Goal: Task Accomplishment & Management: Manage account settings

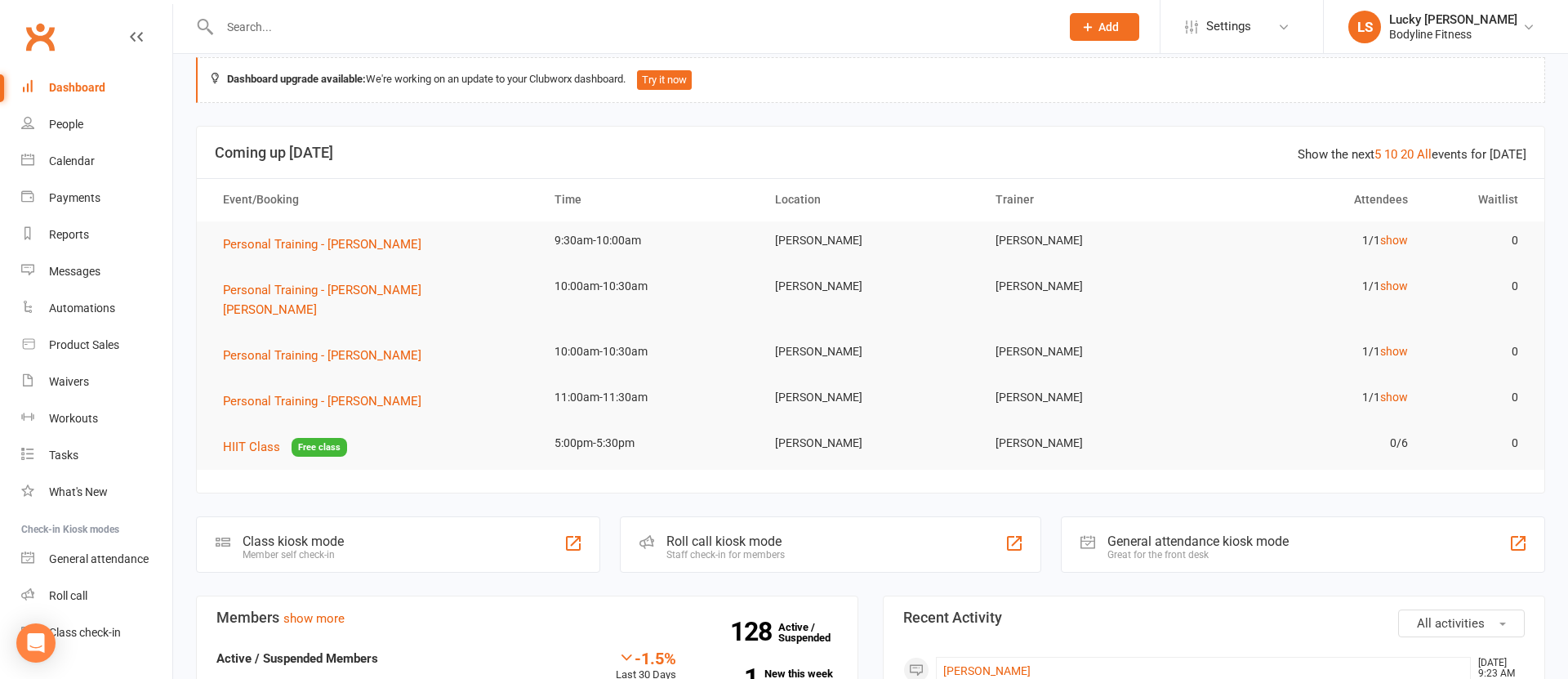
scroll to position [13, 0]
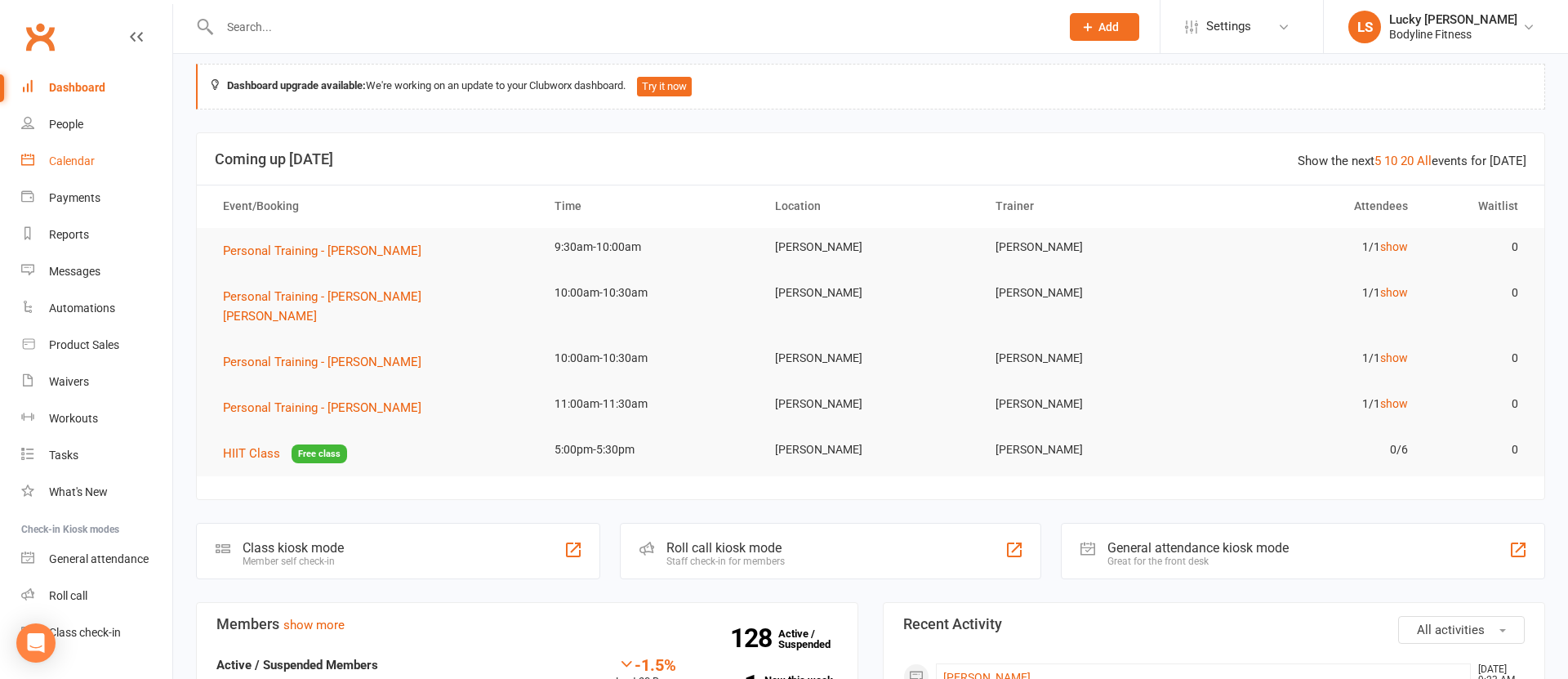
click at [62, 158] on div "Calendar" at bounding box center [71, 160] width 46 height 13
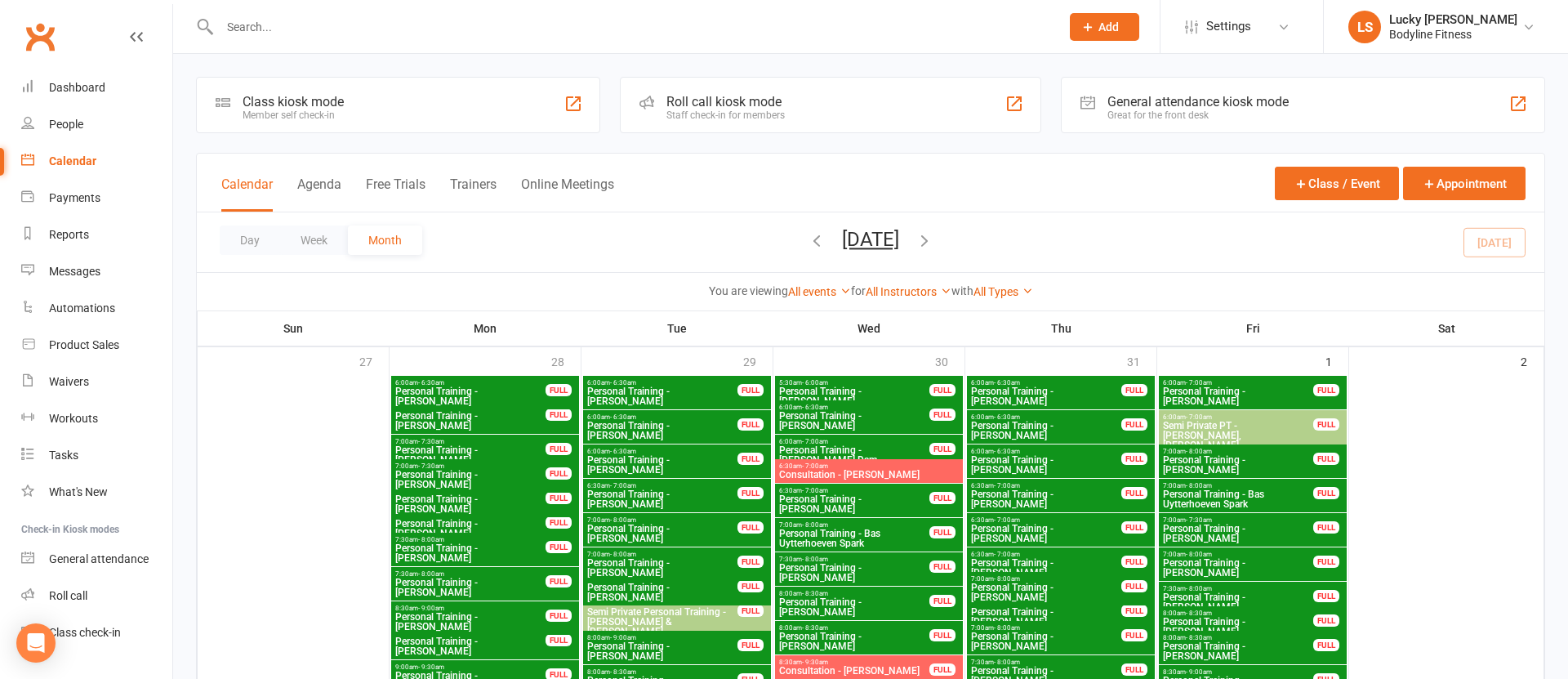
click at [316, 240] on button "Week" at bounding box center [315, 240] width 68 height 29
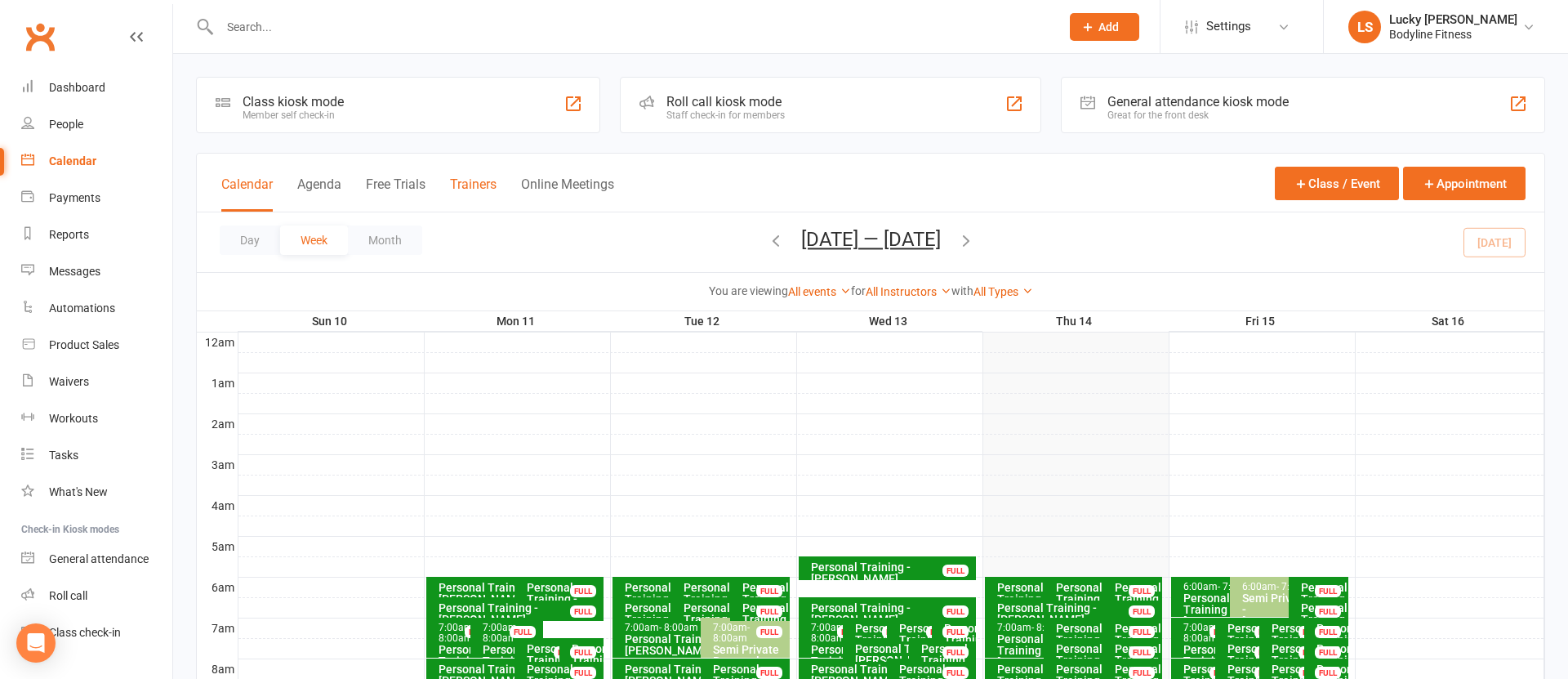
click at [471, 188] on button "Trainers" at bounding box center [474, 194] width 47 height 35
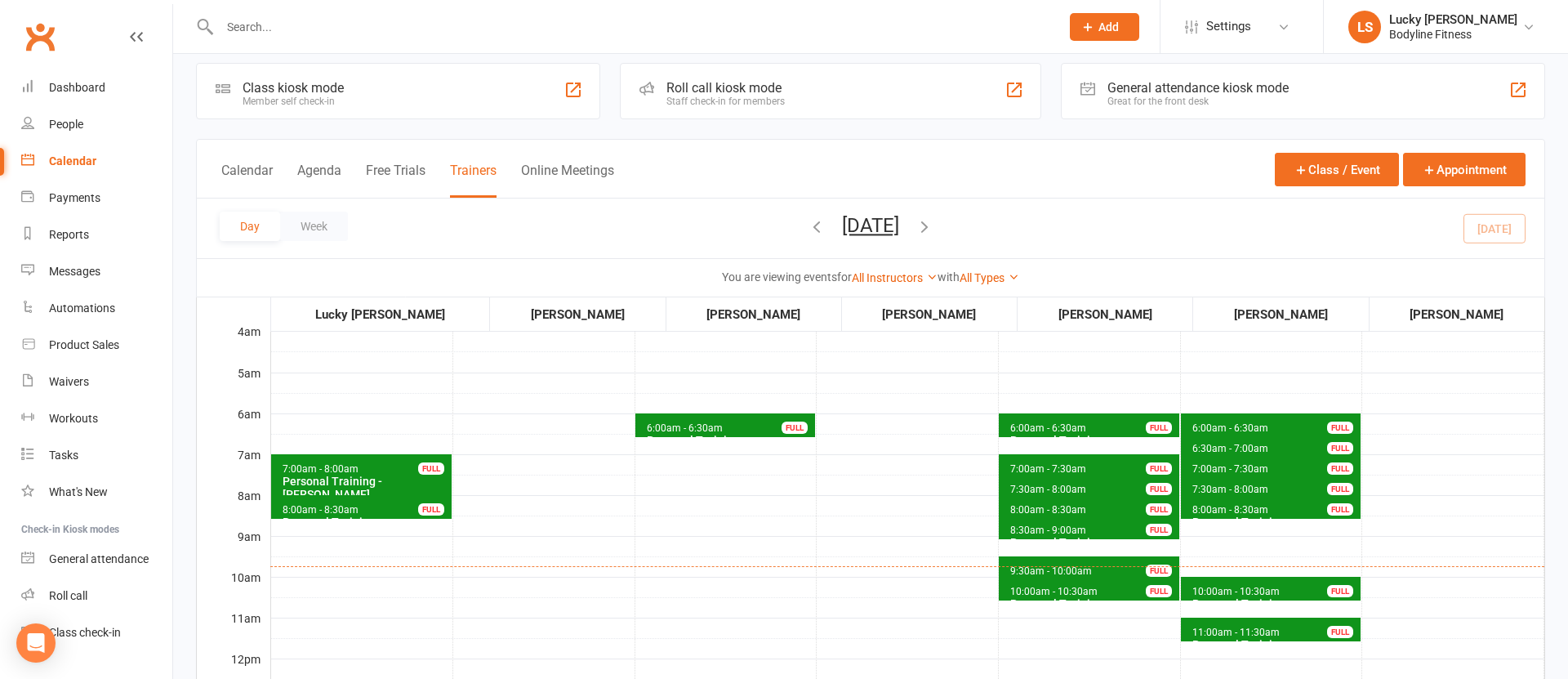
scroll to position [80, 0]
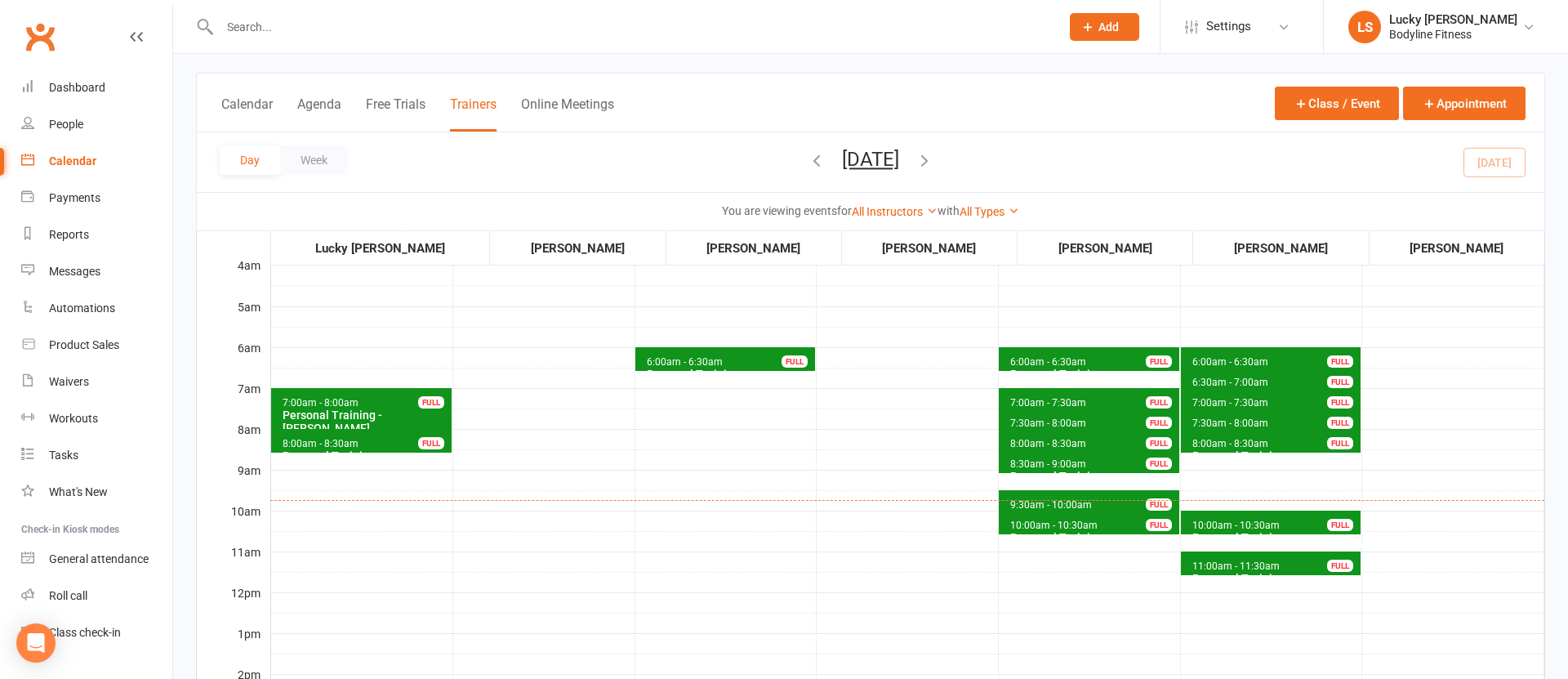
click at [434, 404] on div "FULL" at bounding box center [431, 402] width 26 height 13
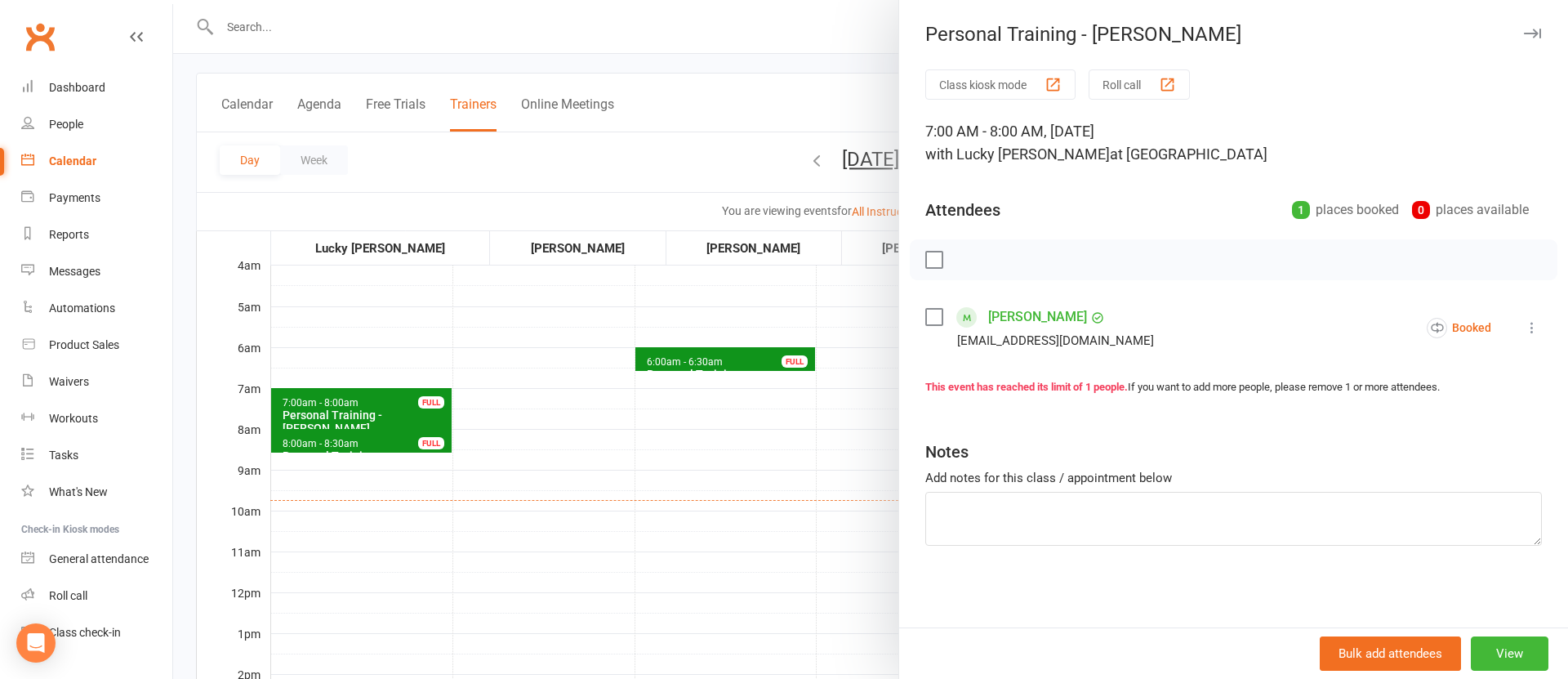
click at [1533, 325] on icon at bounding box center [1532, 327] width 17 height 17
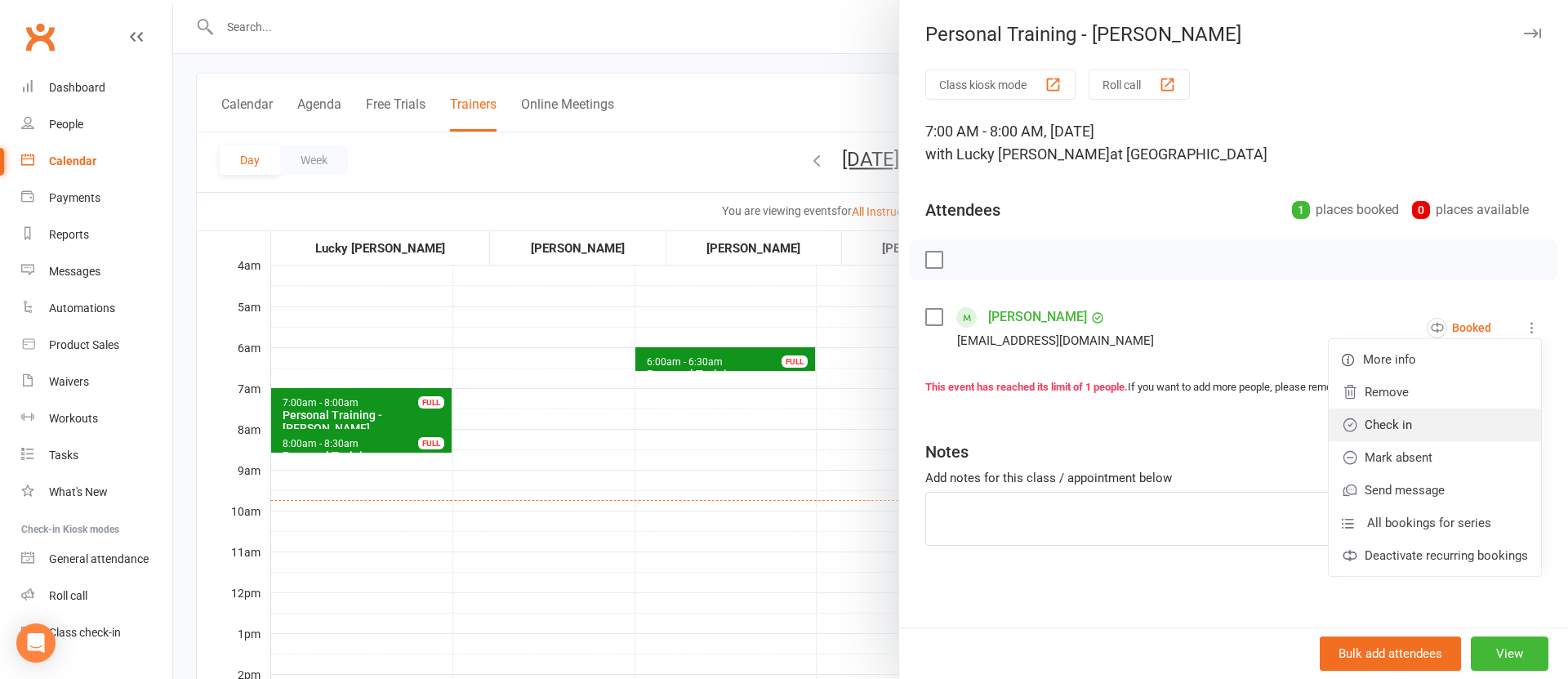
click at [1412, 421] on link "Check in" at bounding box center [1435, 425] width 213 height 33
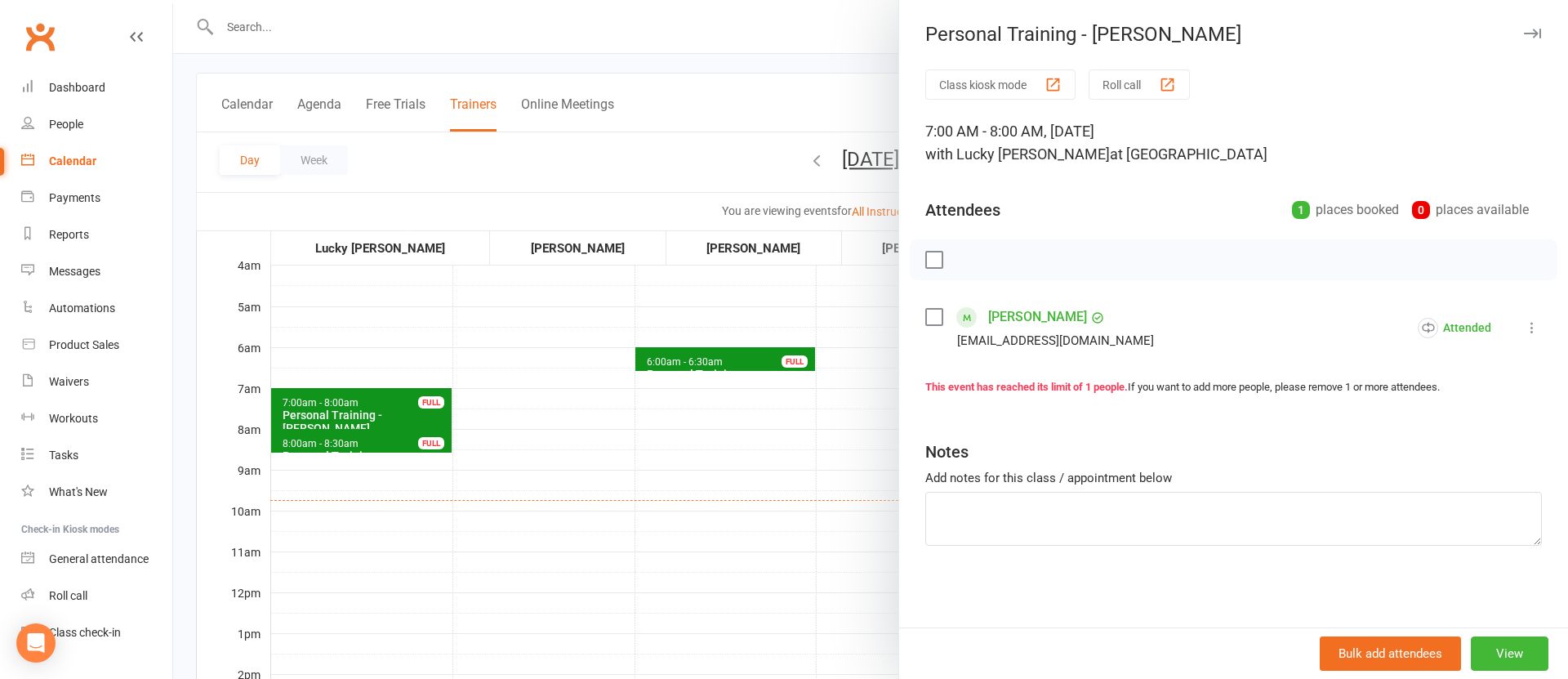
click at [498, 491] on div at bounding box center [870, 339] width 1395 height 679
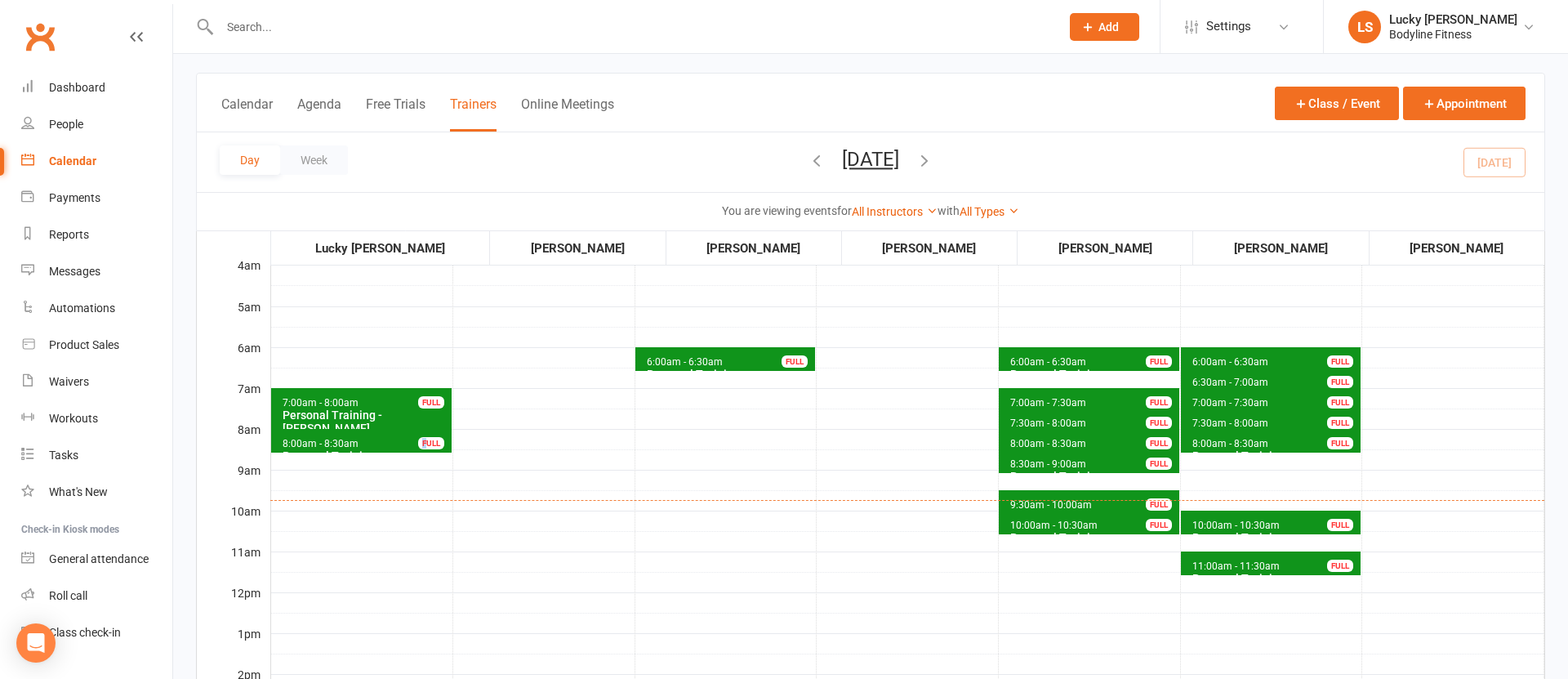
click at [423, 442] on div "FULL" at bounding box center [431, 443] width 26 height 13
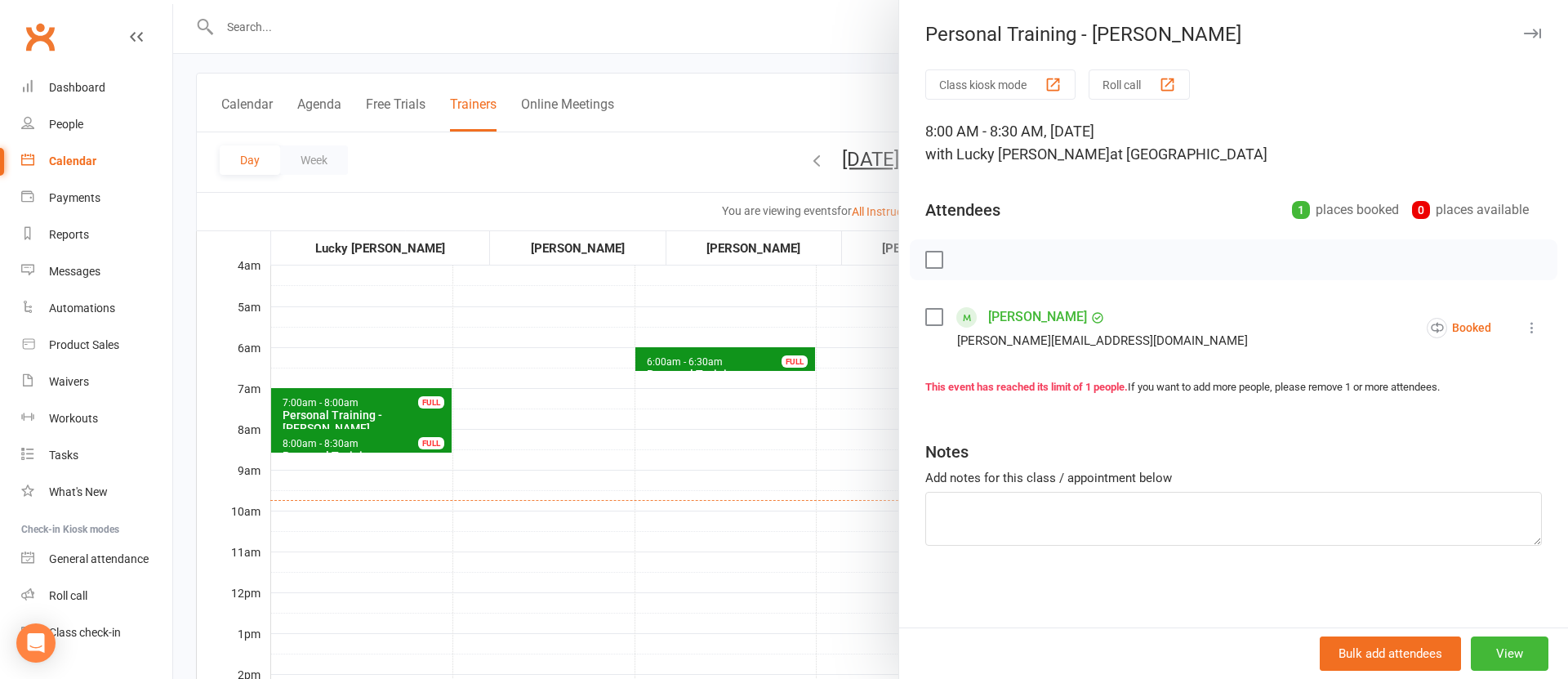
click at [1530, 328] on icon at bounding box center [1532, 327] width 17 height 17
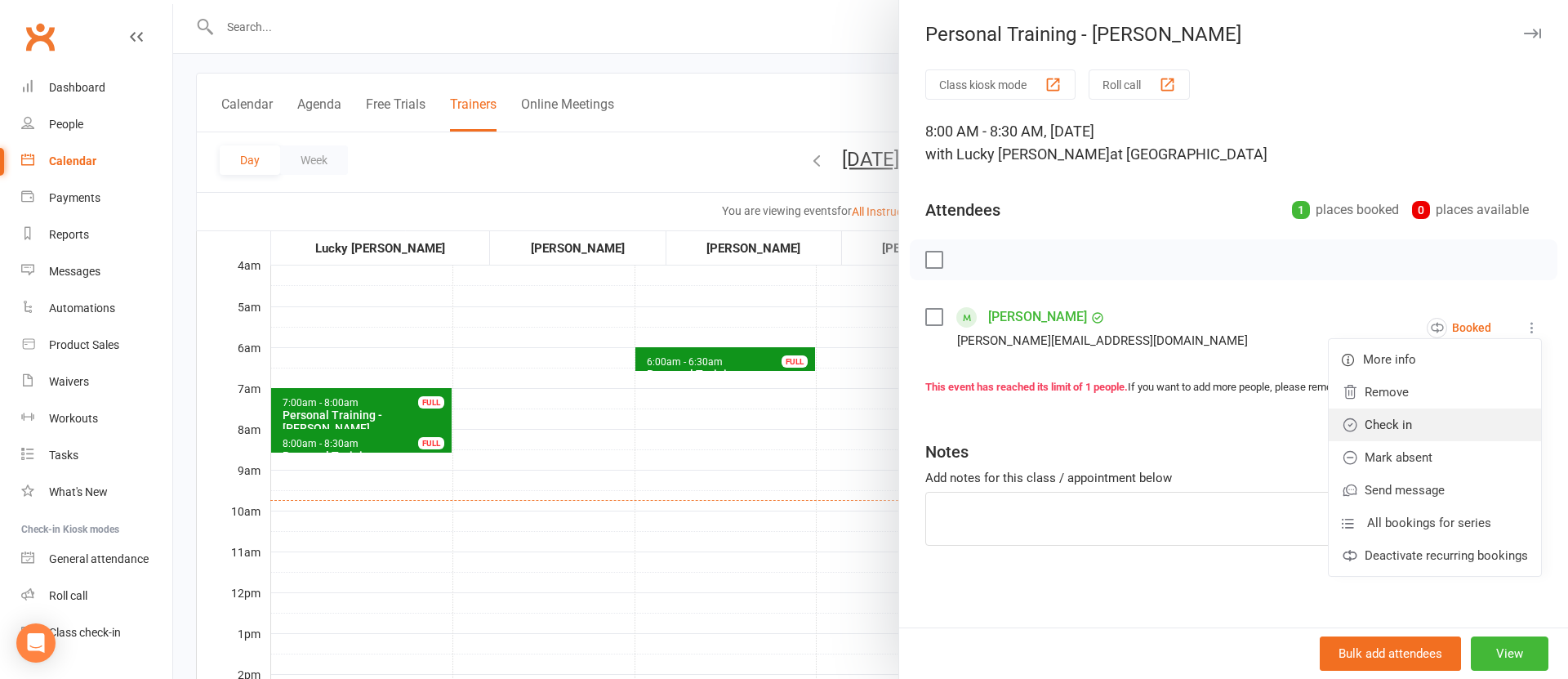
click at [1414, 424] on link "Check in" at bounding box center [1435, 425] width 213 height 33
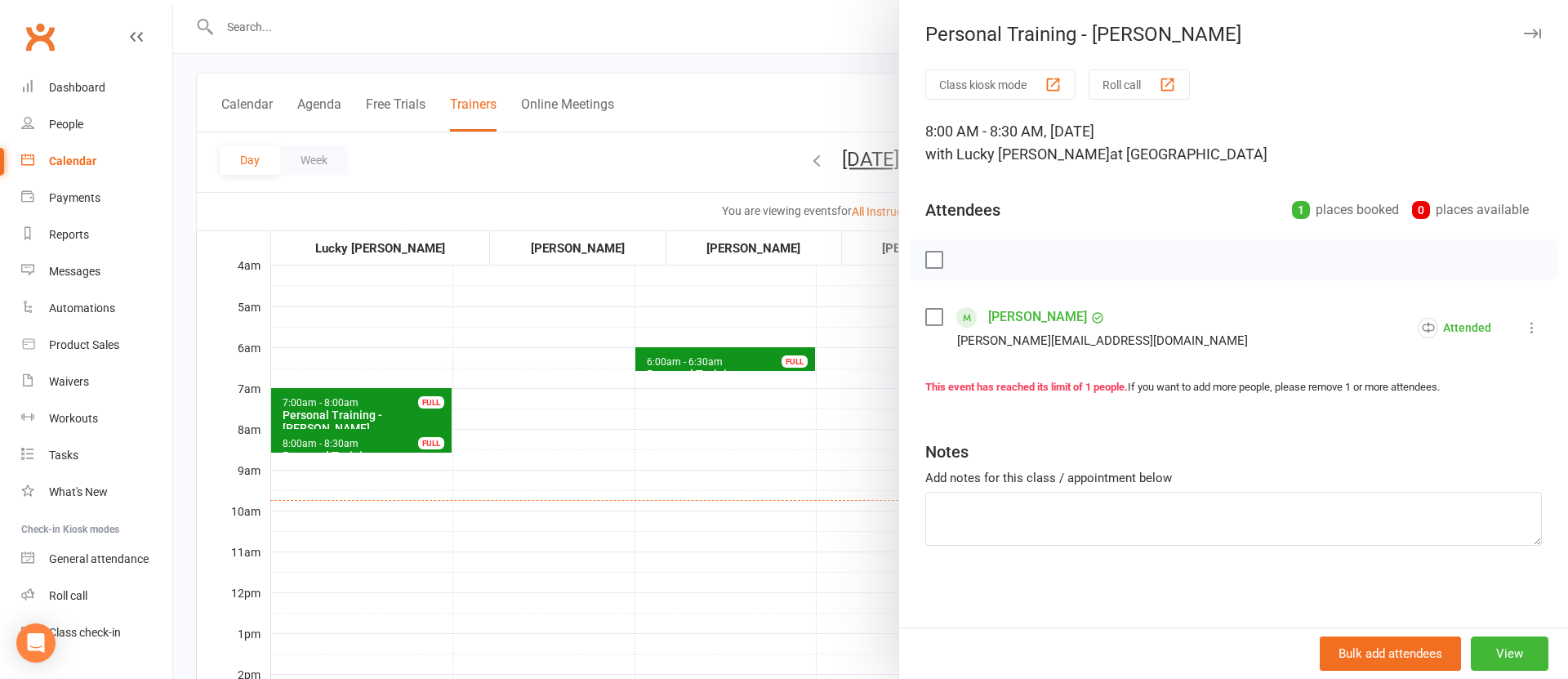
click at [743, 464] on div at bounding box center [870, 339] width 1395 height 679
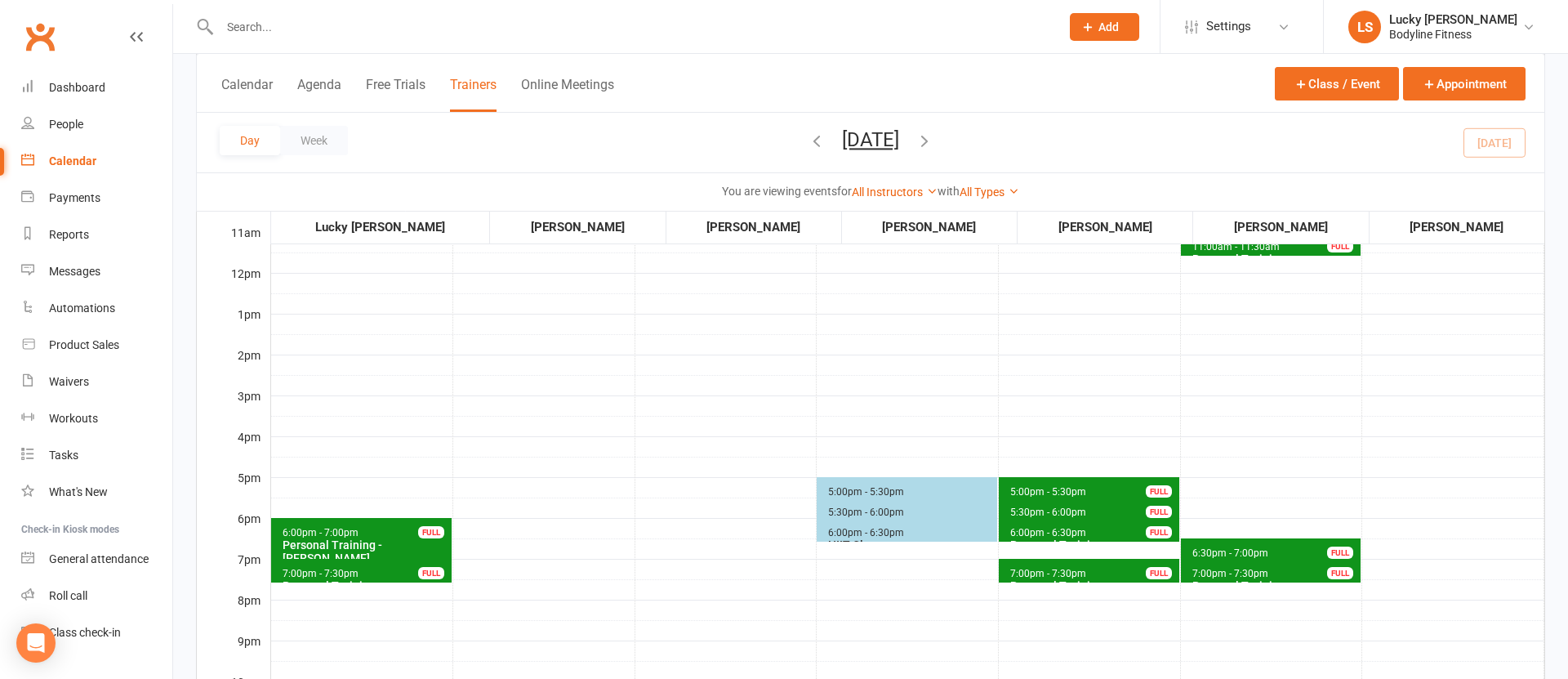
scroll to position [494, 0]
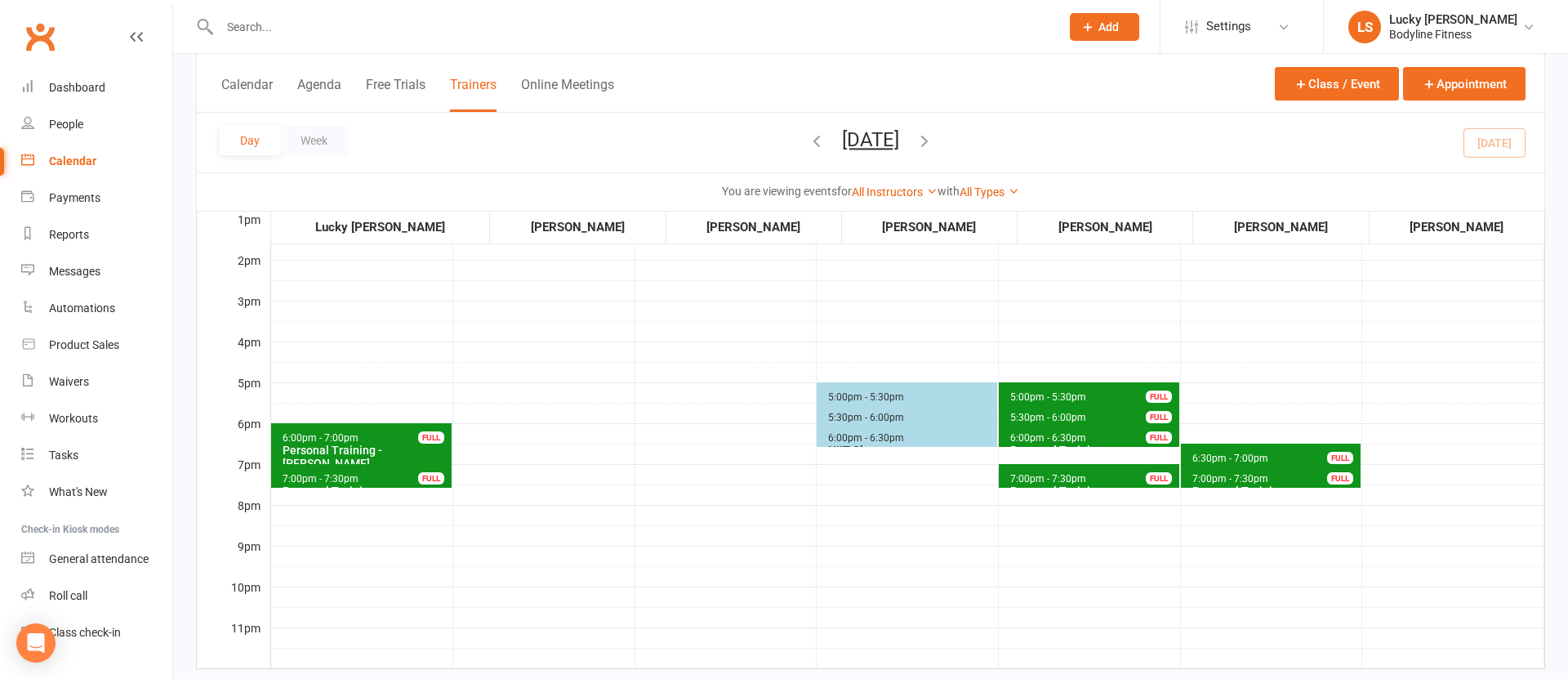
click at [852, 394] on span "5:00pm - 5:30pm" at bounding box center [866, 397] width 78 height 12
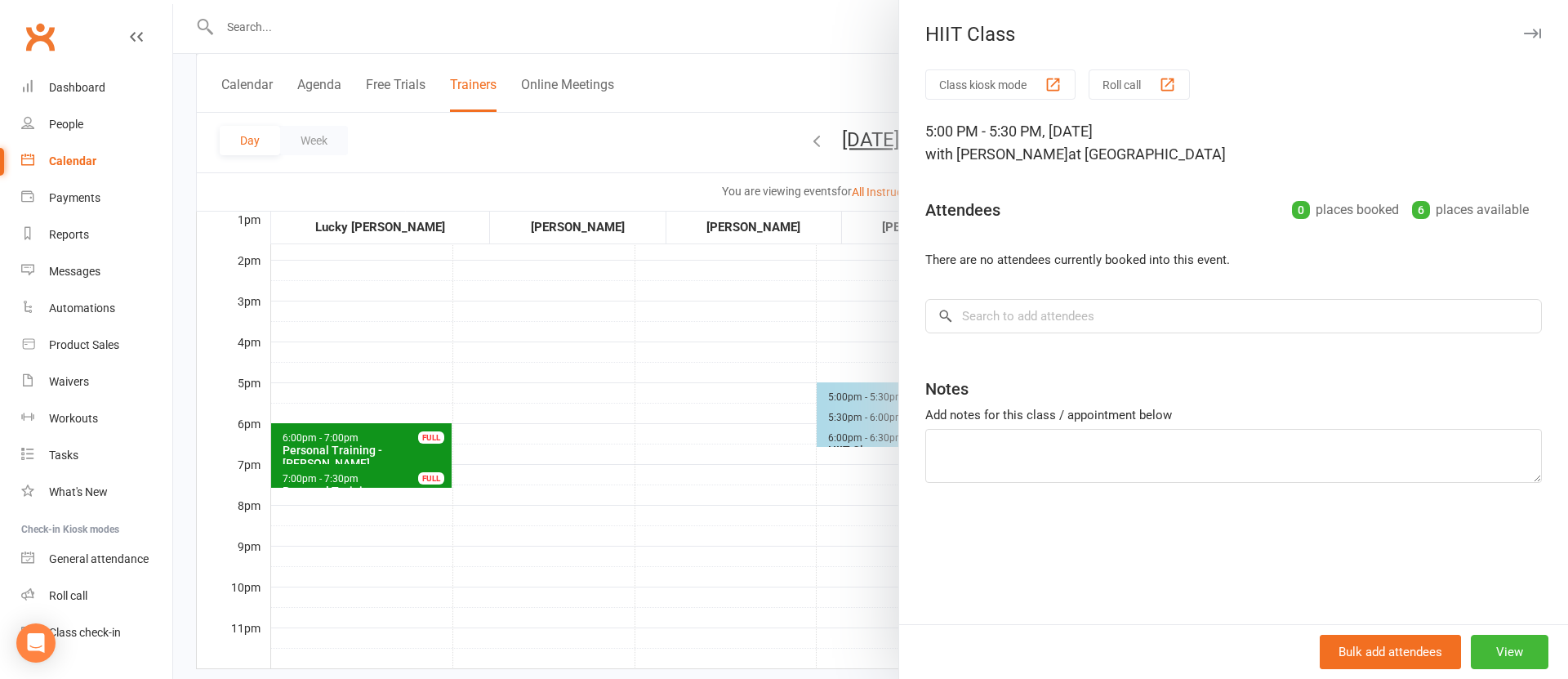
click at [650, 415] on div at bounding box center [870, 339] width 1395 height 679
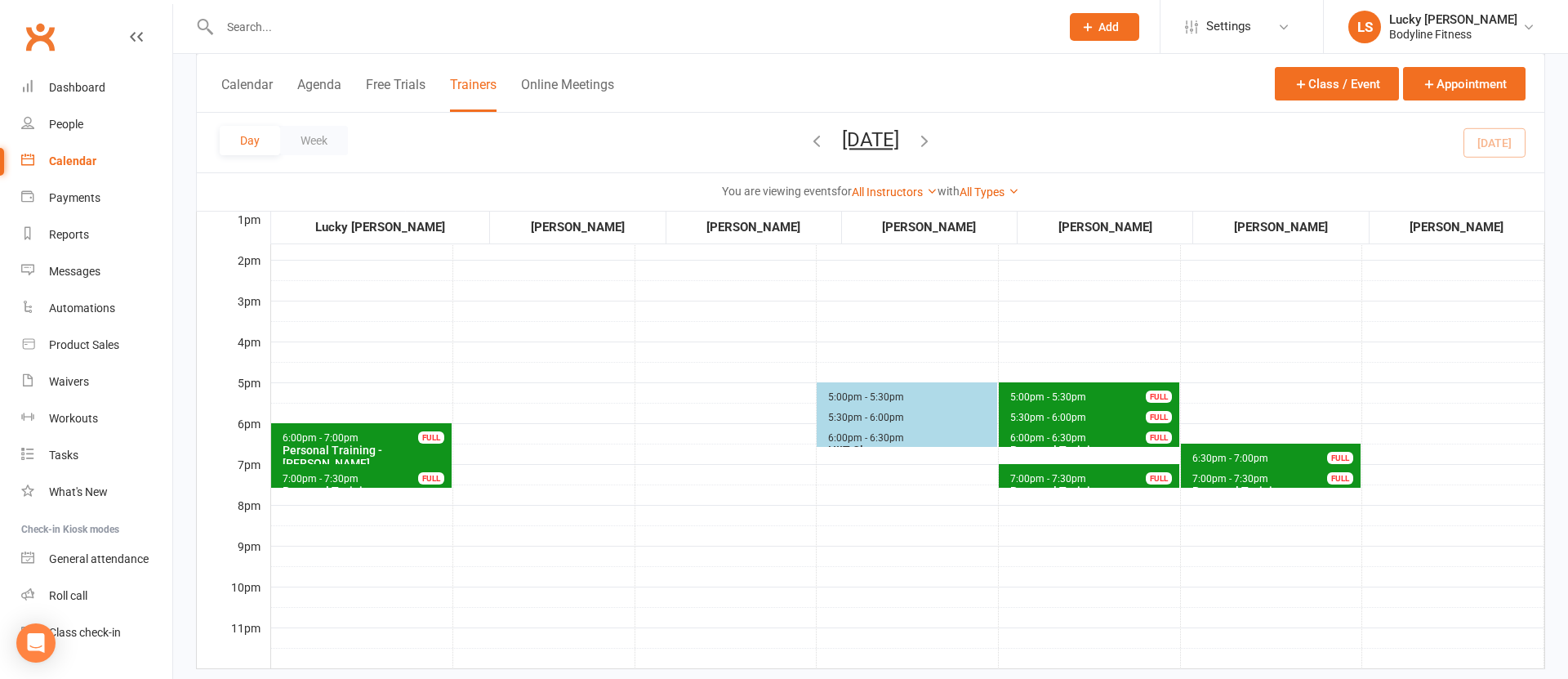
click at [831, 417] on span "5:30pm - 6:00pm" at bounding box center [866, 418] width 78 height 12
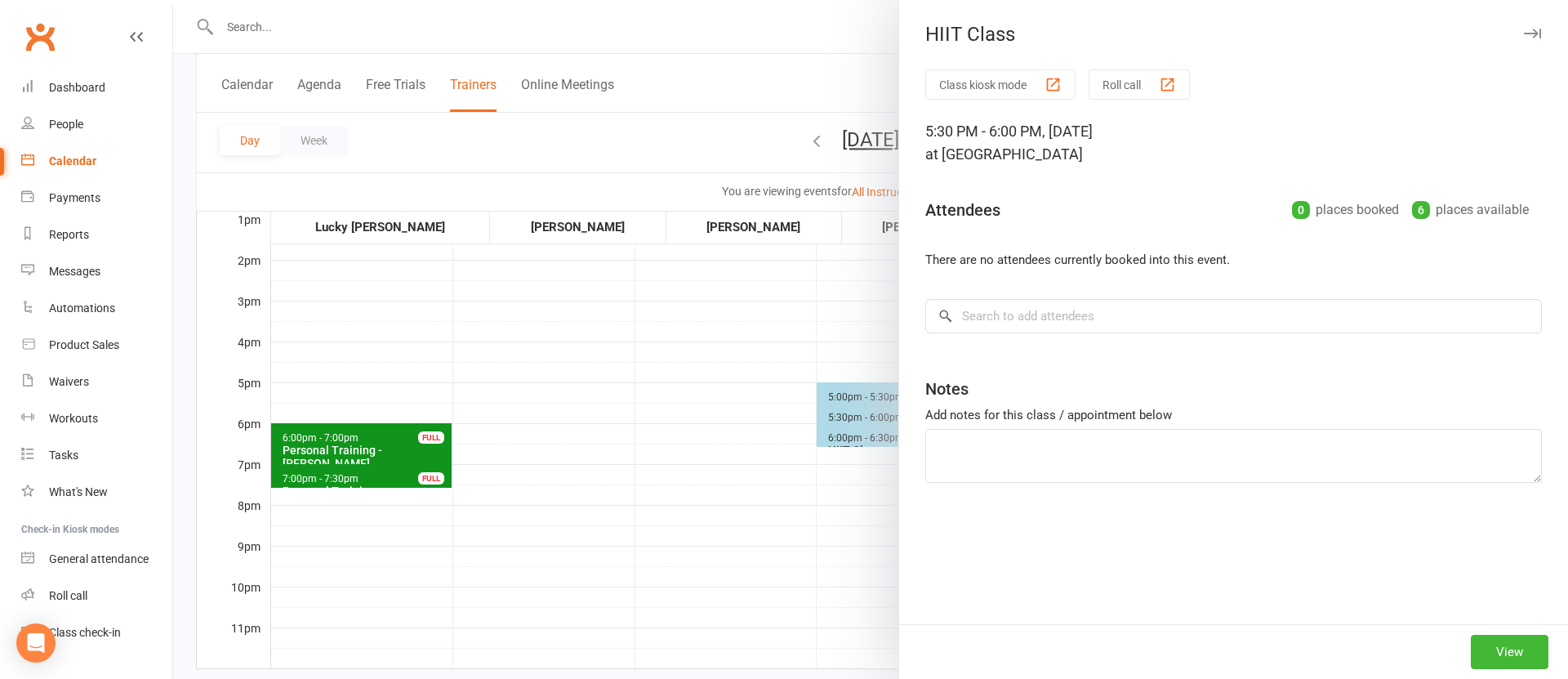
click at [720, 431] on div at bounding box center [870, 339] width 1395 height 679
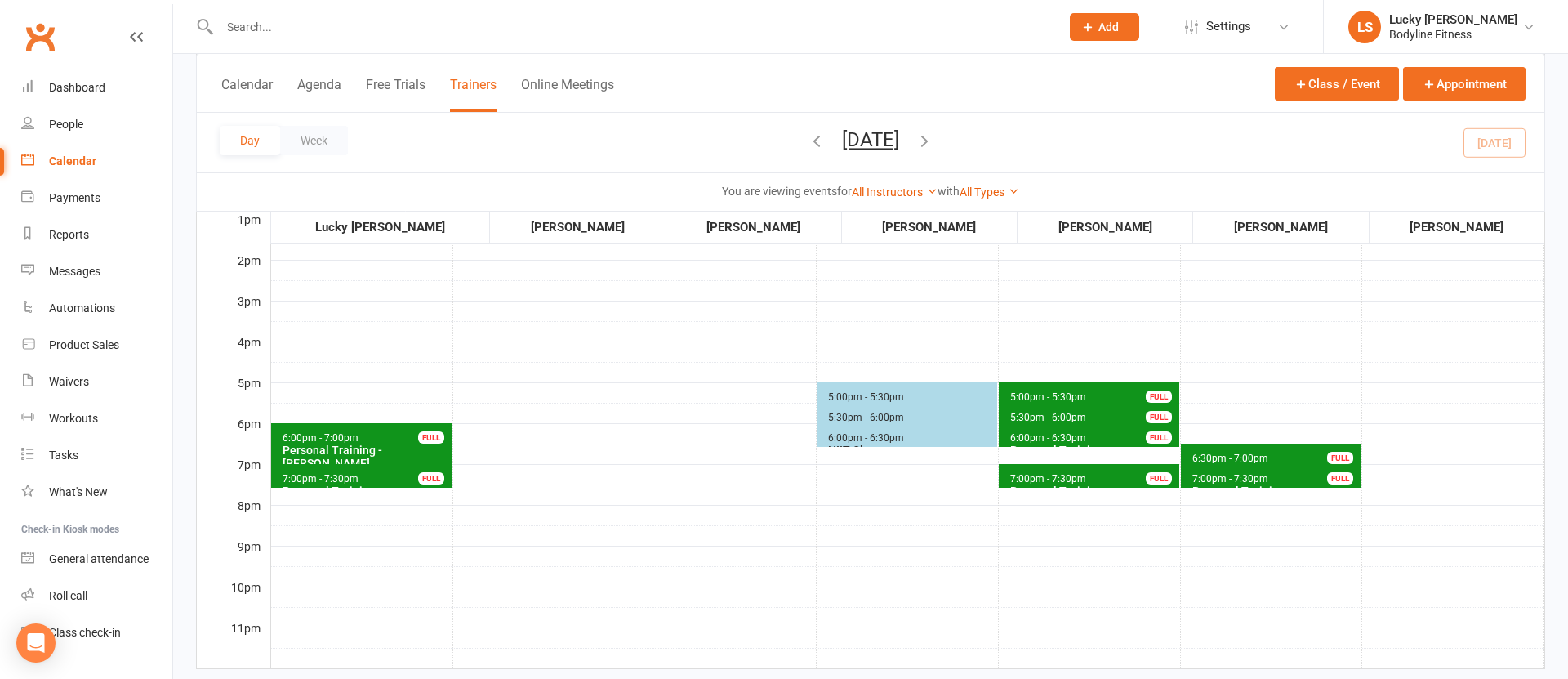
click at [841, 439] on span "6:00pm - 6:30pm" at bounding box center [866, 438] width 78 height 12
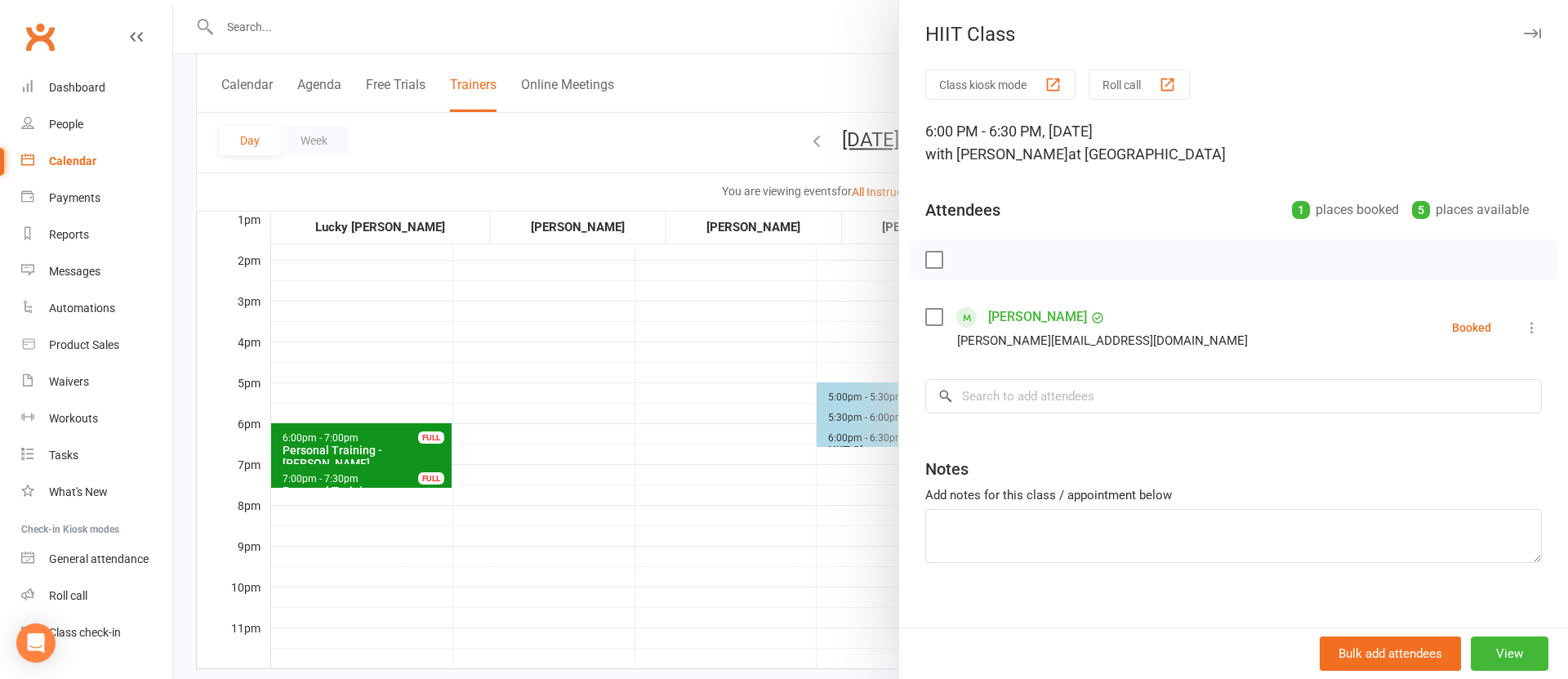
drag, startPoint x: 708, startPoint y: 442, endPoint x: 917, endPoint y: 466, distance: 210.4
click at [708, 442] on div at bounding box center [870, 339] width 1395 height 679
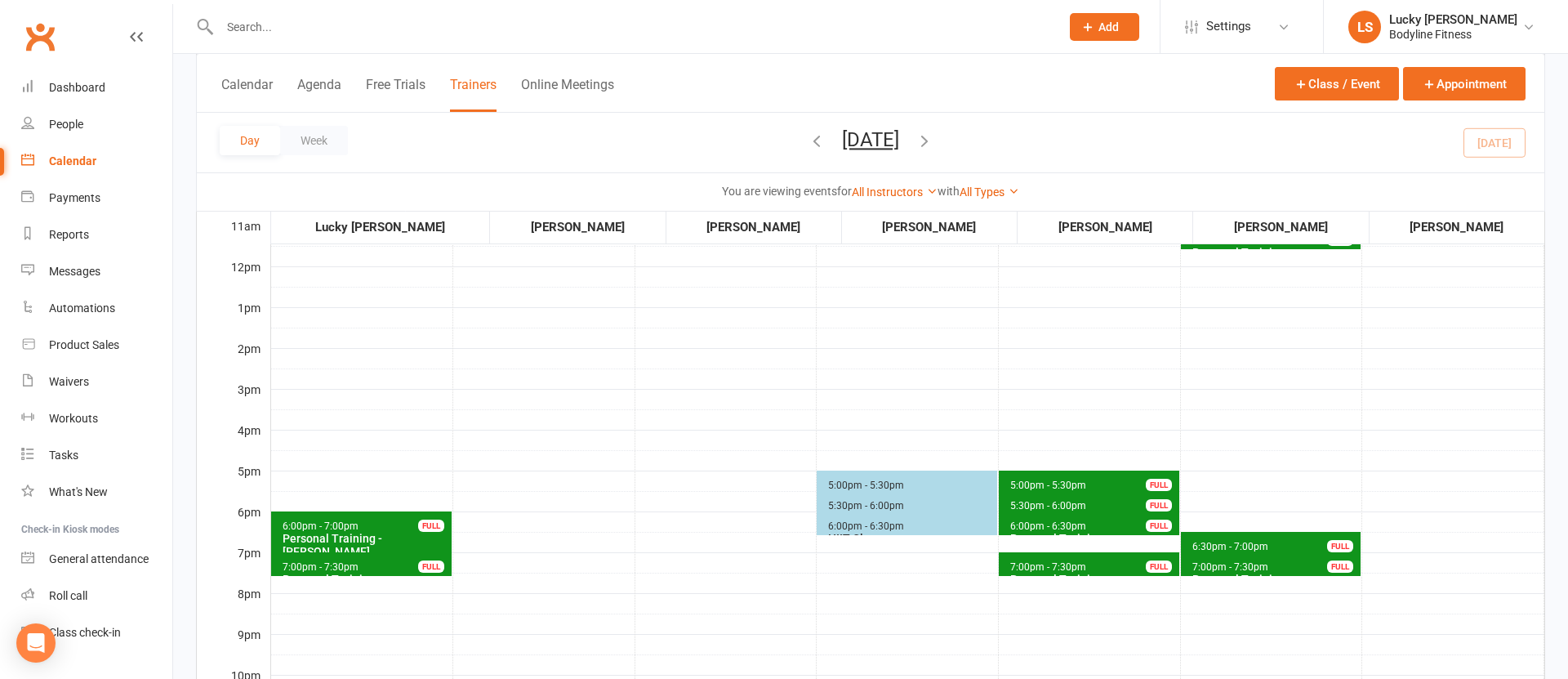
scroll to position [404, 0]
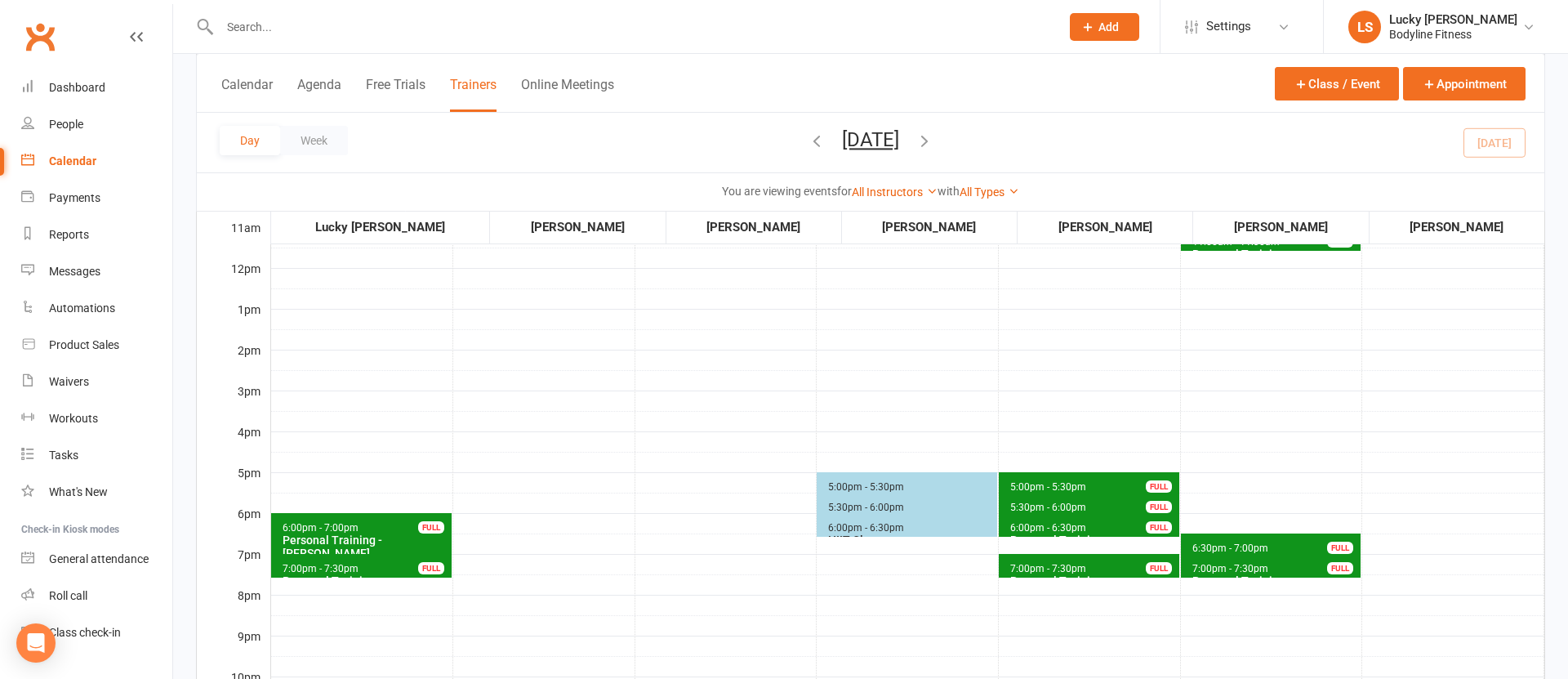
click at [400, 567] on span "7:00pm - 7:30pm Personal Training - [PERSON_NAME] FULL" at bounding box center [361, 565] width 181 height 23
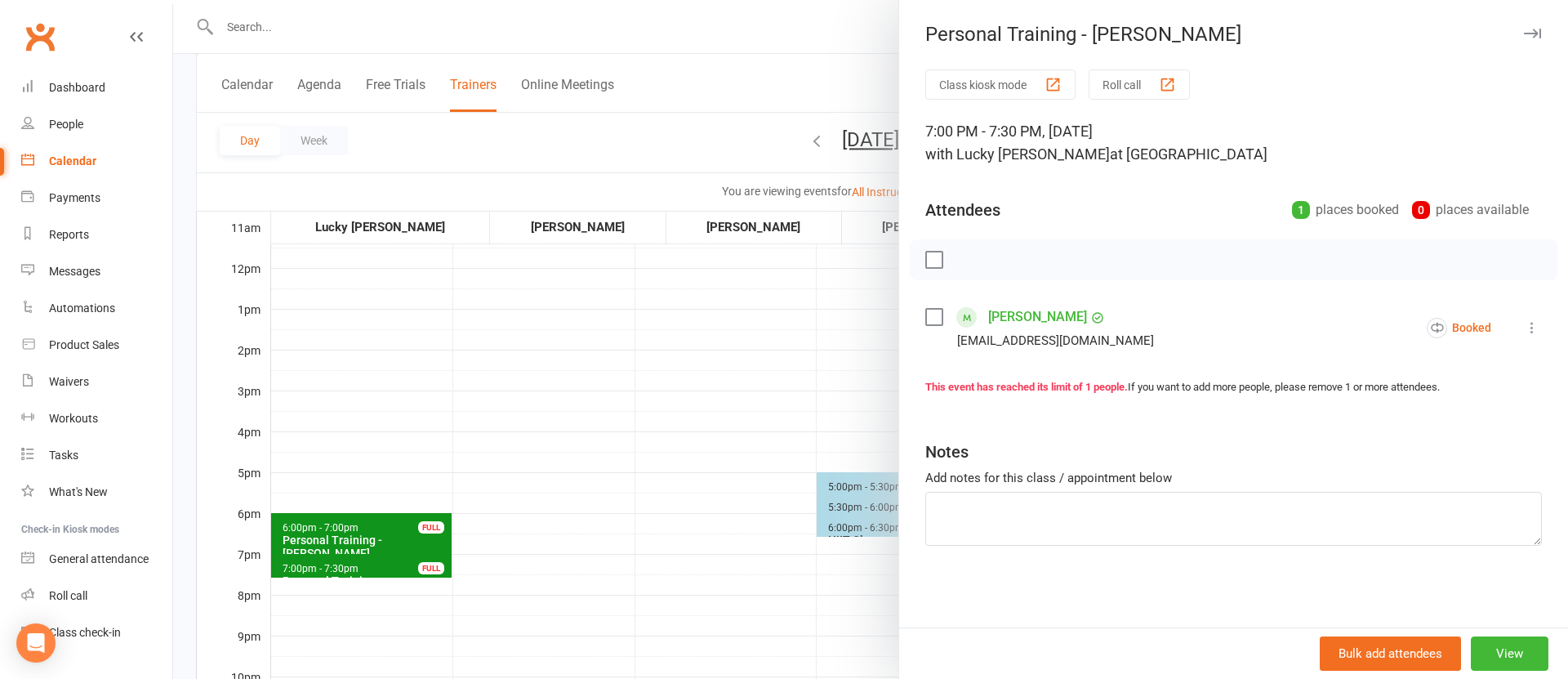
click at [558, 546] on div at bounding box center [870, 339] width 1395 height 679
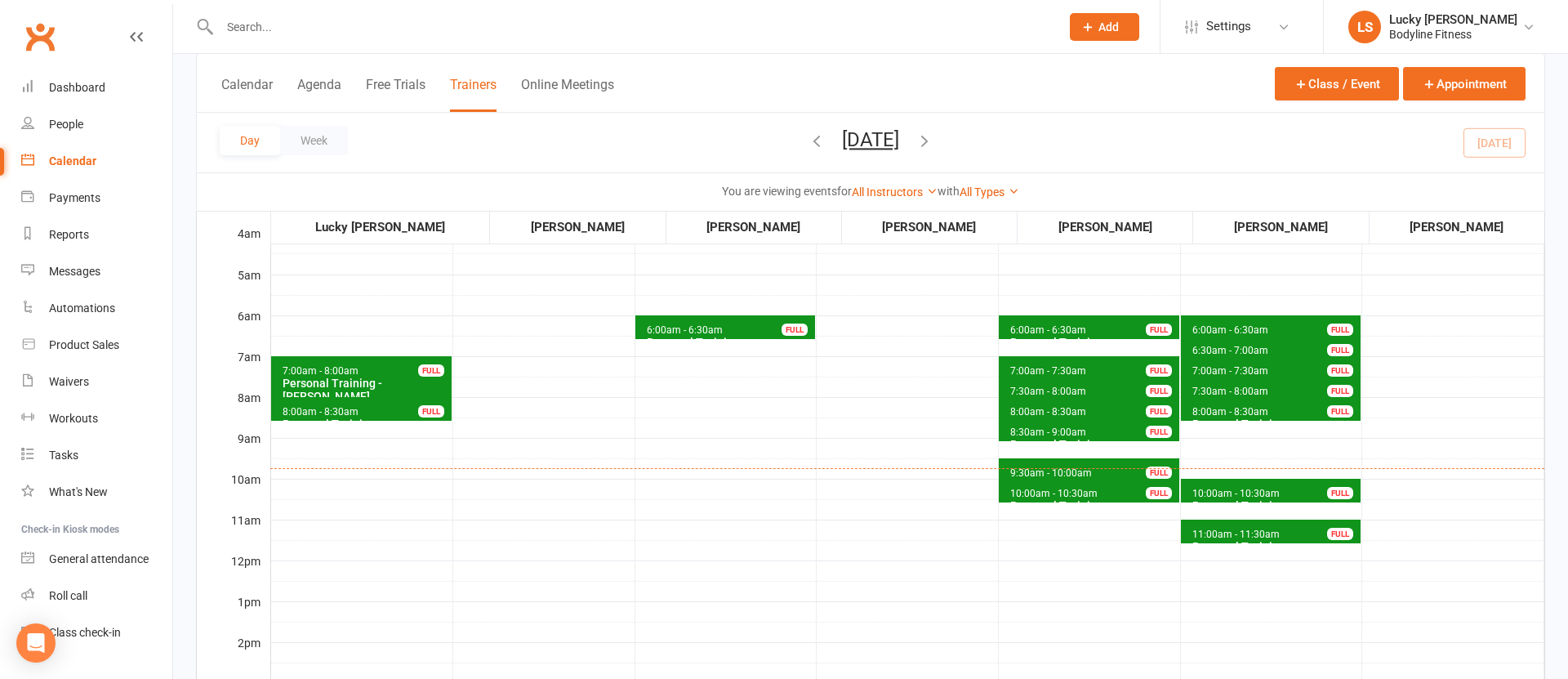
scroll to position [100, 0]
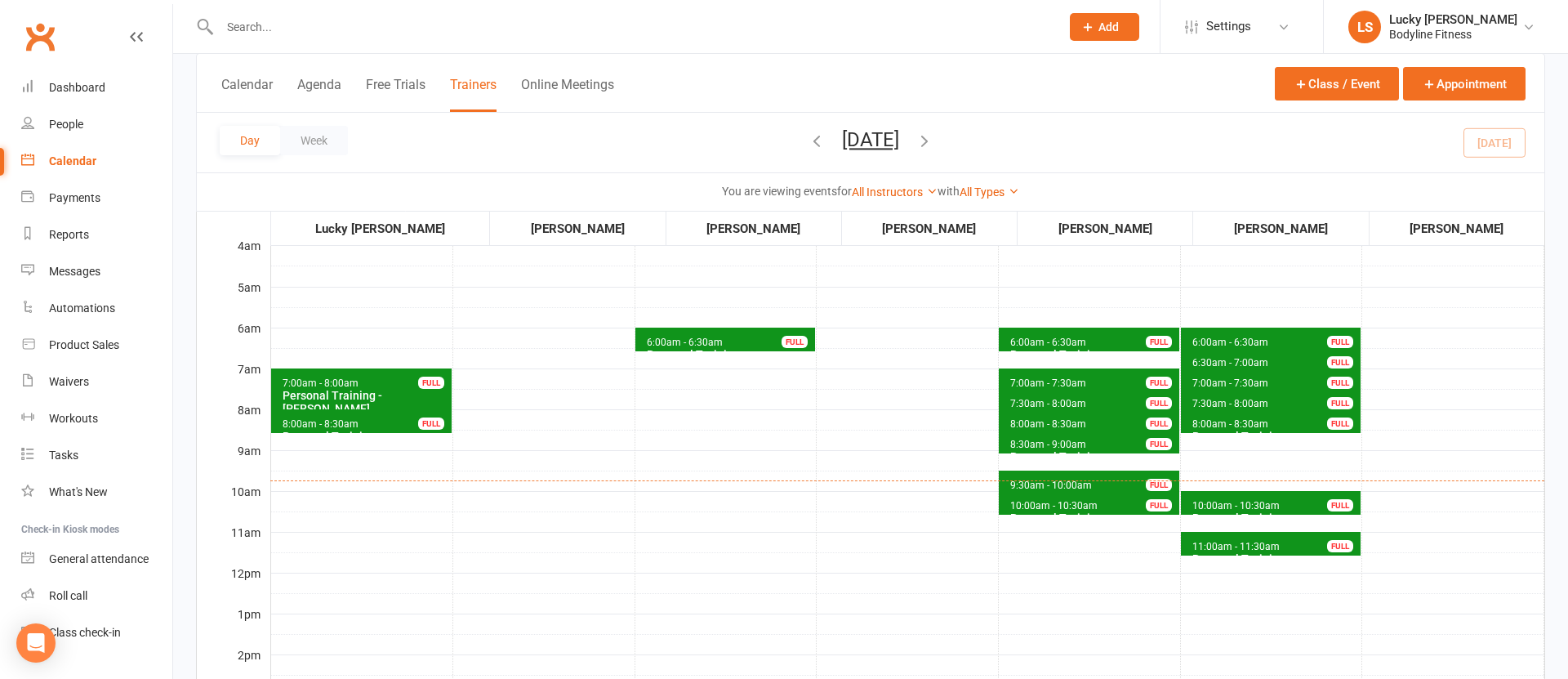
click at [934, 142] on icon "button" at bounding box center [924, 140] width 18 height 18
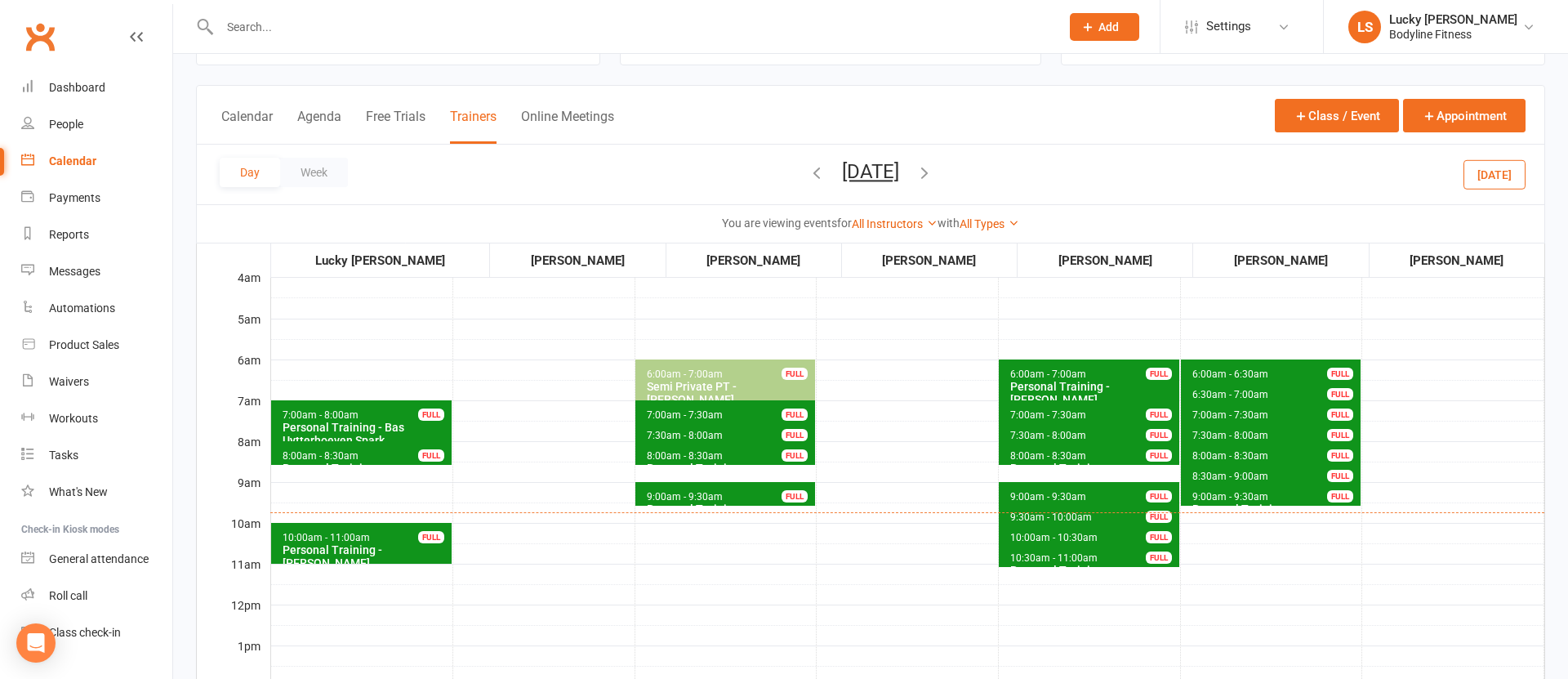
scroll to position [59, 0]
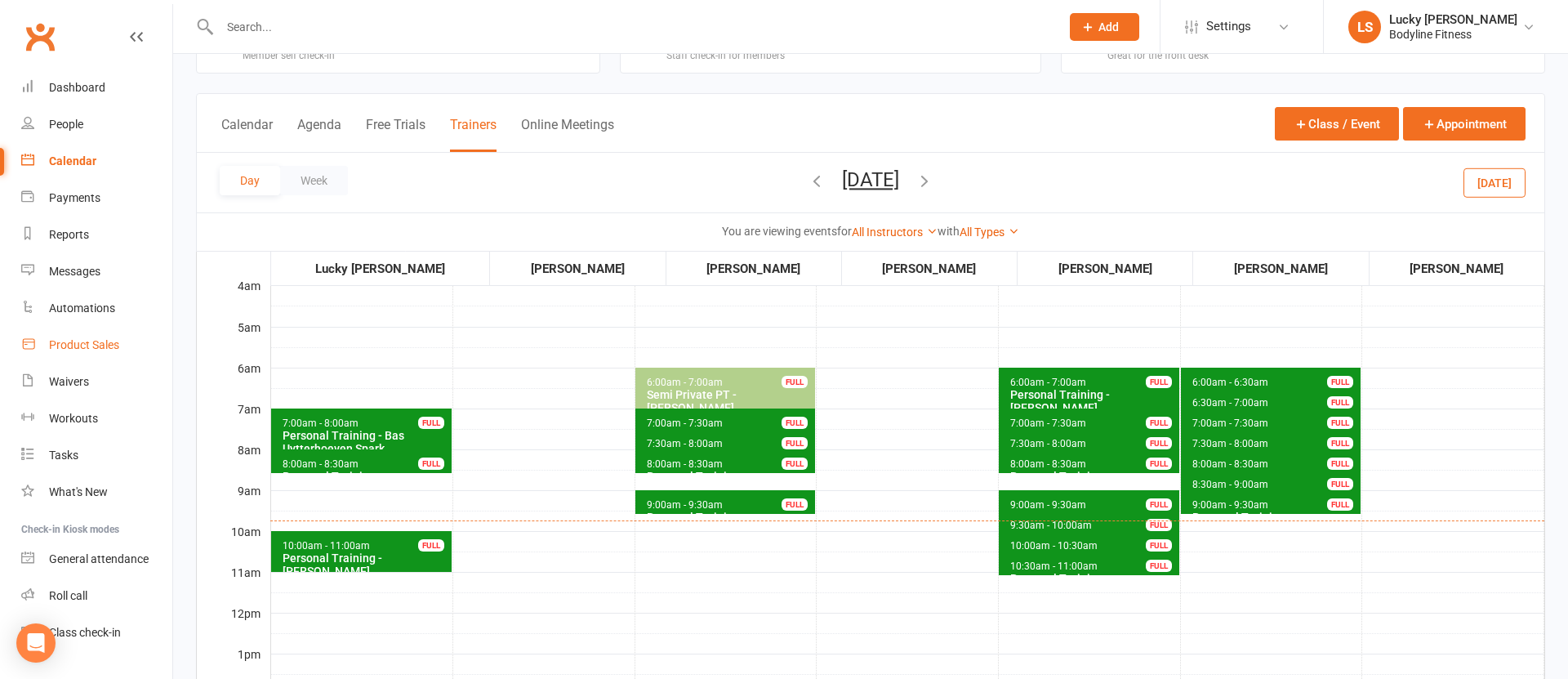
click at [106, 347] on div "Product Sales" at bounding box center [83, 344] width 70 height 13
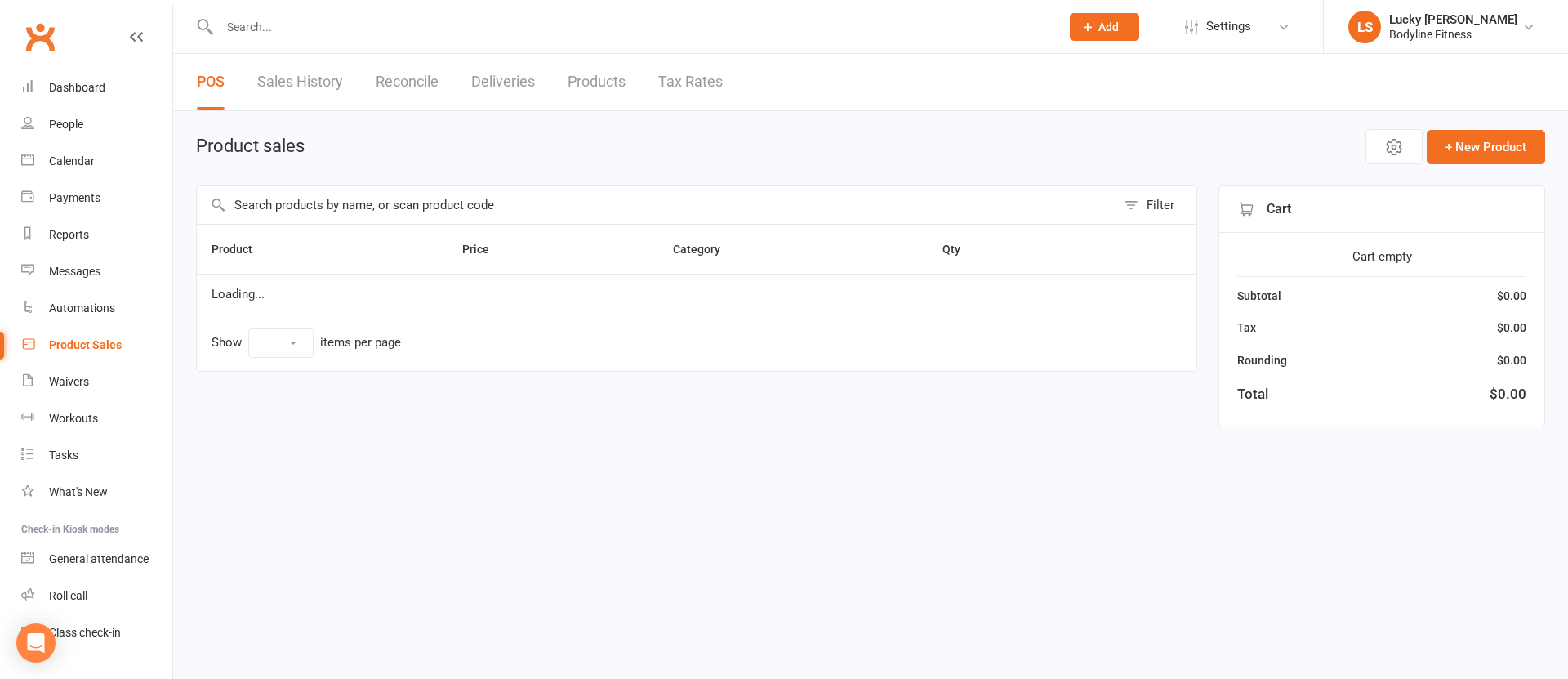
select select "100"
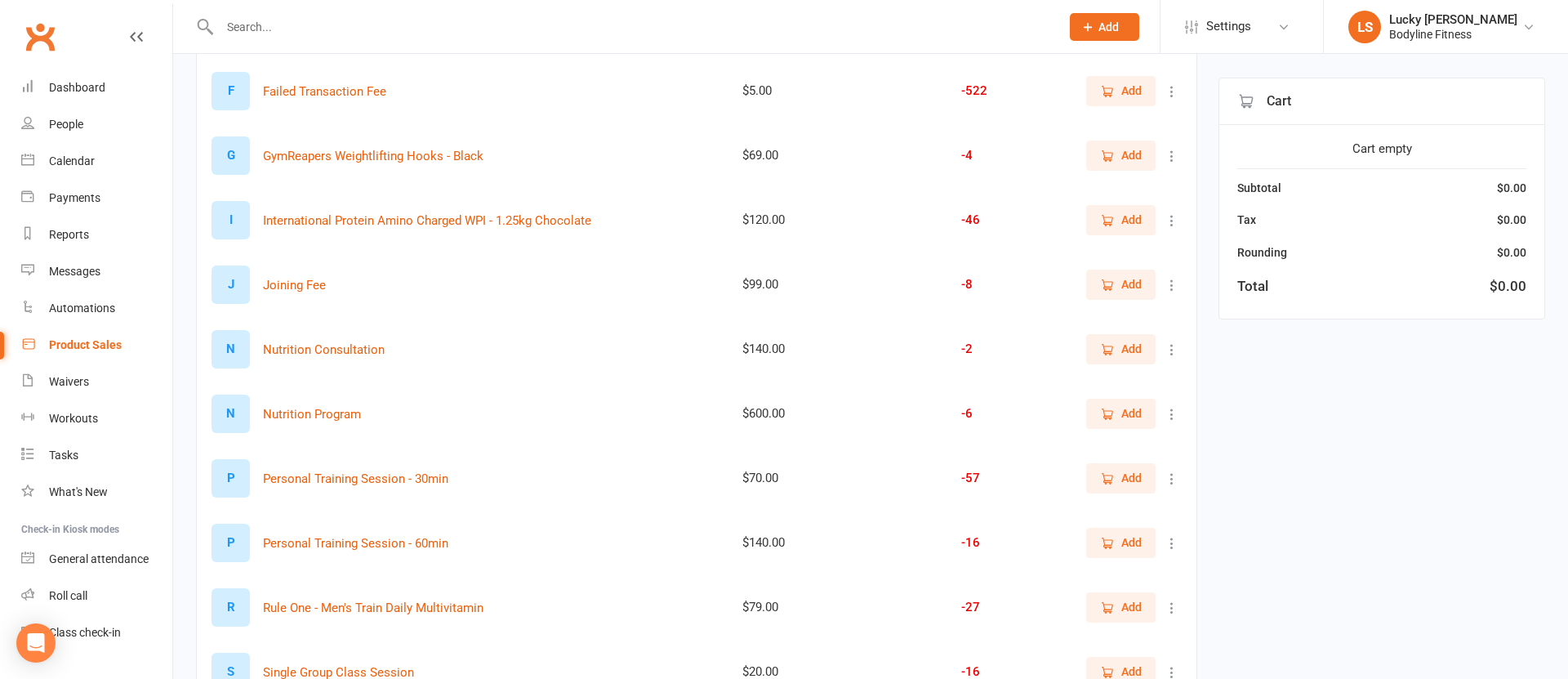
scroll to position [604, 0]
click at [1115, 480] on icon "button" at bounding box center [1107, 478] width 15 height 15
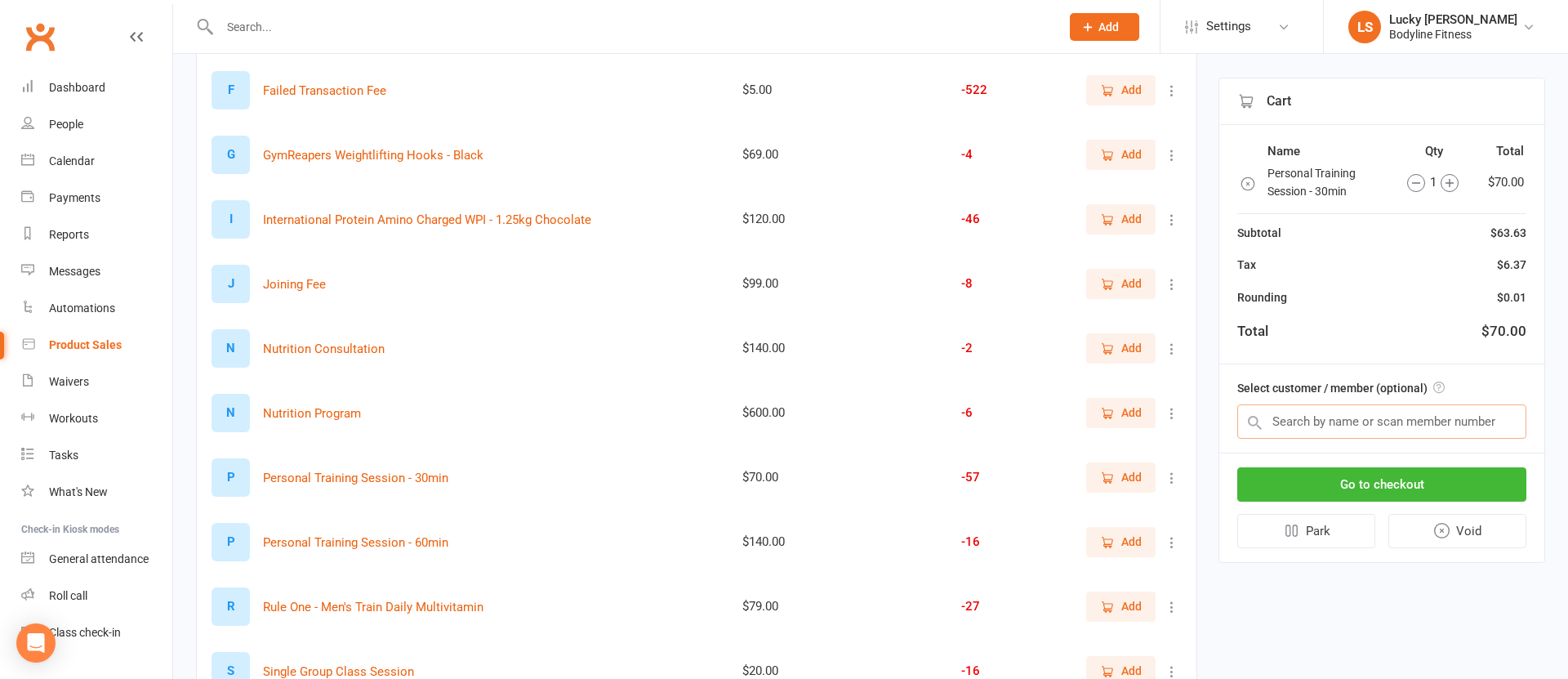
click at [1291, 431] on input "text" at bounding box center [1383, 421] width 289 height 34
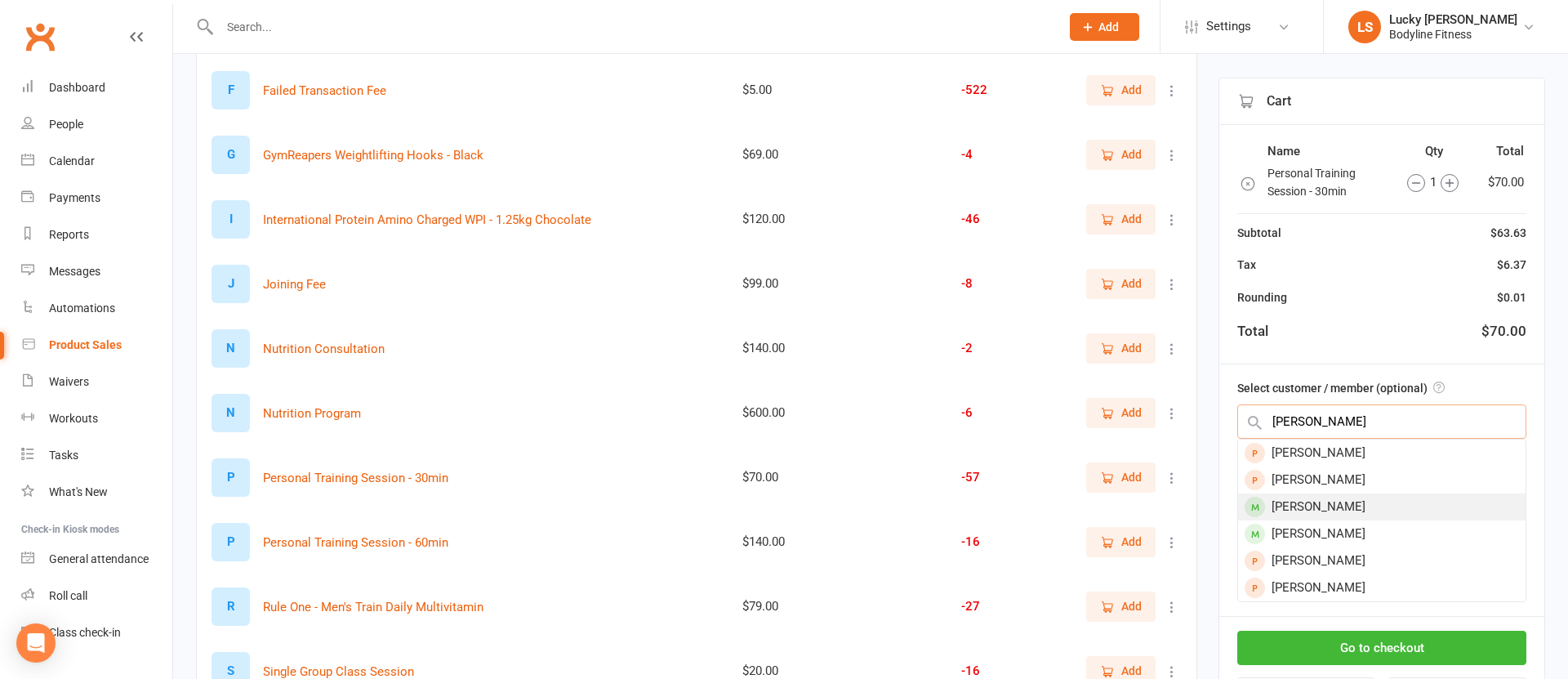
type input "[PERSON_NAME]"
click at [1321, 506] on div "[PERSON_NAME]" at bounding box center [1382, 507] width 287 height 27
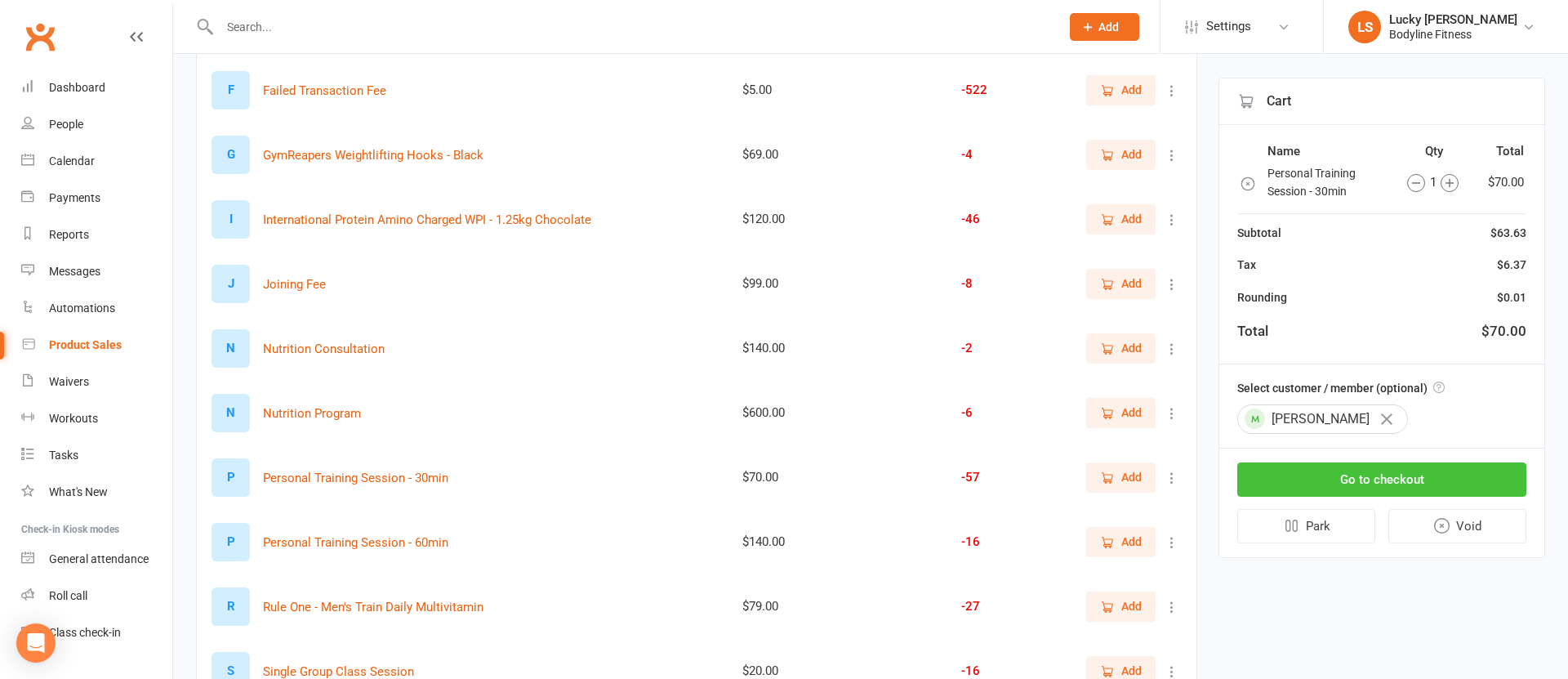
click at [1367, 479] on button "Go to checkout" at bounding box center [1383, 479] width 289 height 34
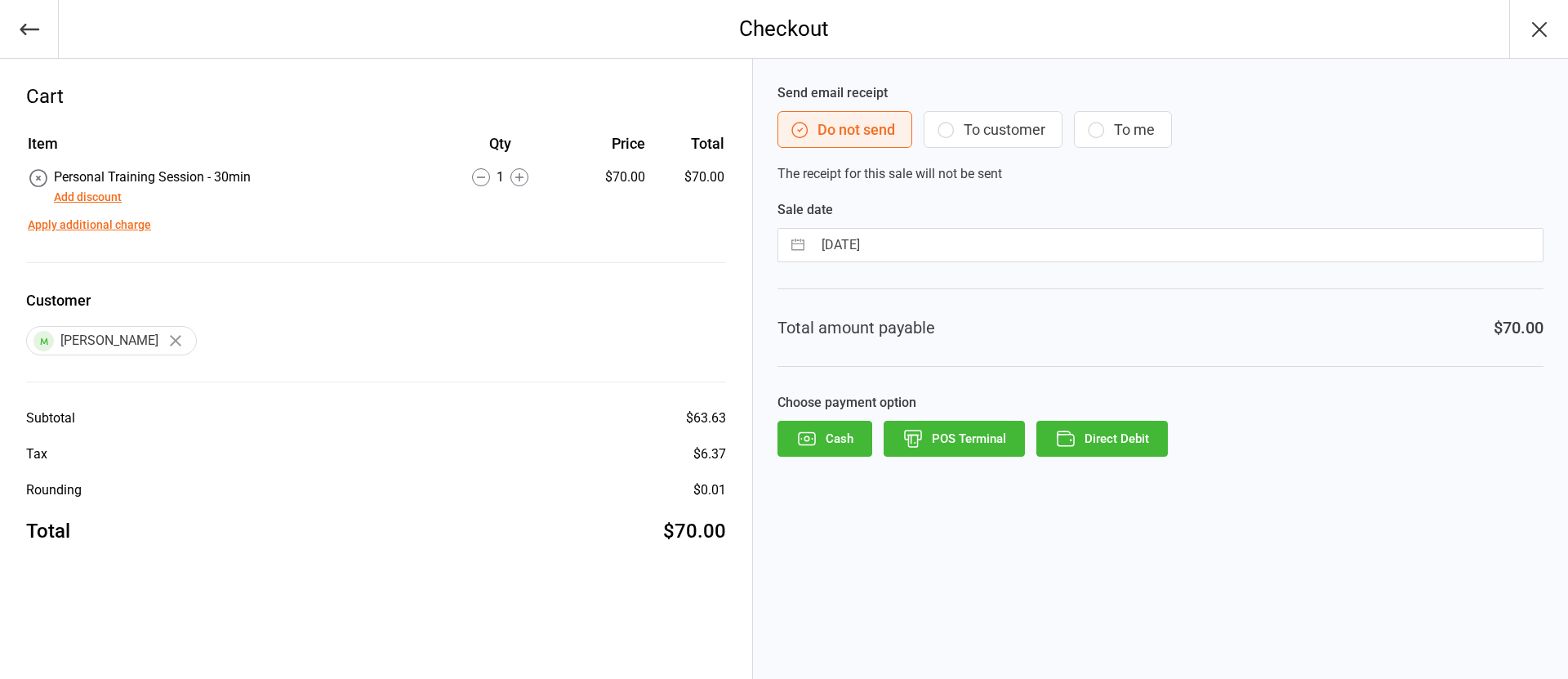
click at [989, 127] on button "To customer" at bounding box center [993, 129] width 139 height 37
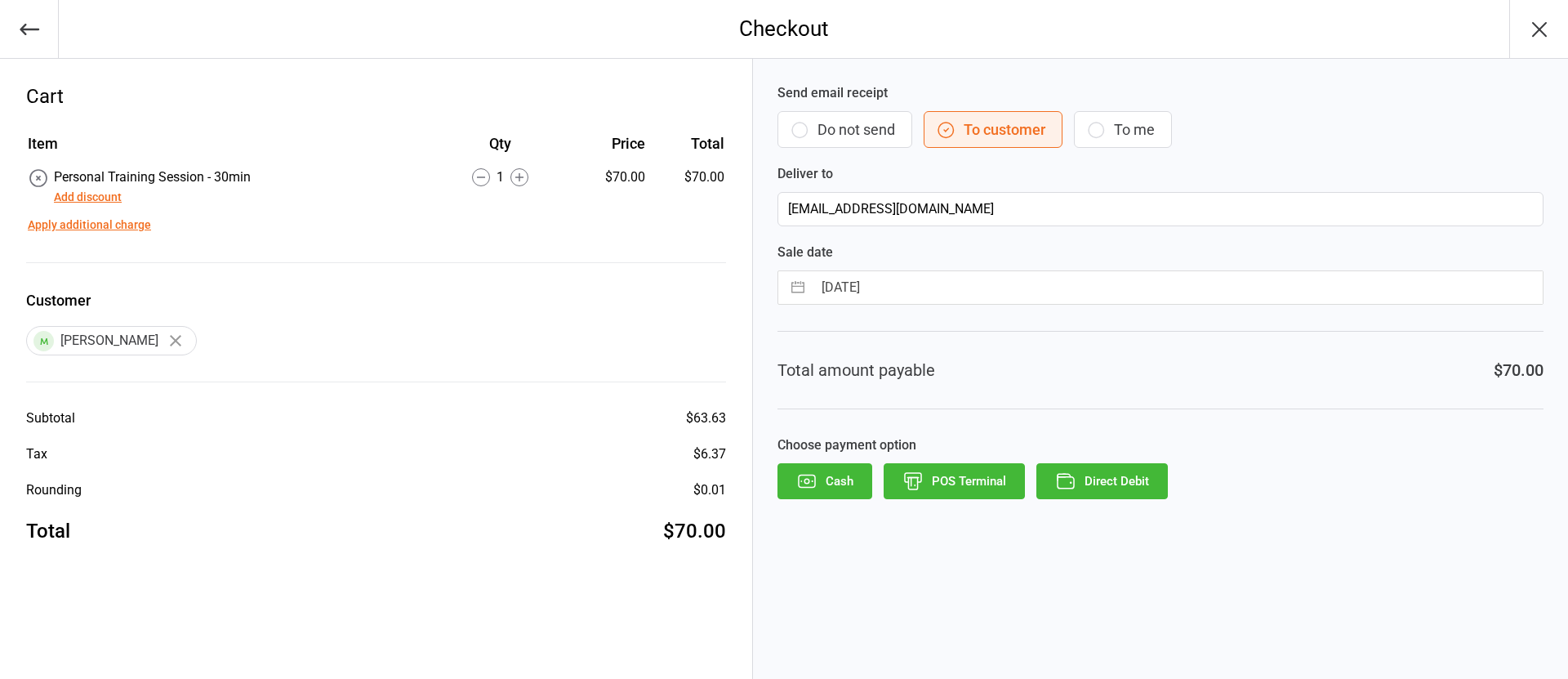
click at [1117, 474] on button "Direct Debit" at bounding box center [1102, 481] width 131 height 36
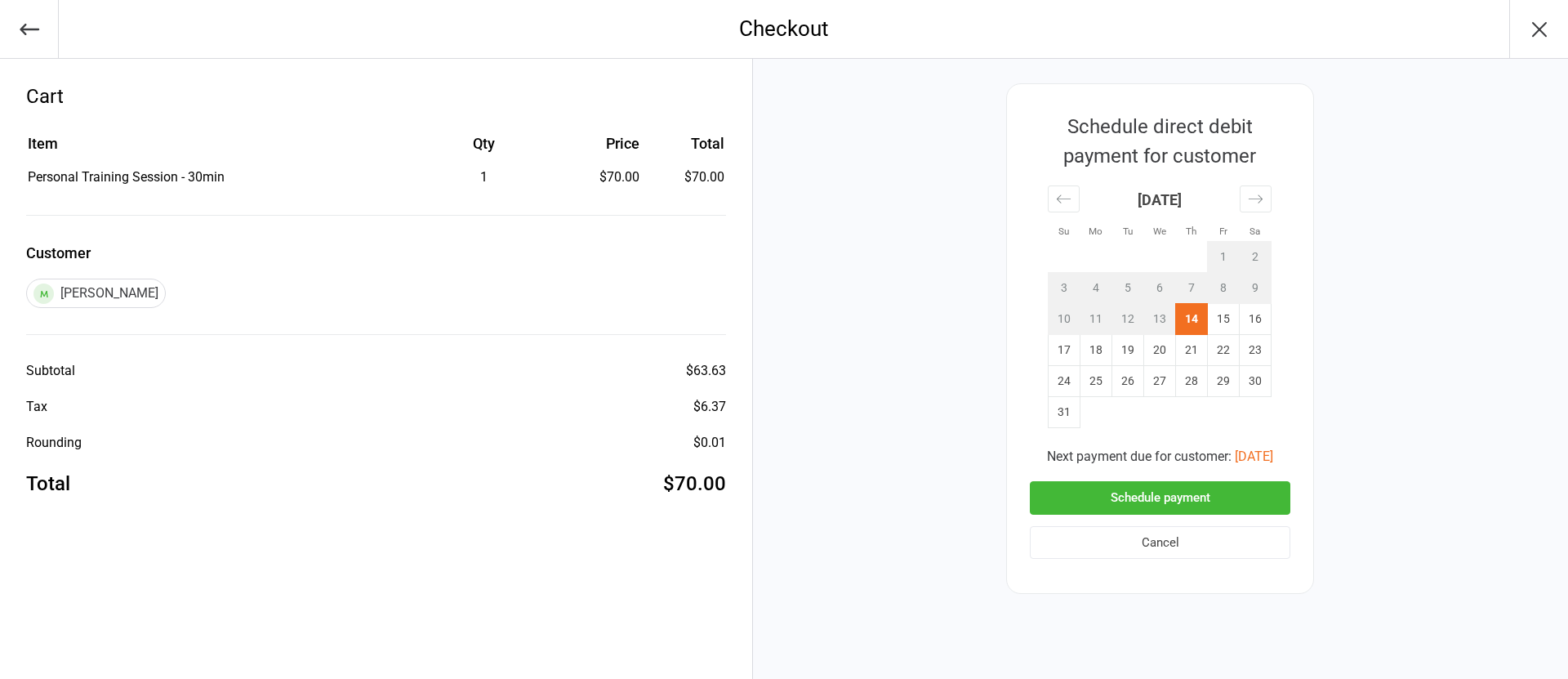
click at [1157, 494] on button "Schedule payment" at bounding box center [1160, 498] width 260 height 33
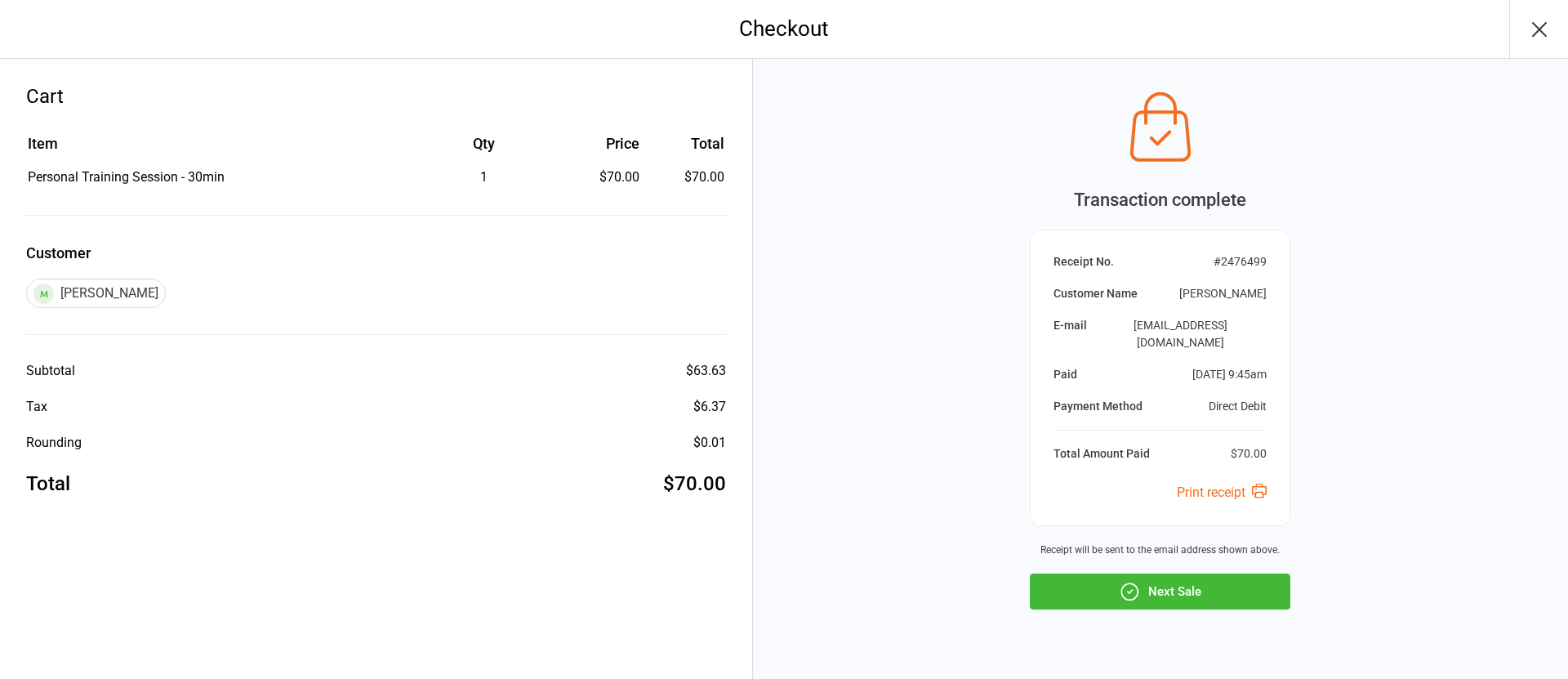
click at [1166, 574] on button "Next Sale" at bounding box center [1160, 592] width 260 height 36
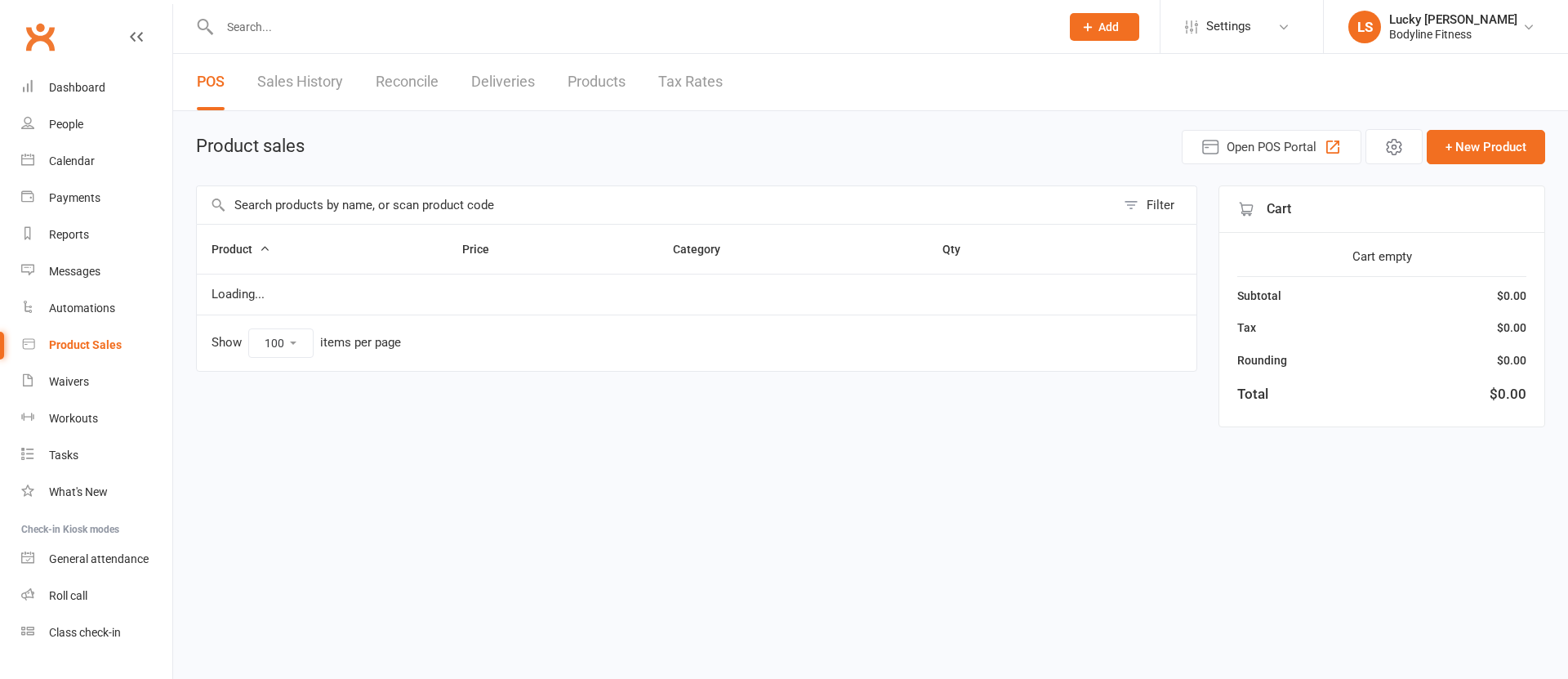
select select "100"
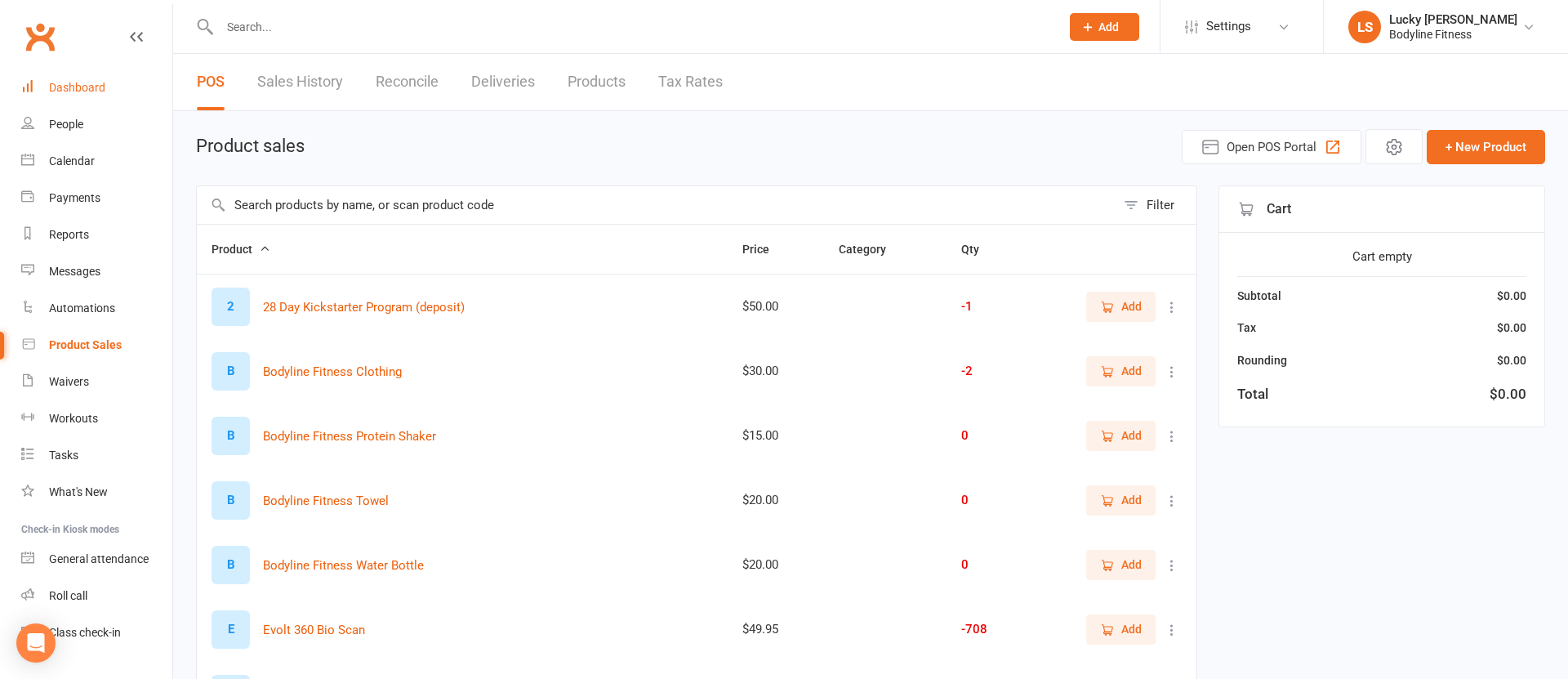
click at [75, 92] on div "Dashboard" at bounding box center [77, 86] width 56 height 13
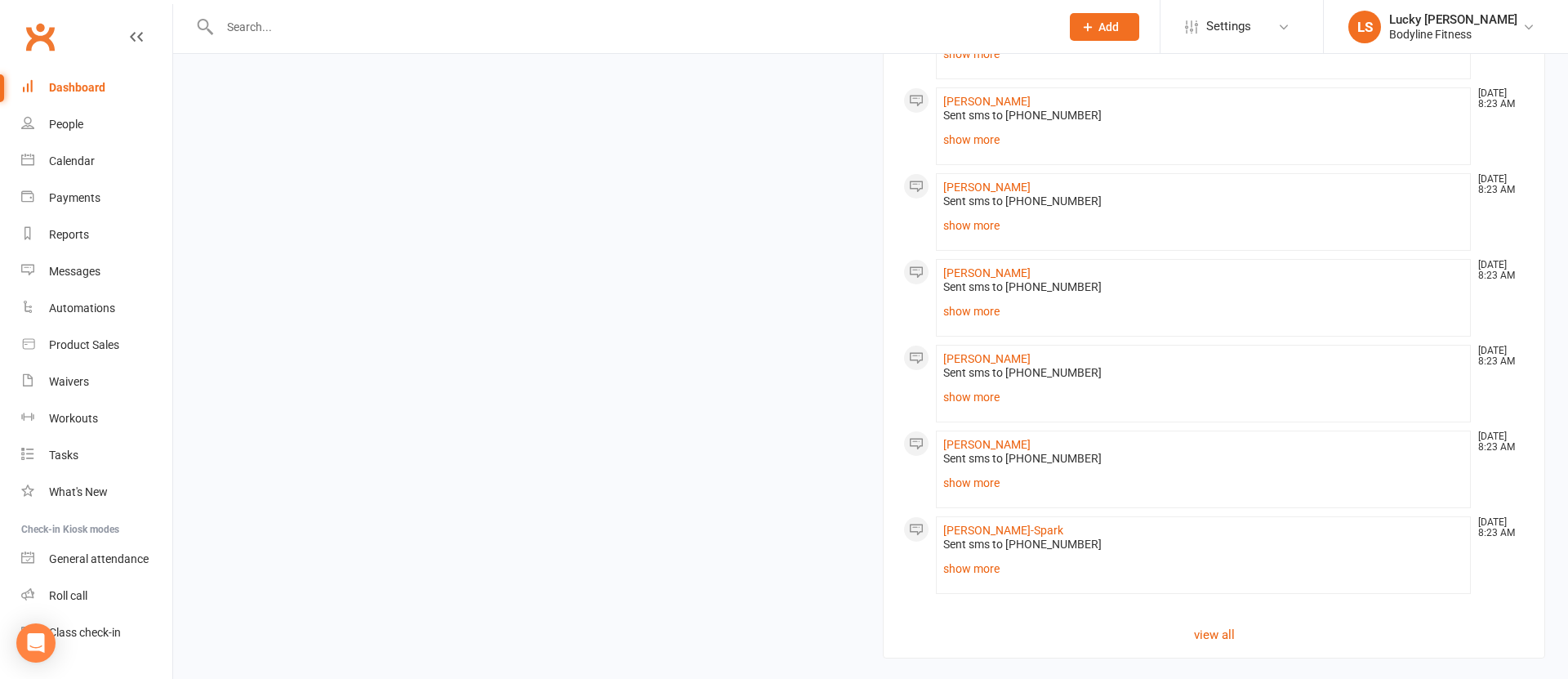
scroll to position [1813, 0]
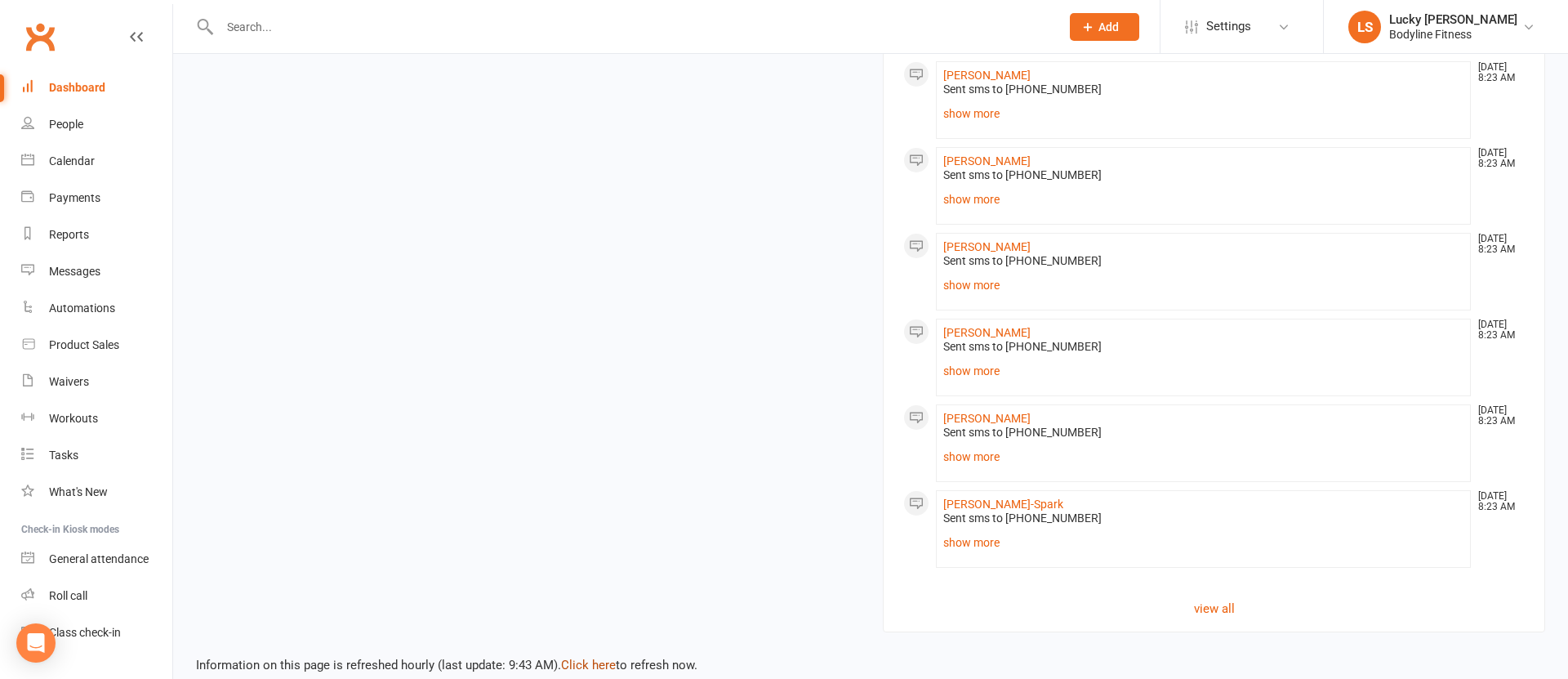
click at [594, 658] on link "Click here" at bounding box center [588, 664] width 54 height 15
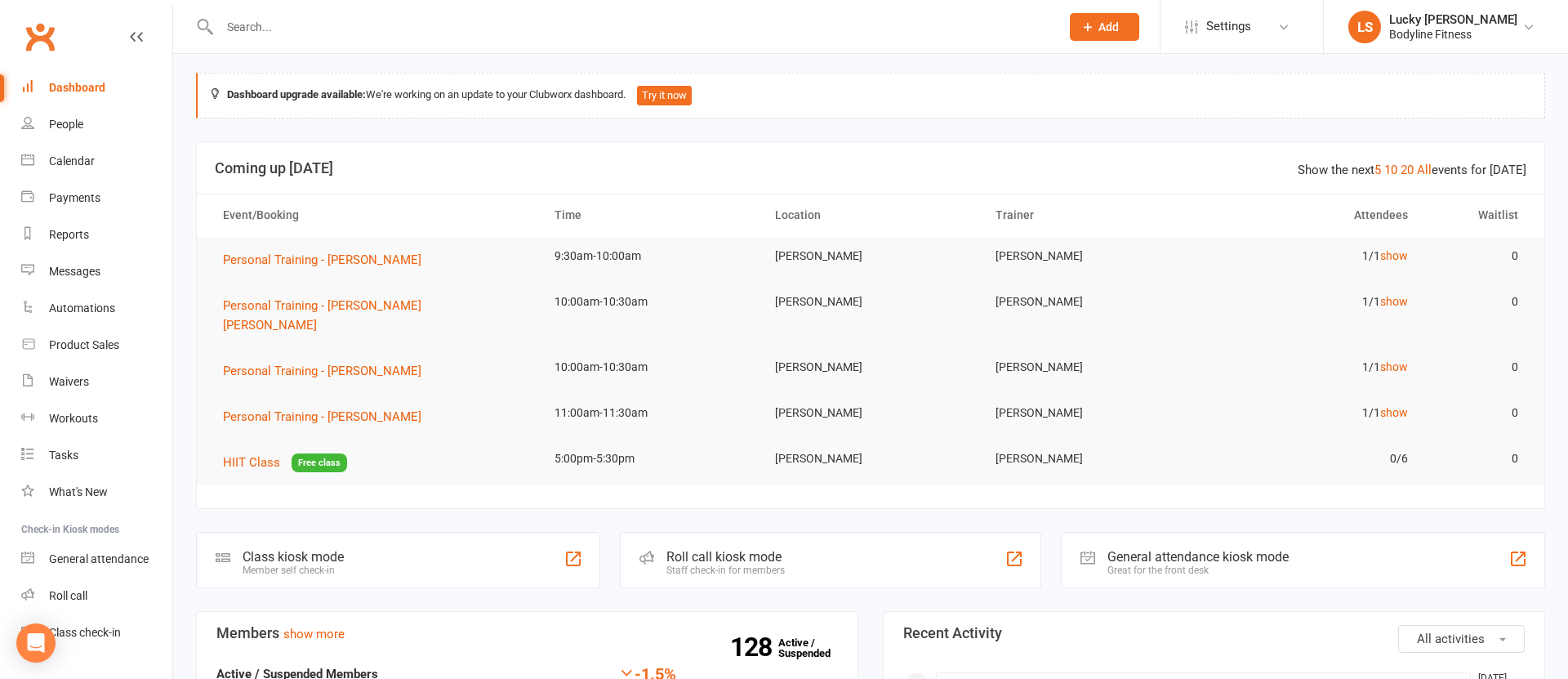
scroll to position [0, 0]
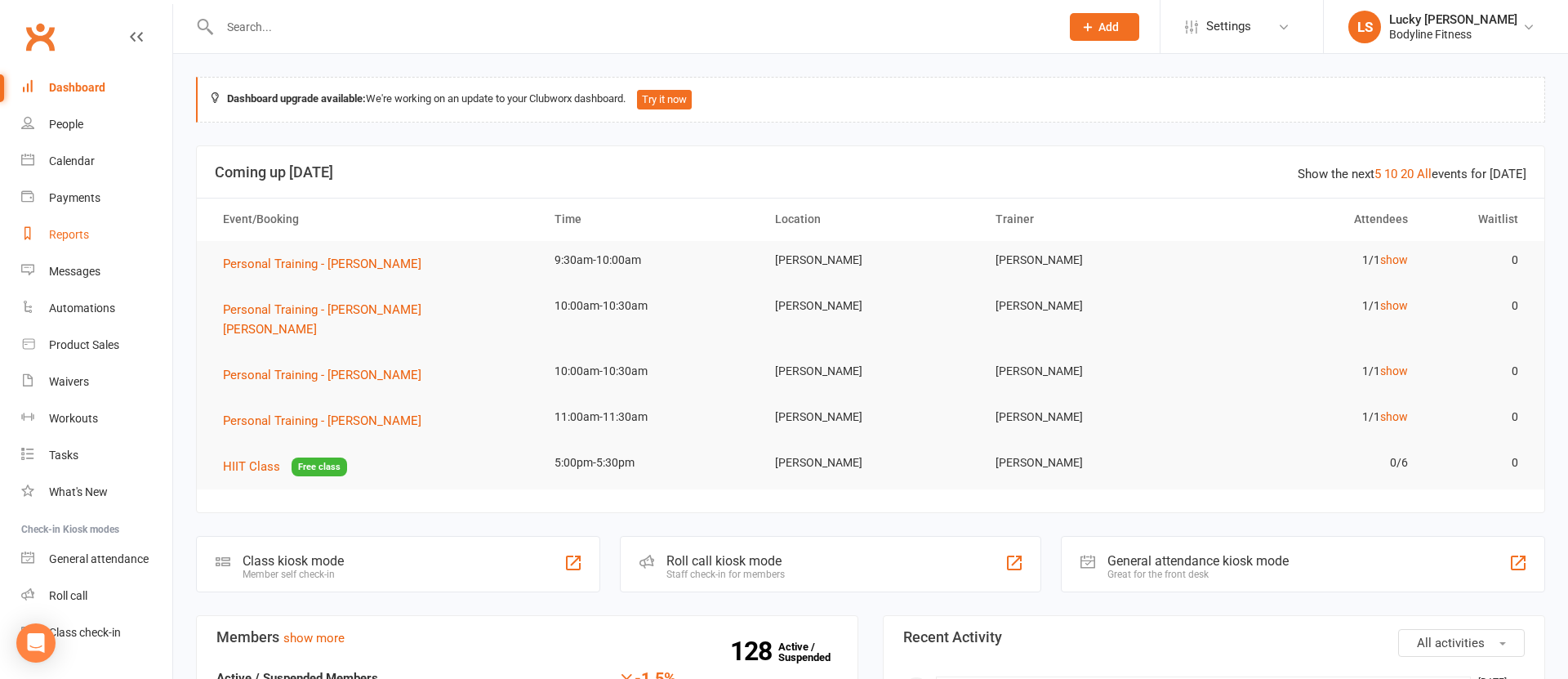
click at [72, 235] on div "Reports" at bounding box center [68, 234] width 40 height 13
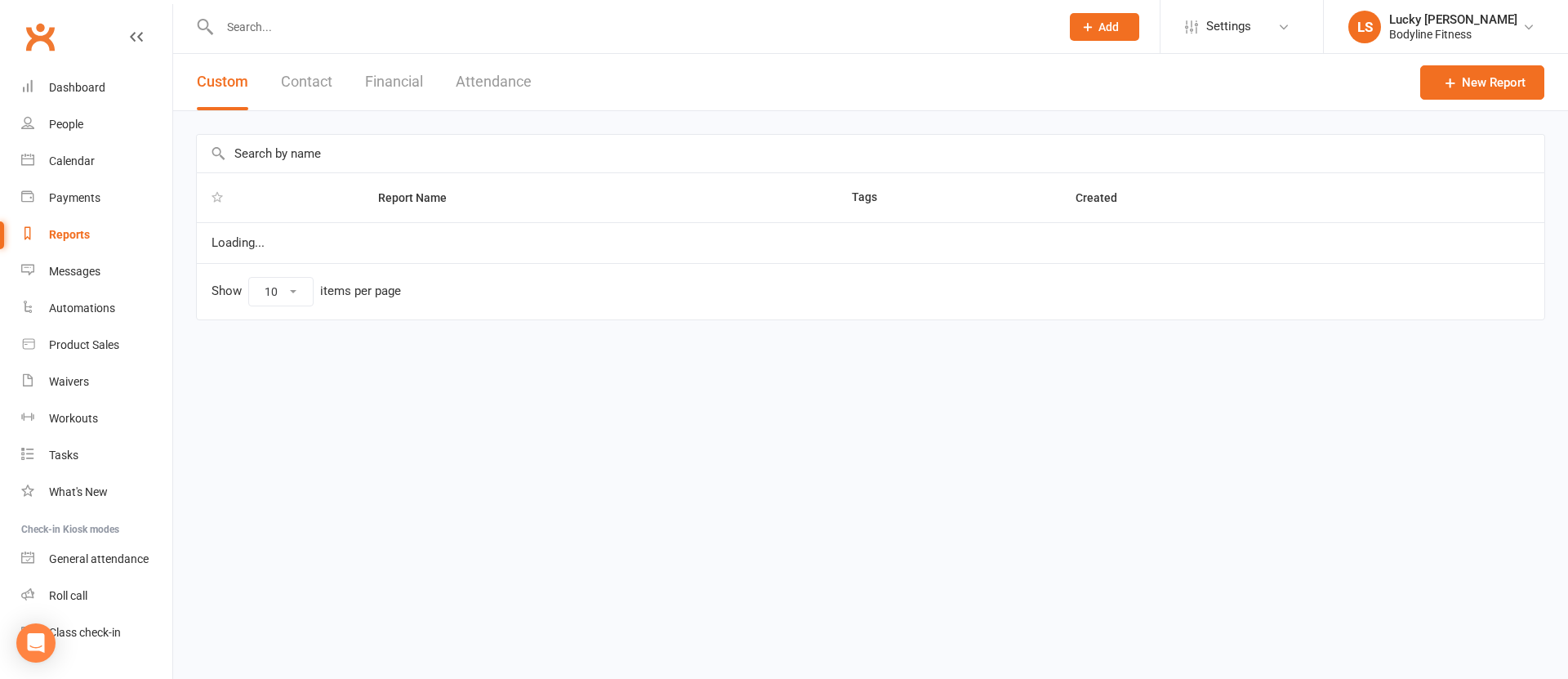
select select "100"
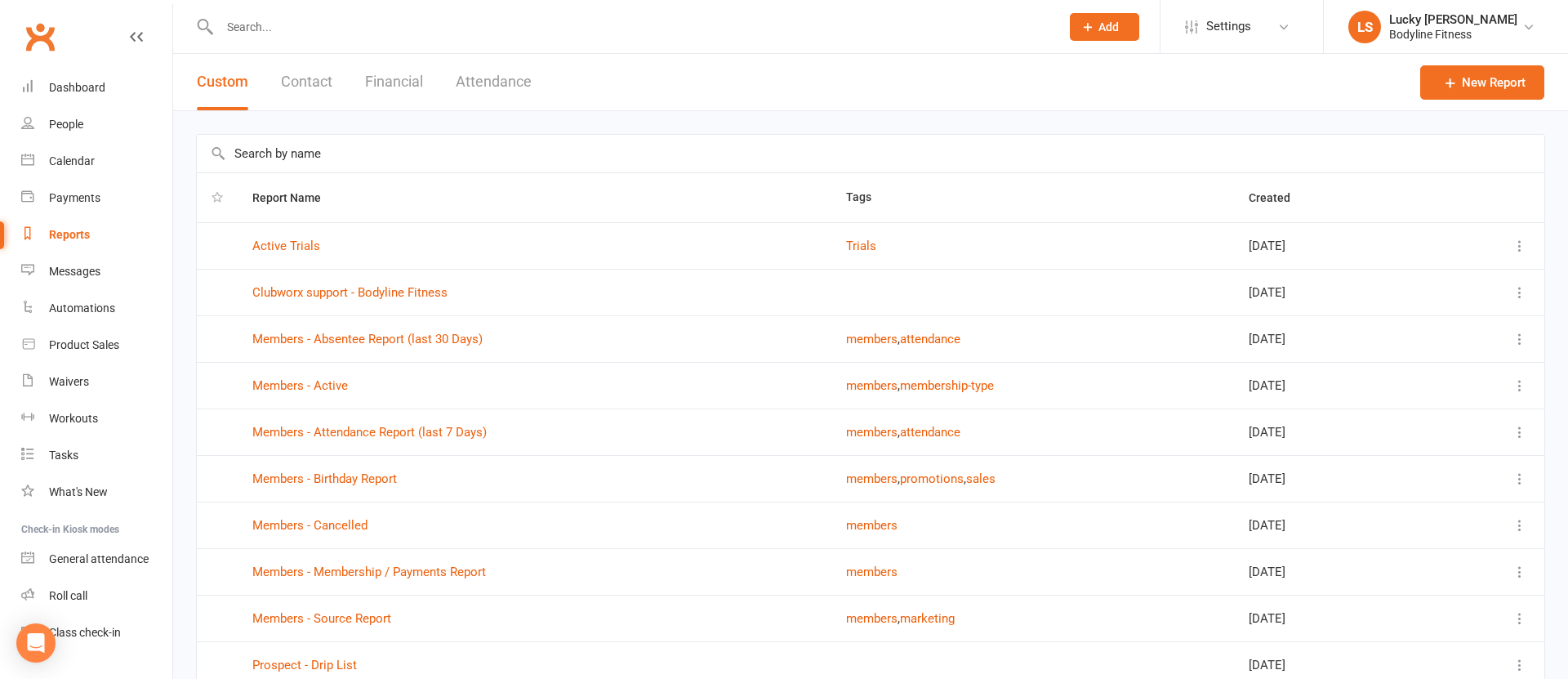
click at [484, 94] on button "Attendance" at bounding box center [493, 83] width 76 height 56
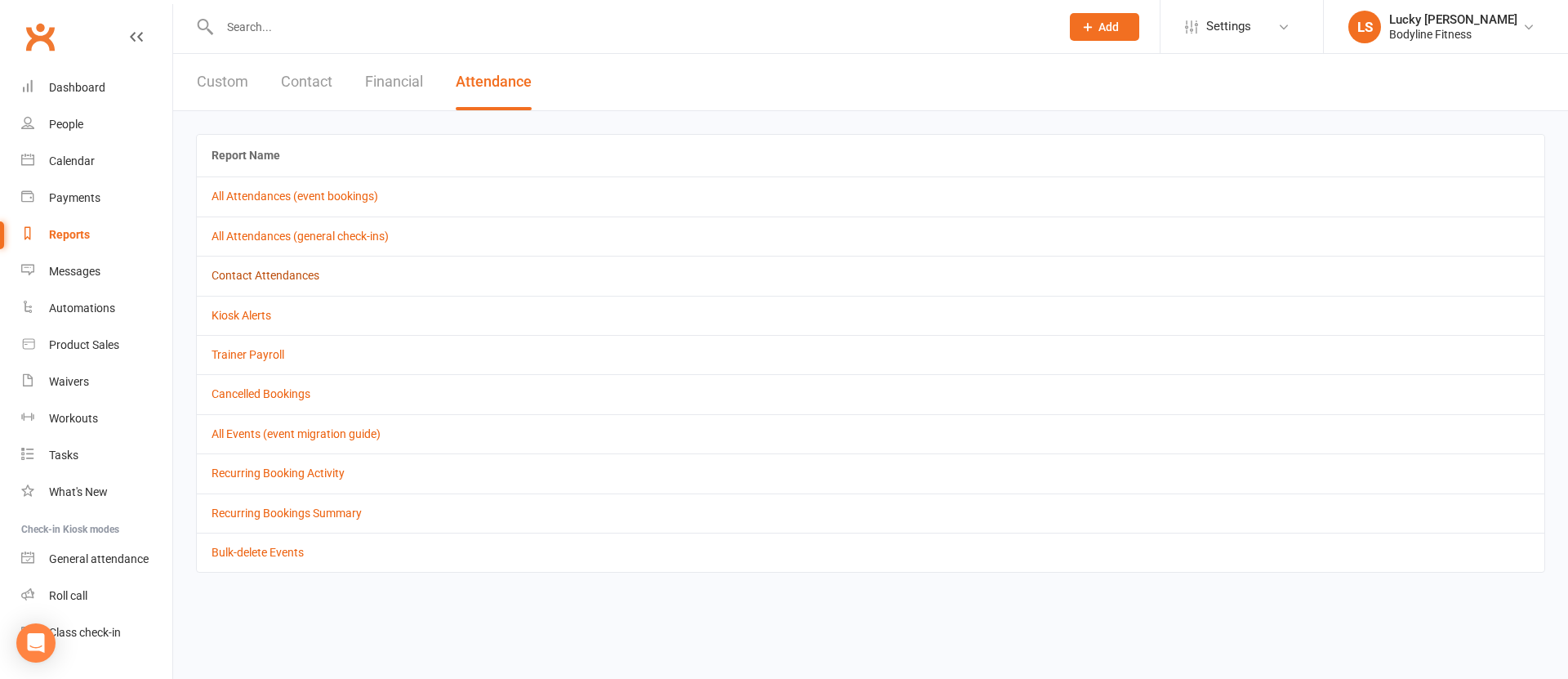
click at [254, 275] on link "Contact Attendances" at bounding box center [265, 275] width 108 height 13
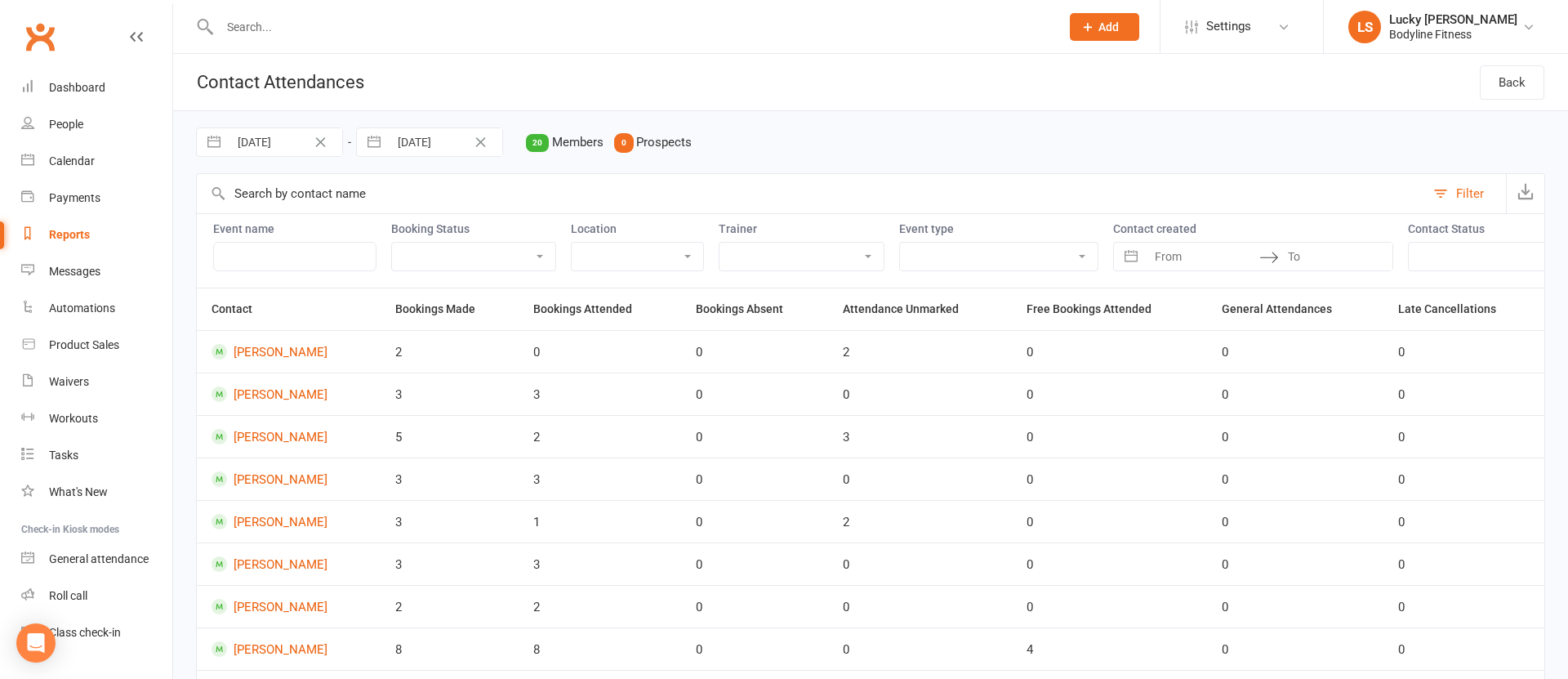
click at [719, 255] on select "Lucky Scalone Rob Linhart Mitch Parsons Sara Scalone Ariel Li Sam Kim Ryan Brady" at bounding box center [801, 256] width 164 height 28
select select "50084"
click at [719, 243] on select "Lucky Scalone Rob Linhart Mitch Parsons Sara Scalone Ariel Li Sam Kim Ryan Brady" at bounding box center [801, 256] width 164 height 28
click at [265, 144] on input "31 Jul 2025" at bounding box center [285, 142] width 114 height 28
select select "5"
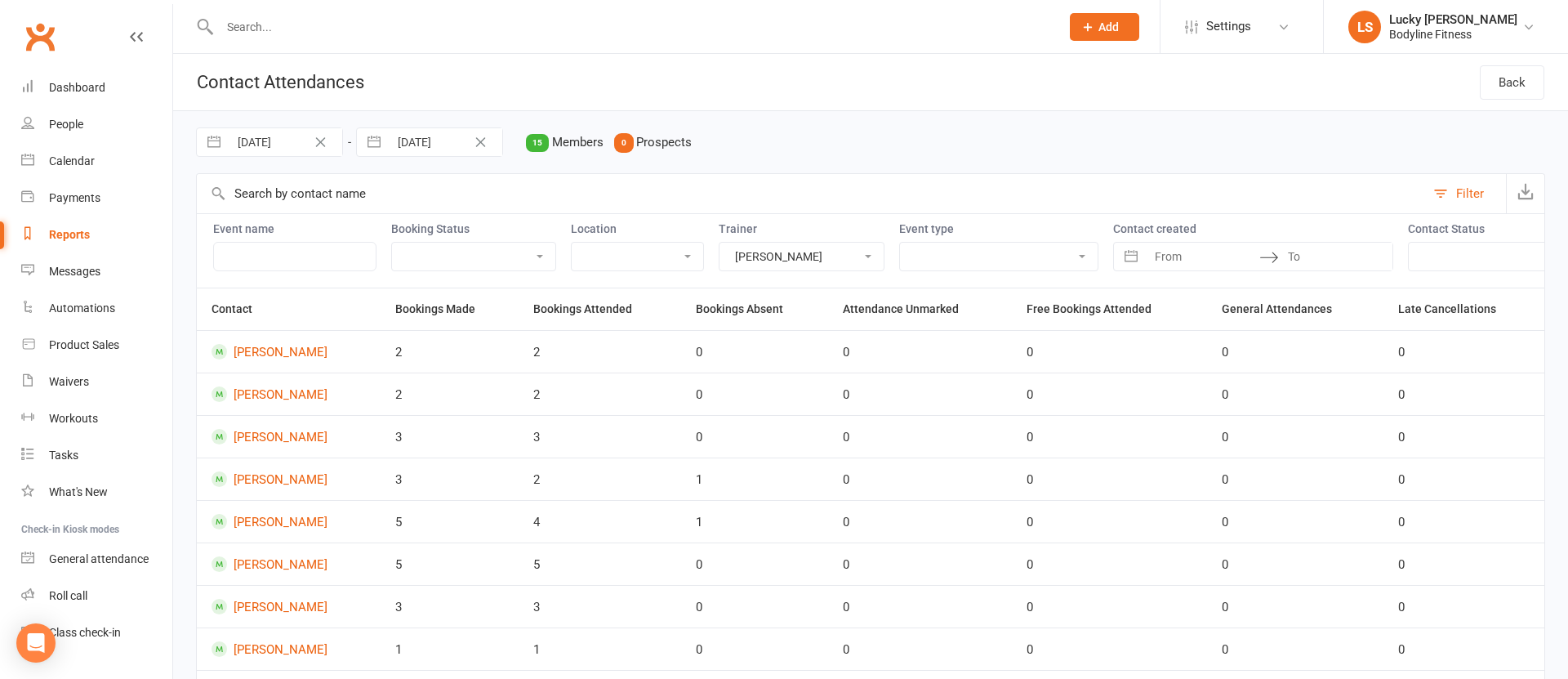
select select "2025"
select select "6"
select select "2025"
select select "7"
select select "2025"
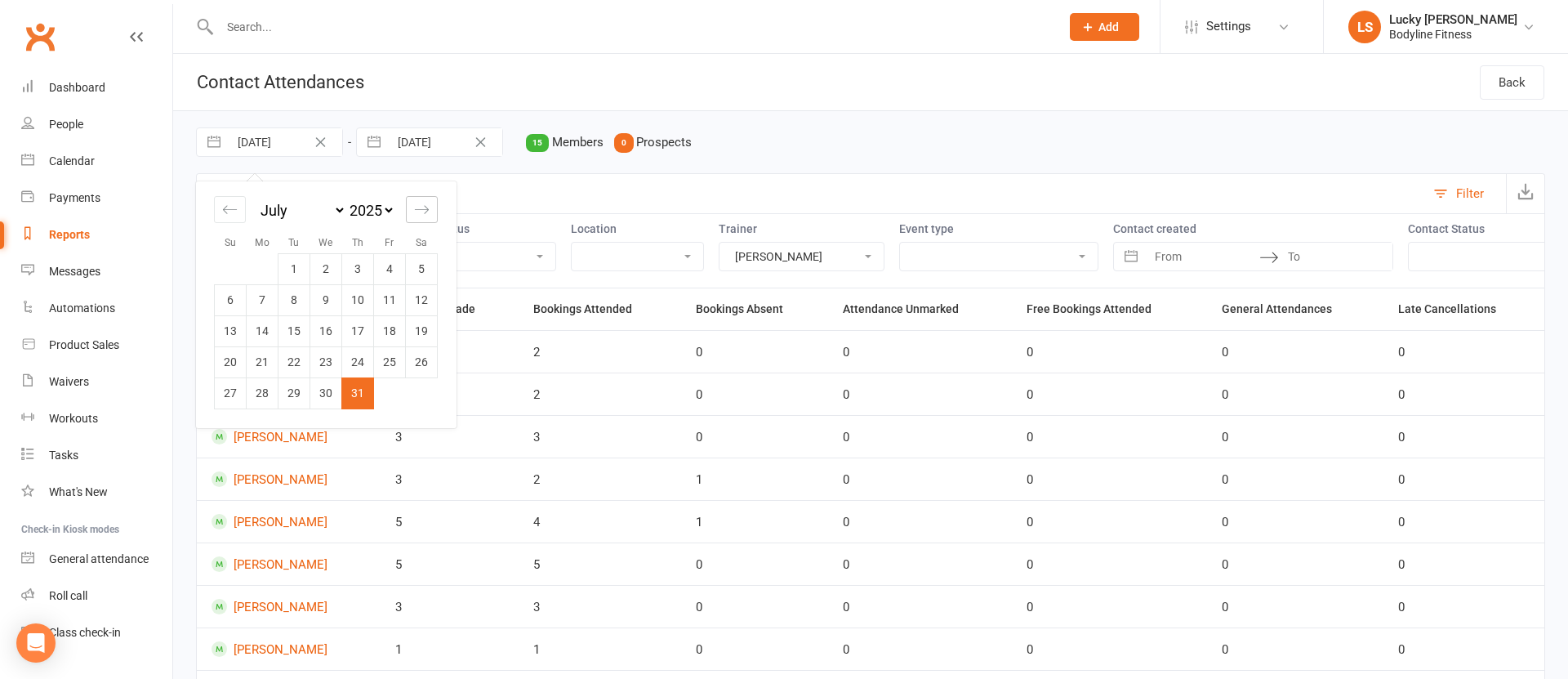
click at [432, 212] on div "Move forward to switch to the next month." at bounding box center [421, 210] width 32 height 27
select select "8"
select select "2025"
click at [261, 301] on td "4" at bounding box center [262, 300] width 32 height 31
type input "04 Aug 2025"
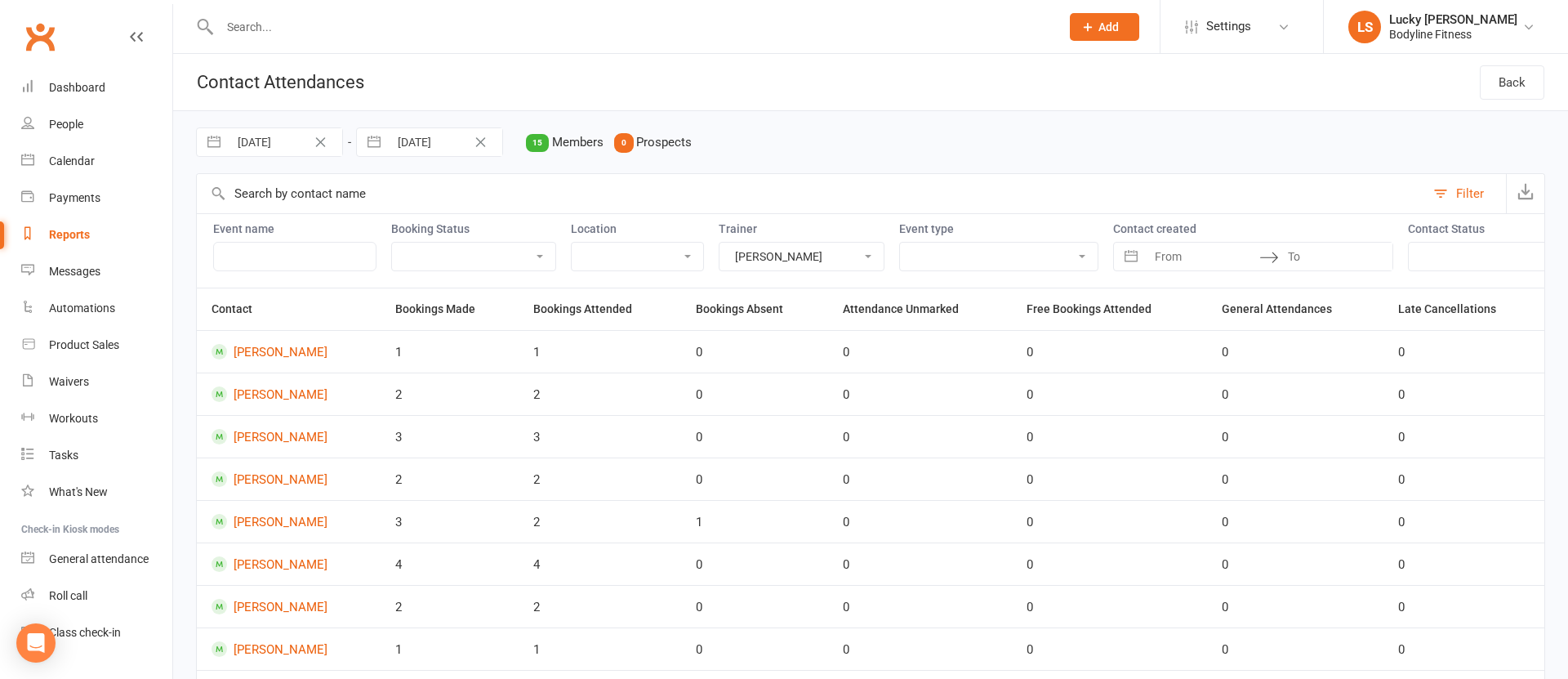
select select "6"
select select "2025"
select select "7"
select select "2025"
select select "8"
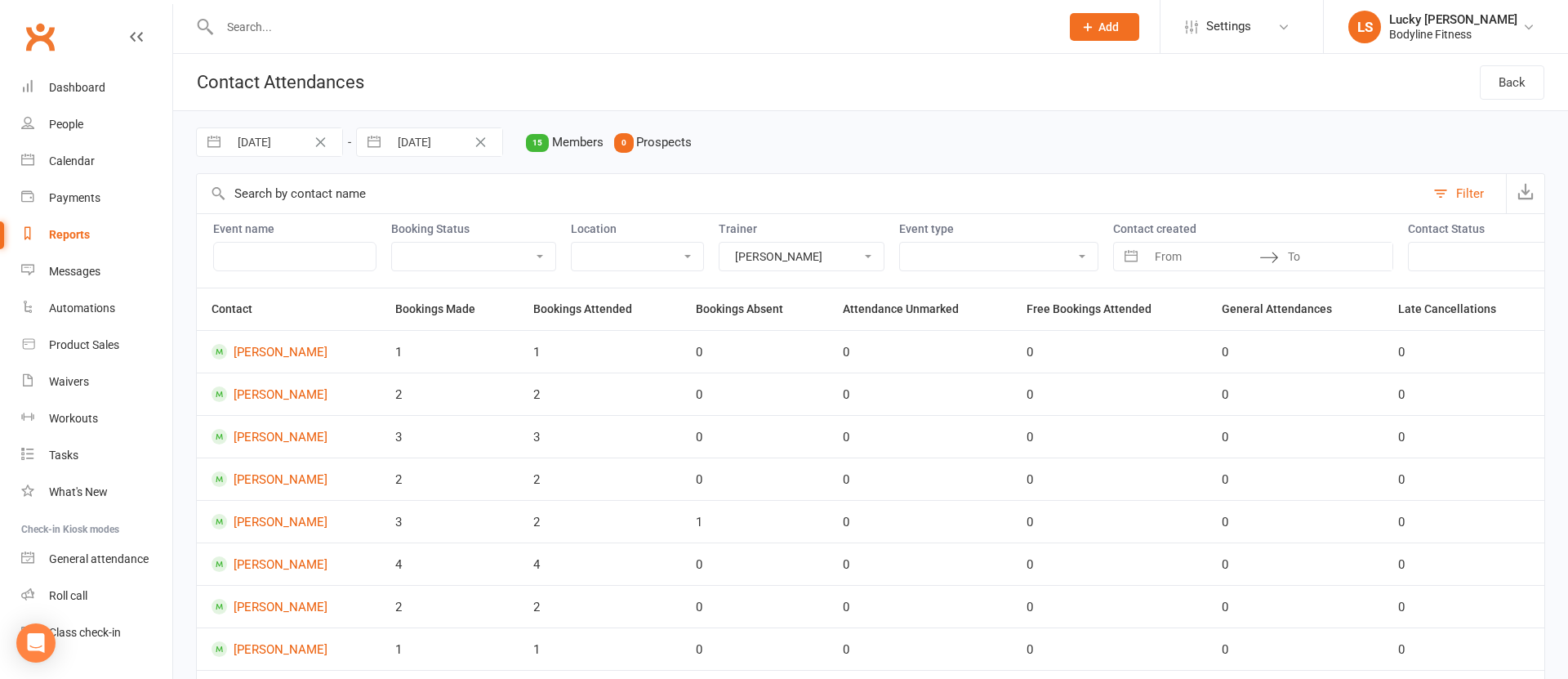
select select "2025"
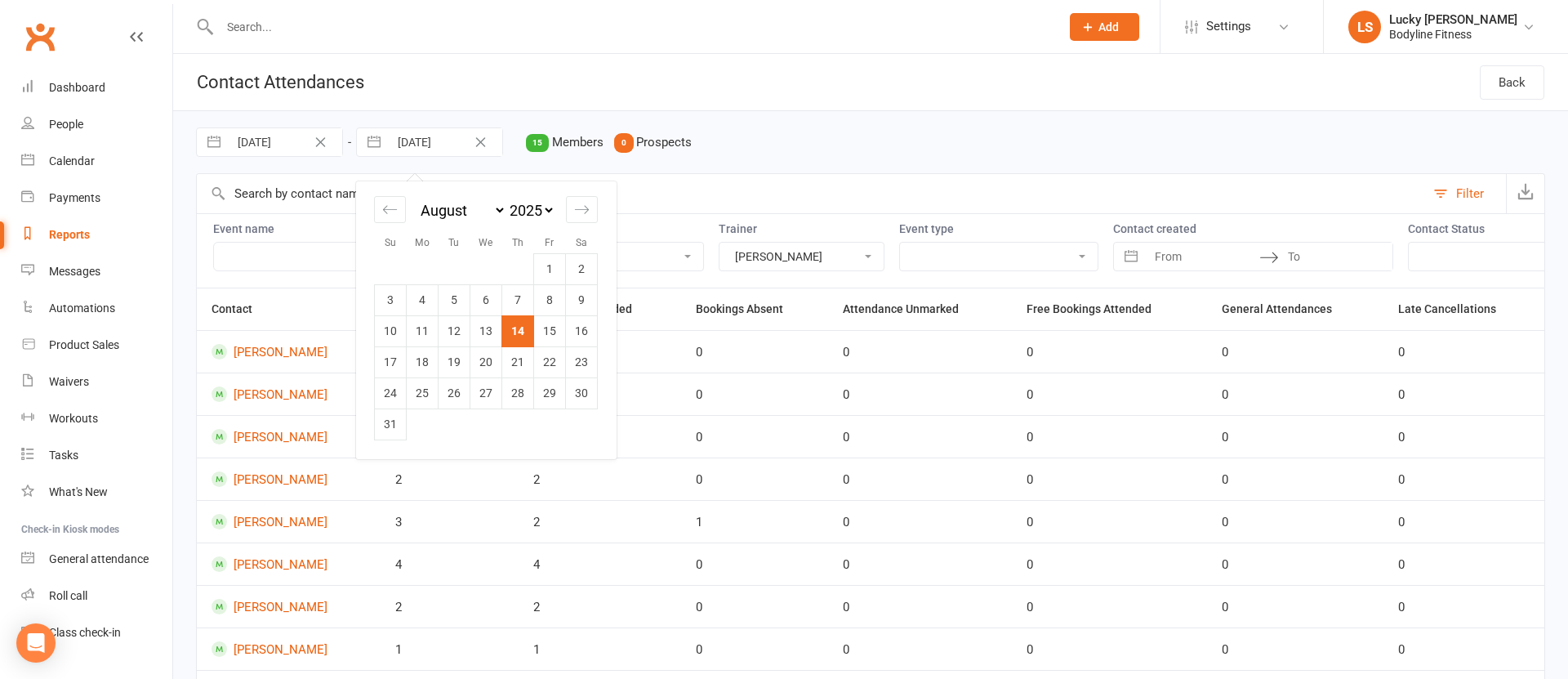
click at [423, 146] on input "14 Aug 2025" at bounding box center [445, 142] width 114 height 28
click at [383, 332] on td "10" at bounding box center [390, 331] width 32 height 31
type input "10 Aug 2025"
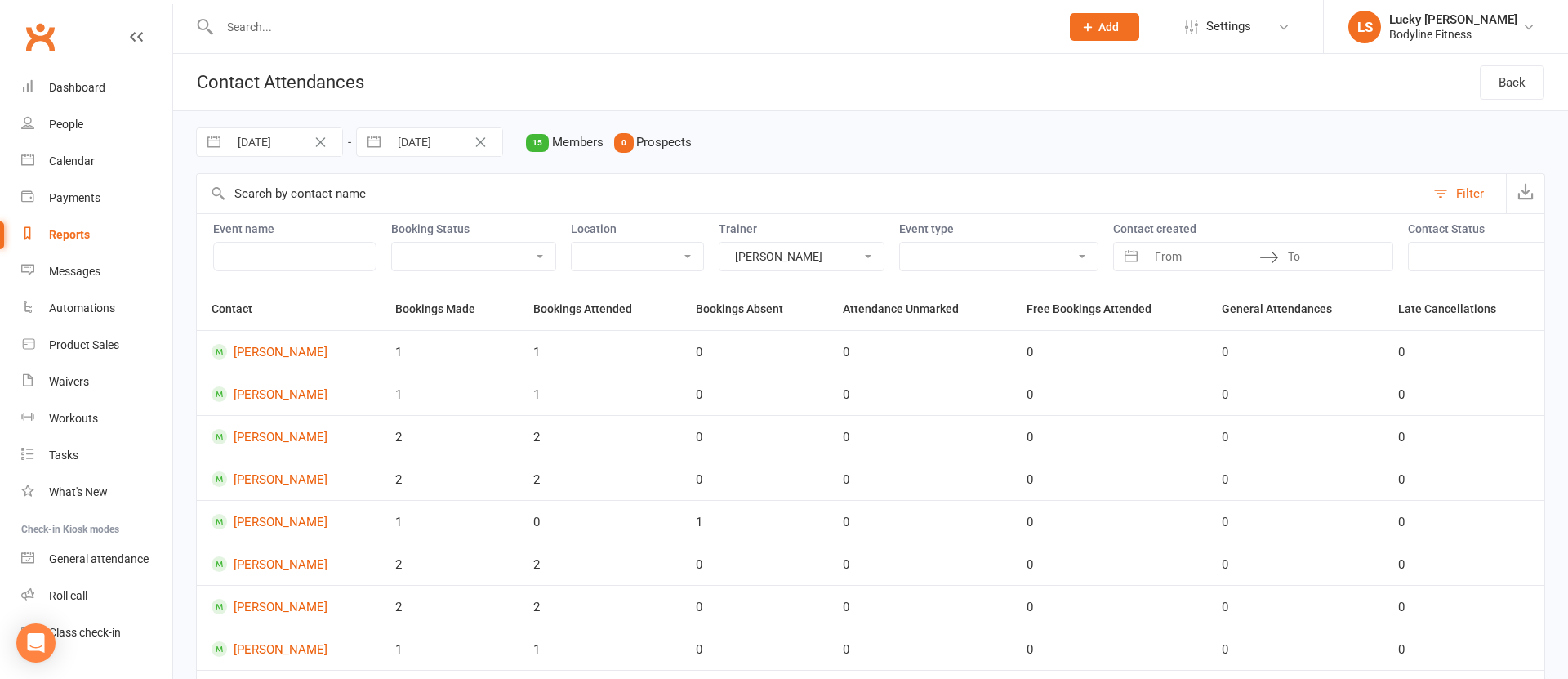
click at [744, 259] on select "Lucky Scalone Rob Linhart Mitch Parsons Sara Scalone Ariel Li Sam Kim Ryan Brady" at bounding box center [801, 256] width 164 height 28
click at [719, 243] on select "Lucky Scalone Rob Linhart Mitch Parsons Sara Scalone Ariel Li Sam Kim Ryan Brady" at bounding box center [801, 256] width 164 height 28
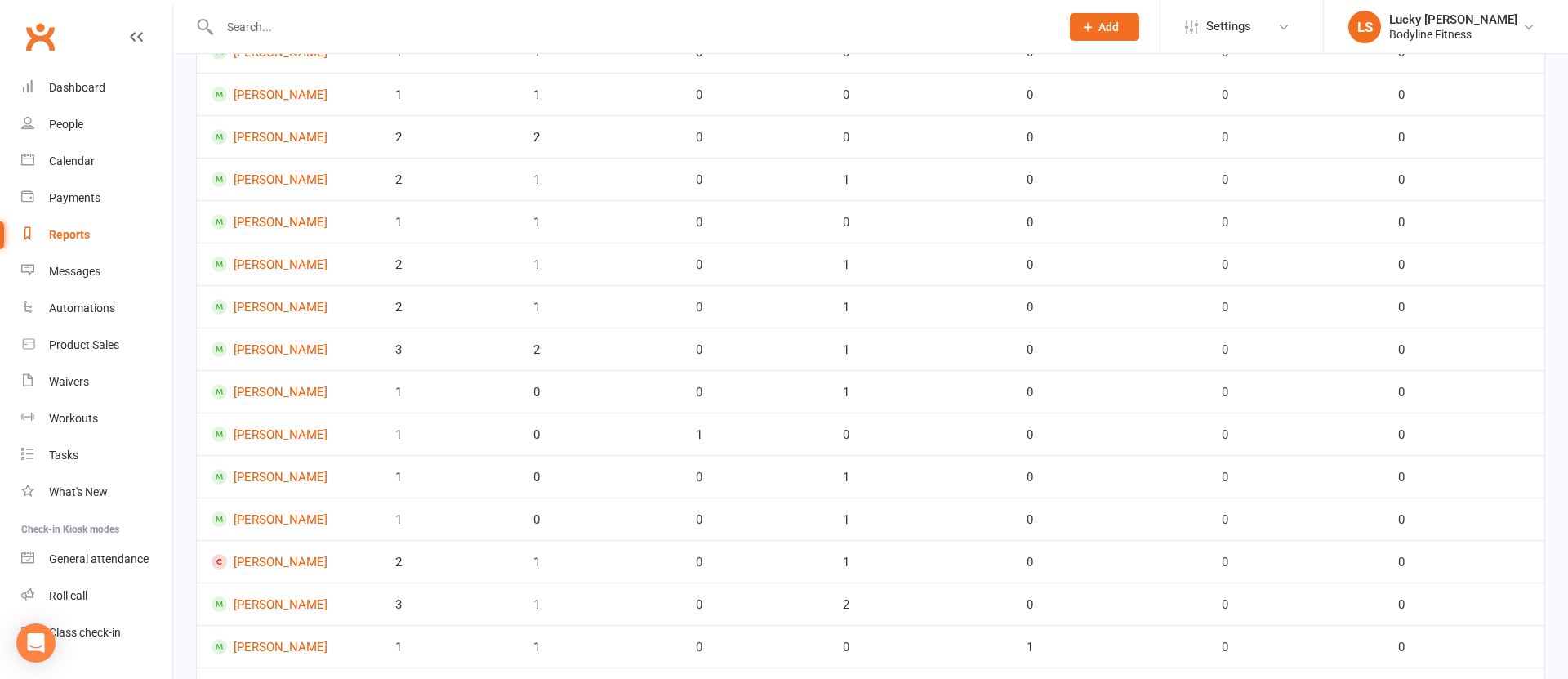
scroll to position [641, 0]
click at [1518, 611] on icon at bounding box center [1518, 605] width 19 height 19
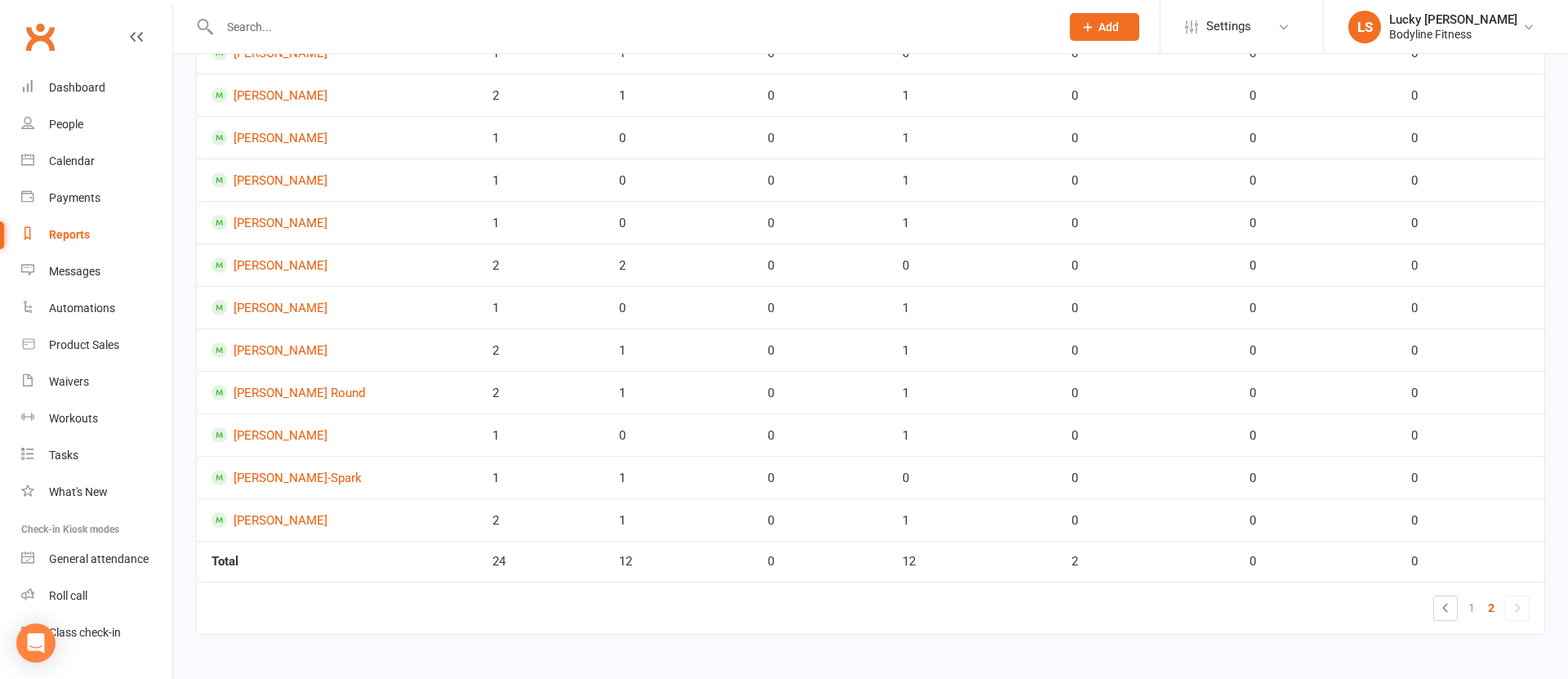
scroll to position [514, 0]
click at [1451, 608] on icon at bounding box center [1446, 605] width 19 height 19
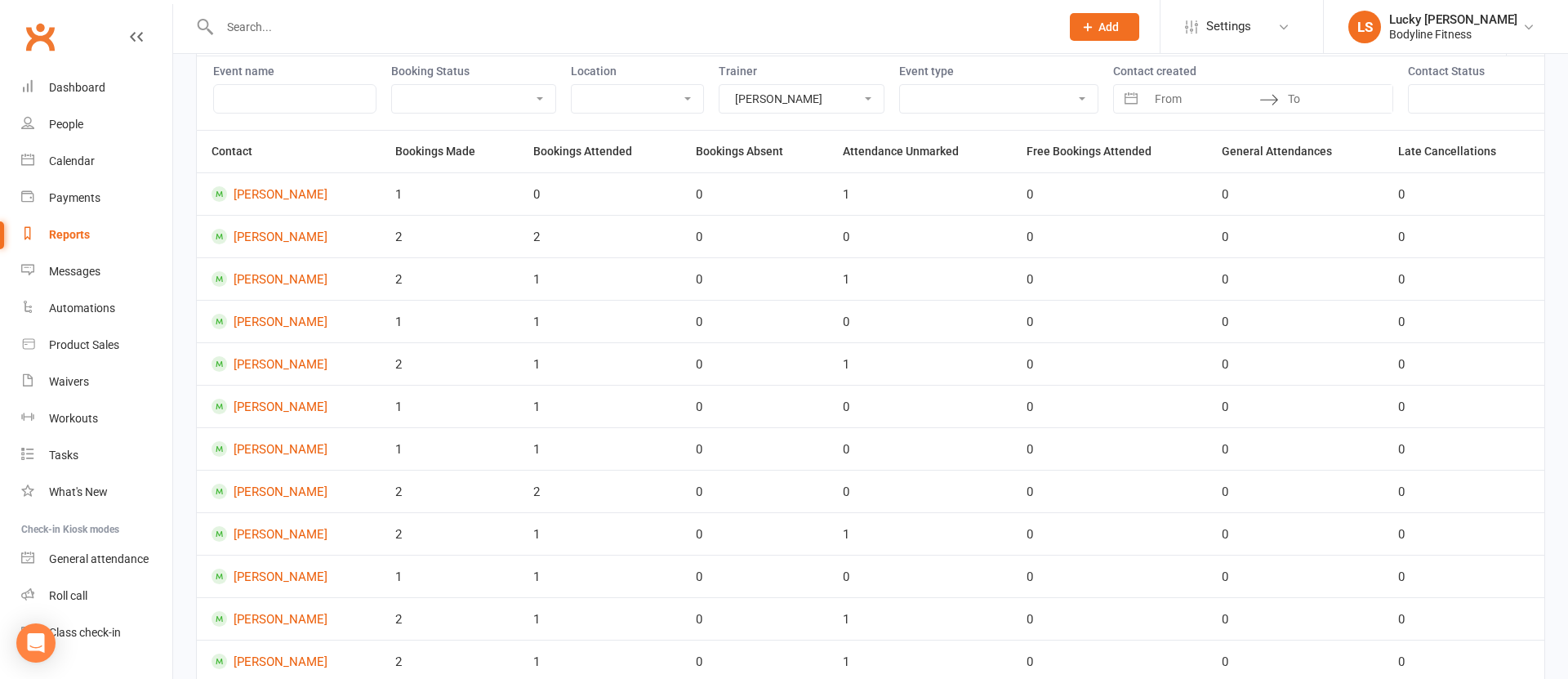
scroll to position [0, 0]
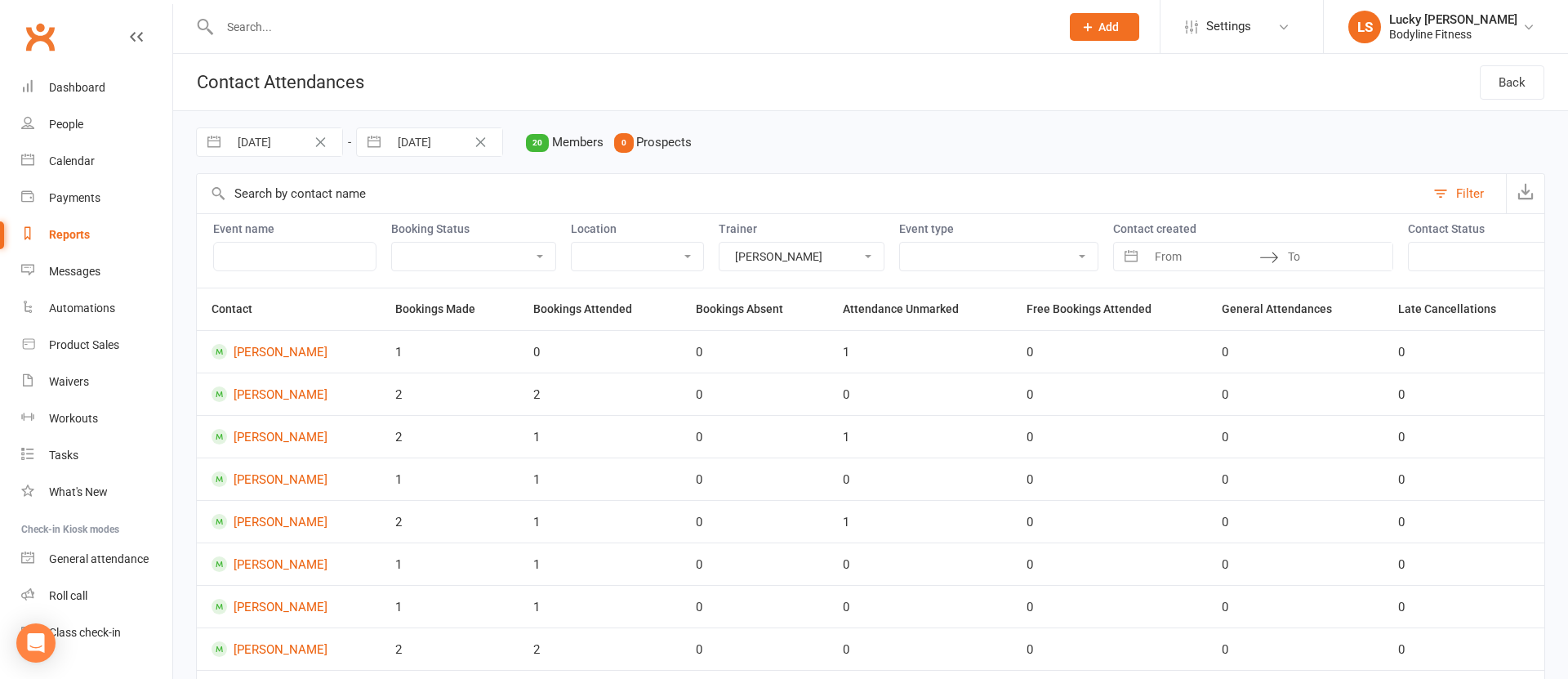
click at [738, 253] on select "Lucky Scalone Rob Linhart Mitch Parsons Sara Scalone Ariel Li Sam Kim Ryan Brady" at bounding box center [801, 256] width 164 height 28
click at [719, 243] on select "Lucky Scalone Rob Linhart Mitch Parsons Sara Scalone Ariel Li Sam Kim Ryan Brady" at bounding box center [801, 256] width 164 height 28
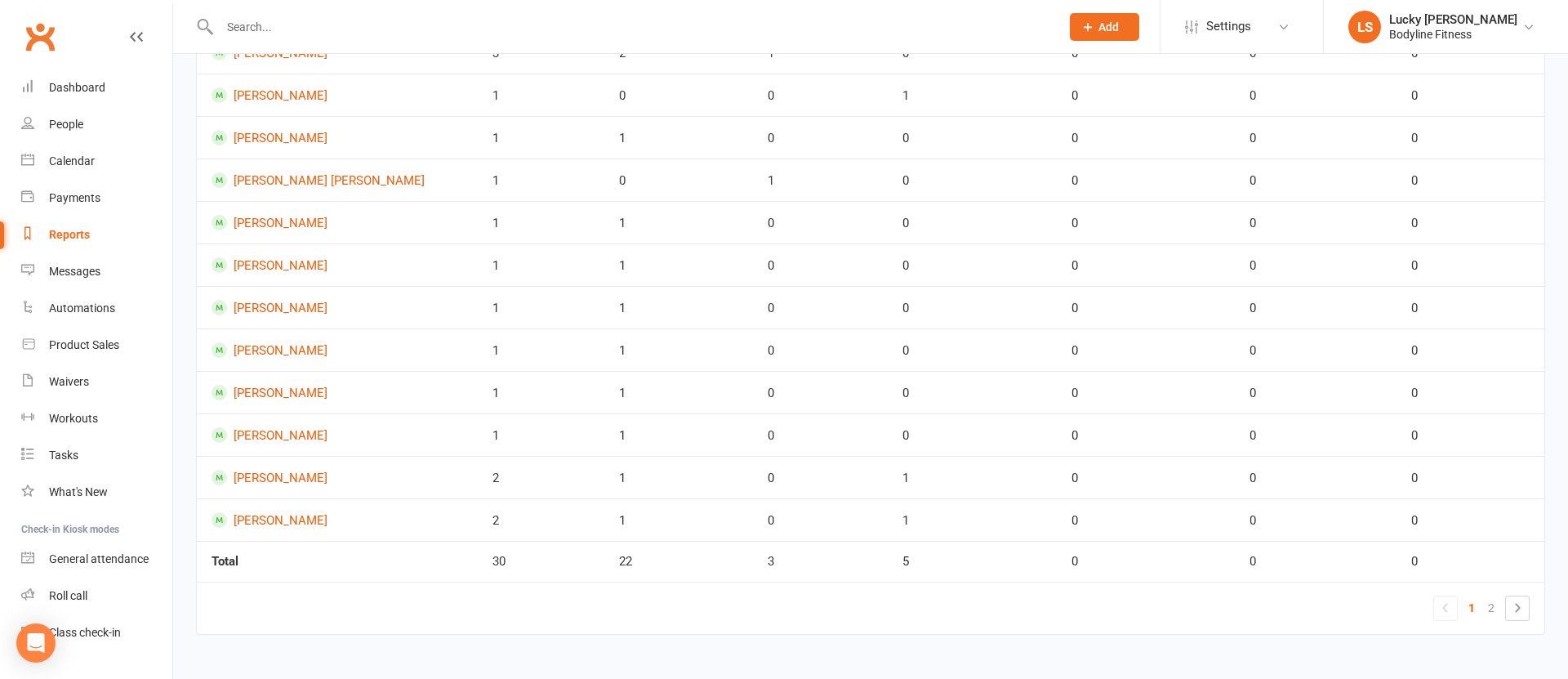
scroll to position [641, 0]
click at [1516, 608] on icon at bounding box center [1518, 605] width 19 height 19
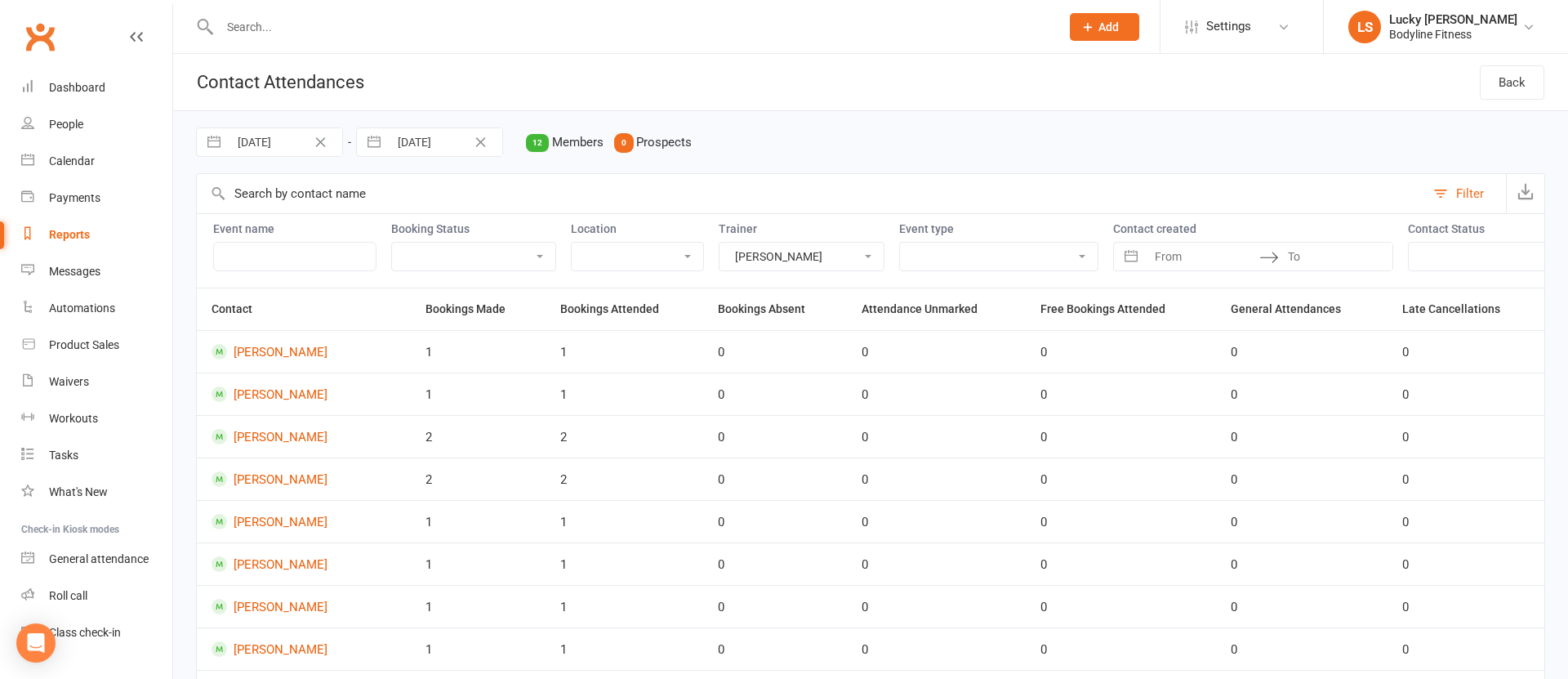
scroll to position [301, 0]
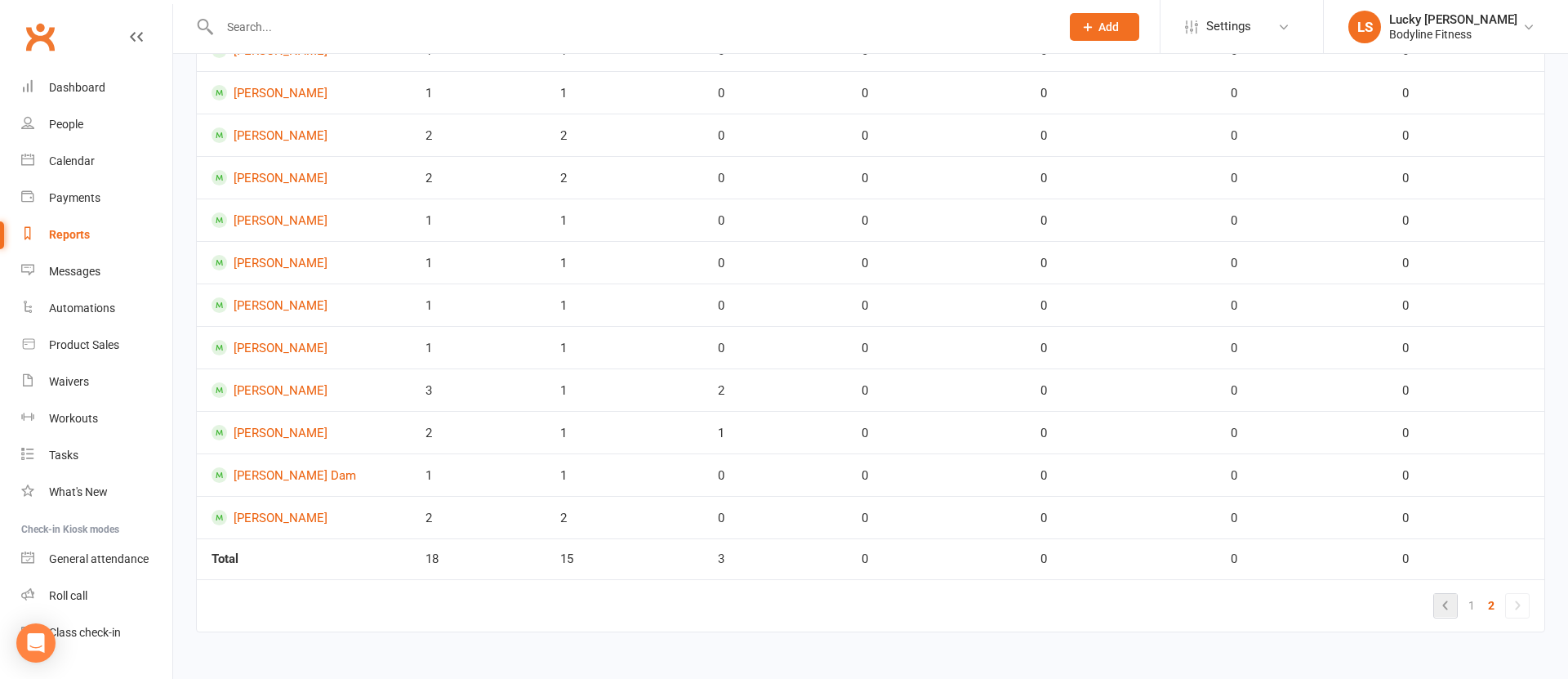
click at [1446, 610] on icon at bounding box center [1446, 605] width 19 height 19
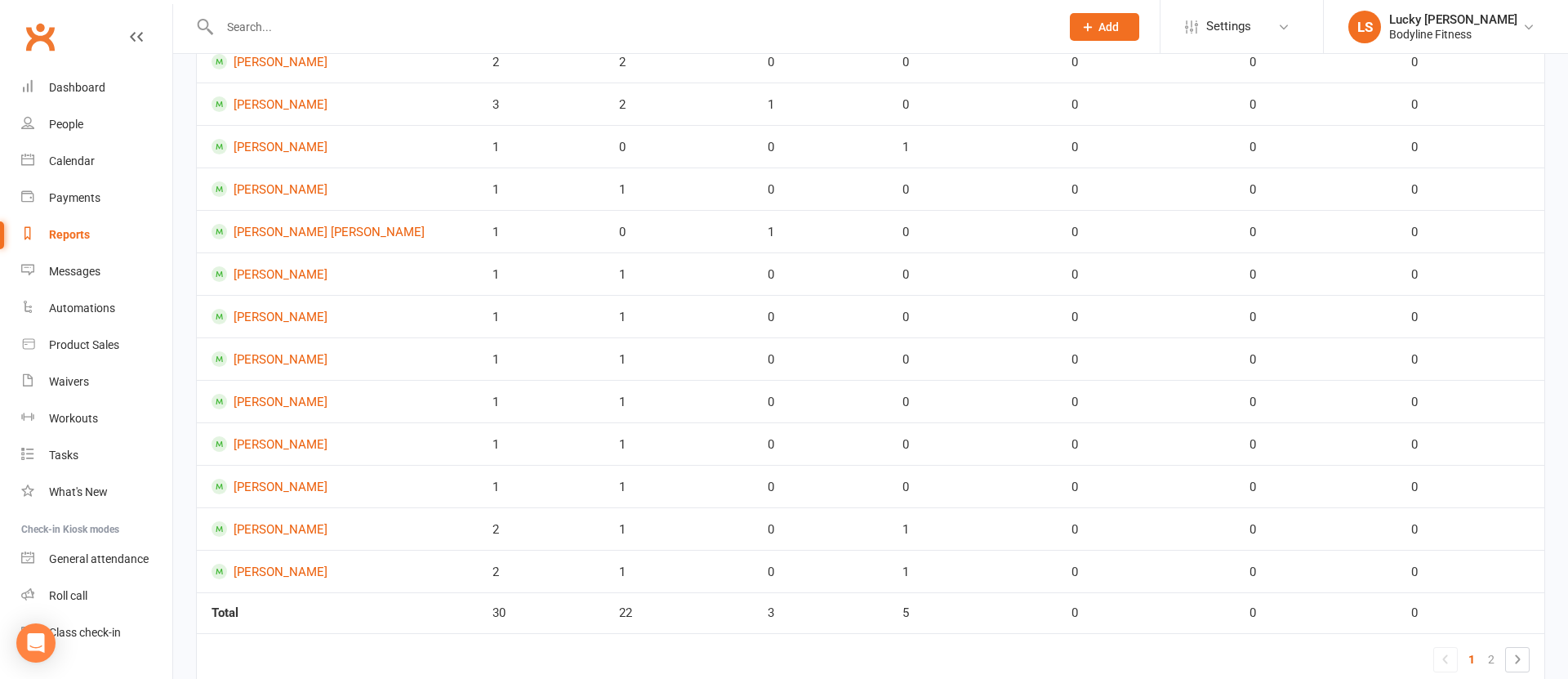
scroll to position [593, 0]
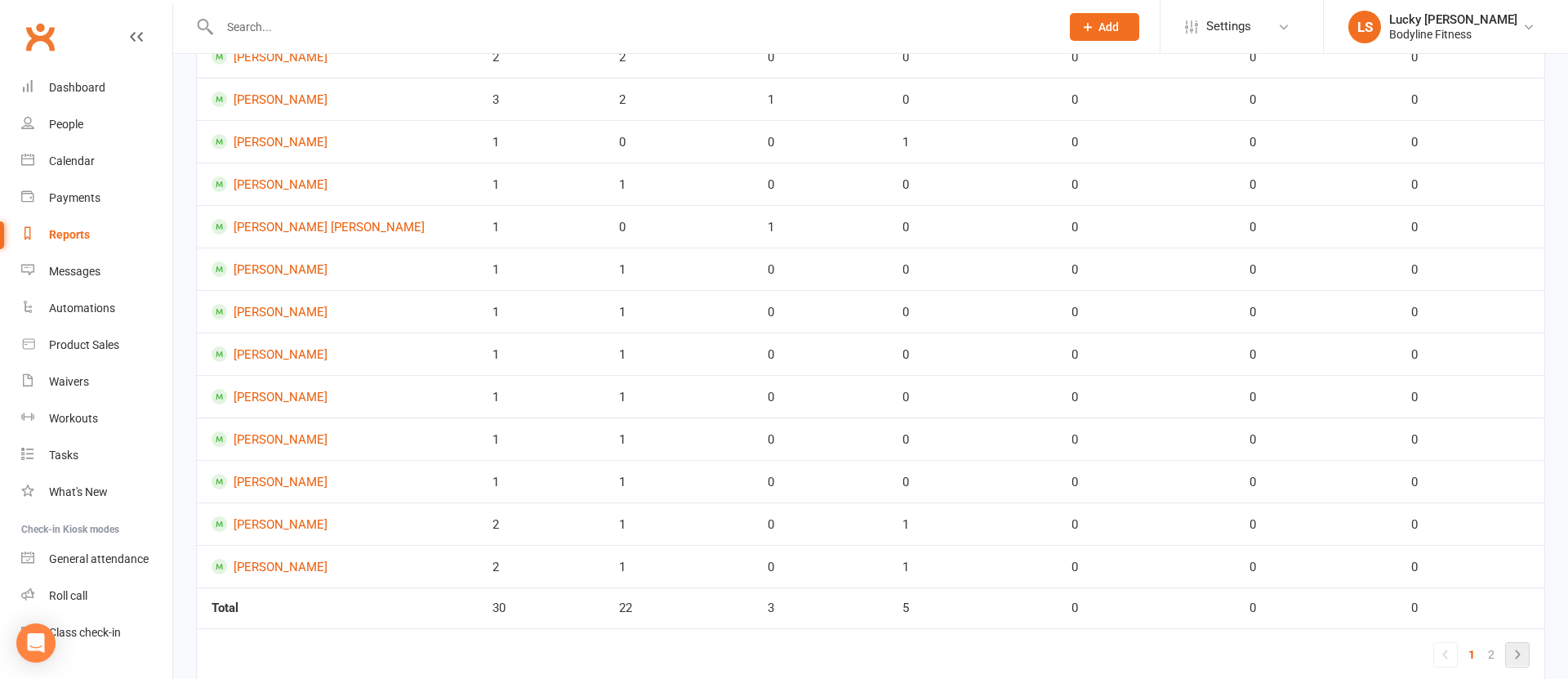
click at [1529, 658] on td "1 2" at bounding box center [871, 655] width 1348 height 52
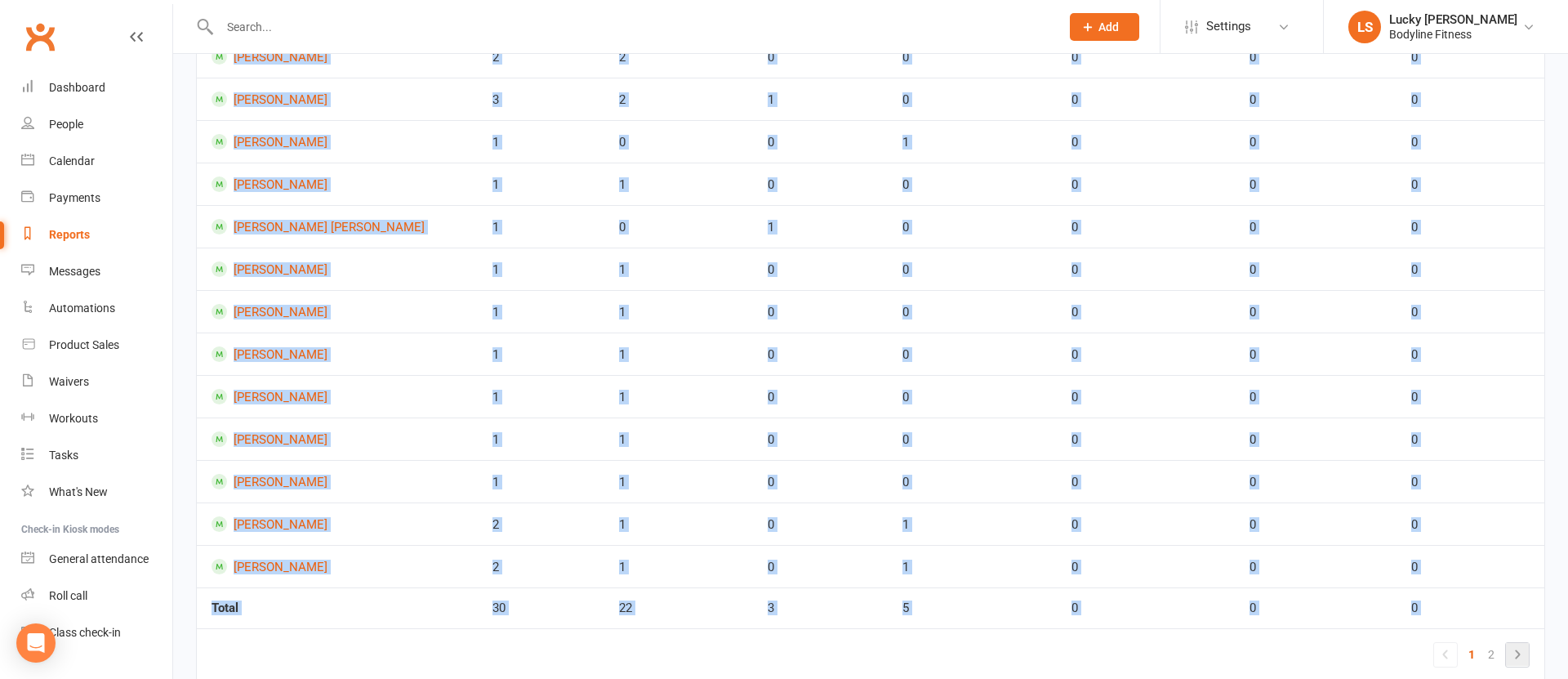
click at [1522, 659] on icon at bounding box center [1518, 655] width 19 height 19
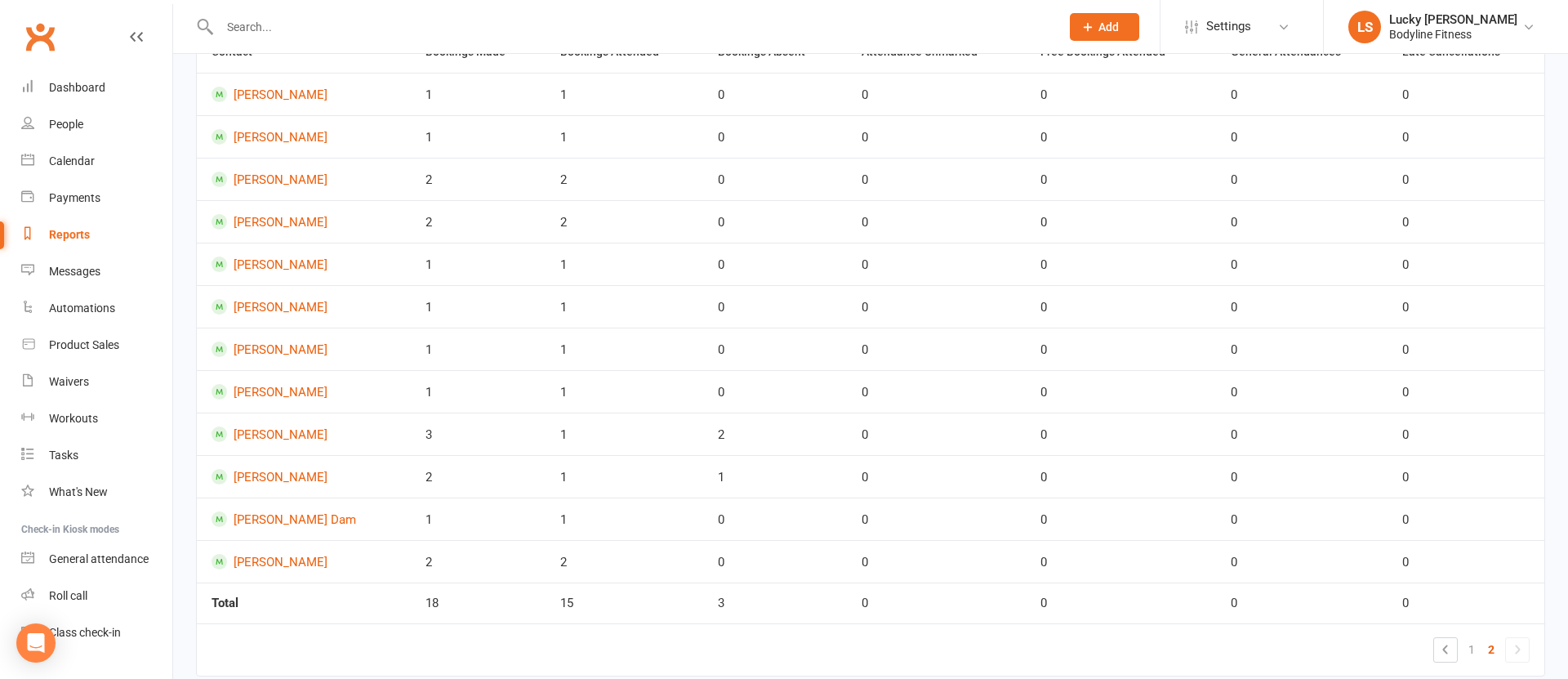
scroll to position [301, 0]
click at [1472, 608] on link "1" at bounding box center [1472, 606] width 19 height 23
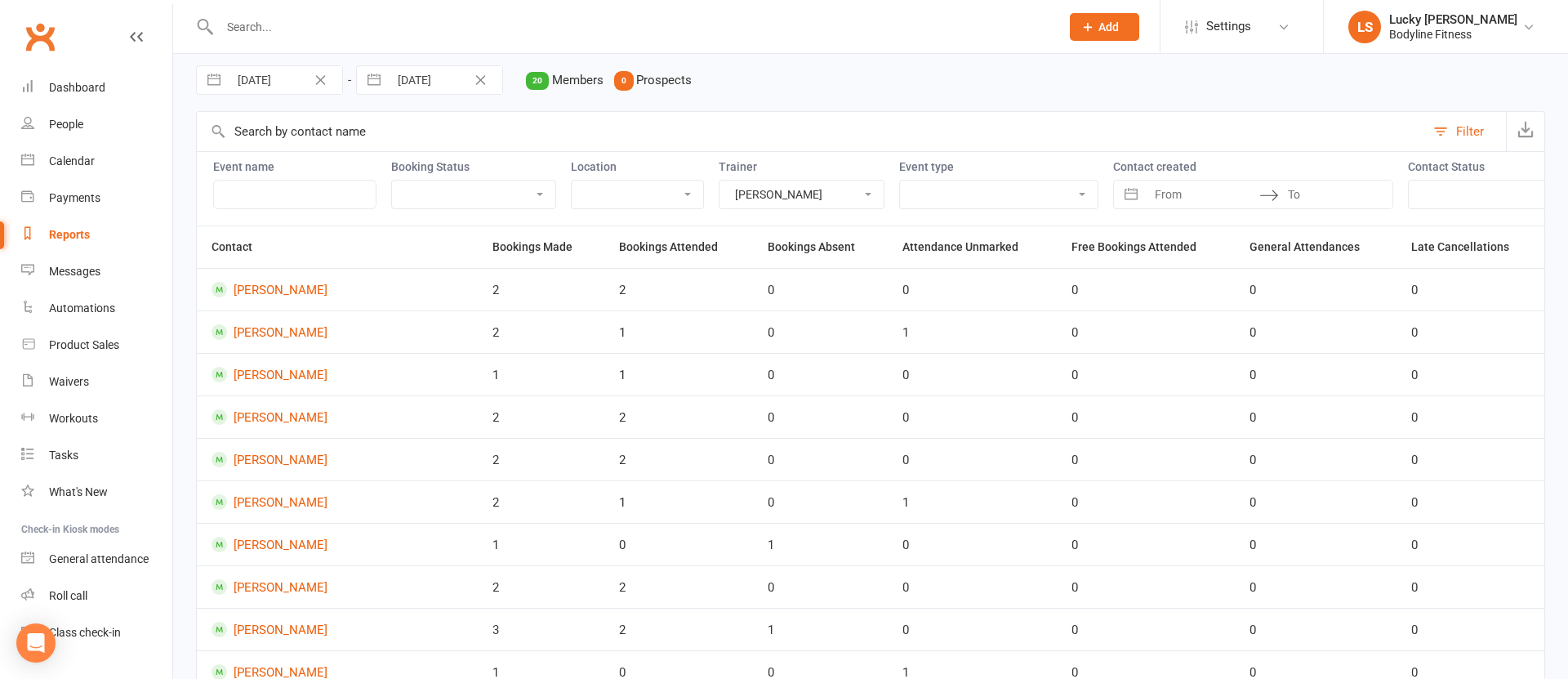
scroll to position [63, 0]
click at [730, 198] on select "Lucky Scalone Rob Linhart Mitch Parsons Sara Scalone Ariel Li Sam Kim Ryan Brady" at bounding box center [801, 193] width 164 height 28
select select "46814"
click at [719, 180] on select "Lucky Scalone Rob Linhart Mitch Parsons Sara Scalone Ariel Li Sam Kim Ryan Brady" at bounding box center [801, 193] width 164 height 28
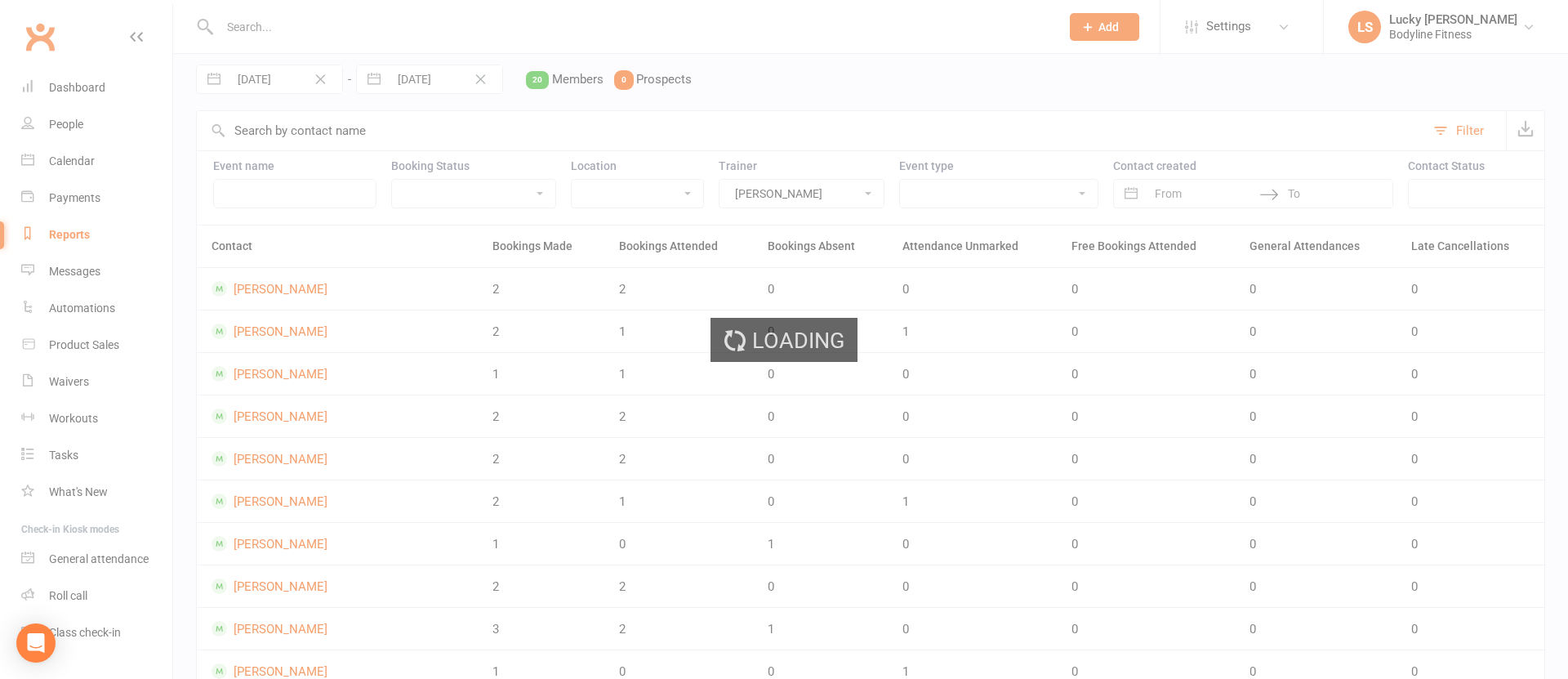
scroll to position [0, 0]
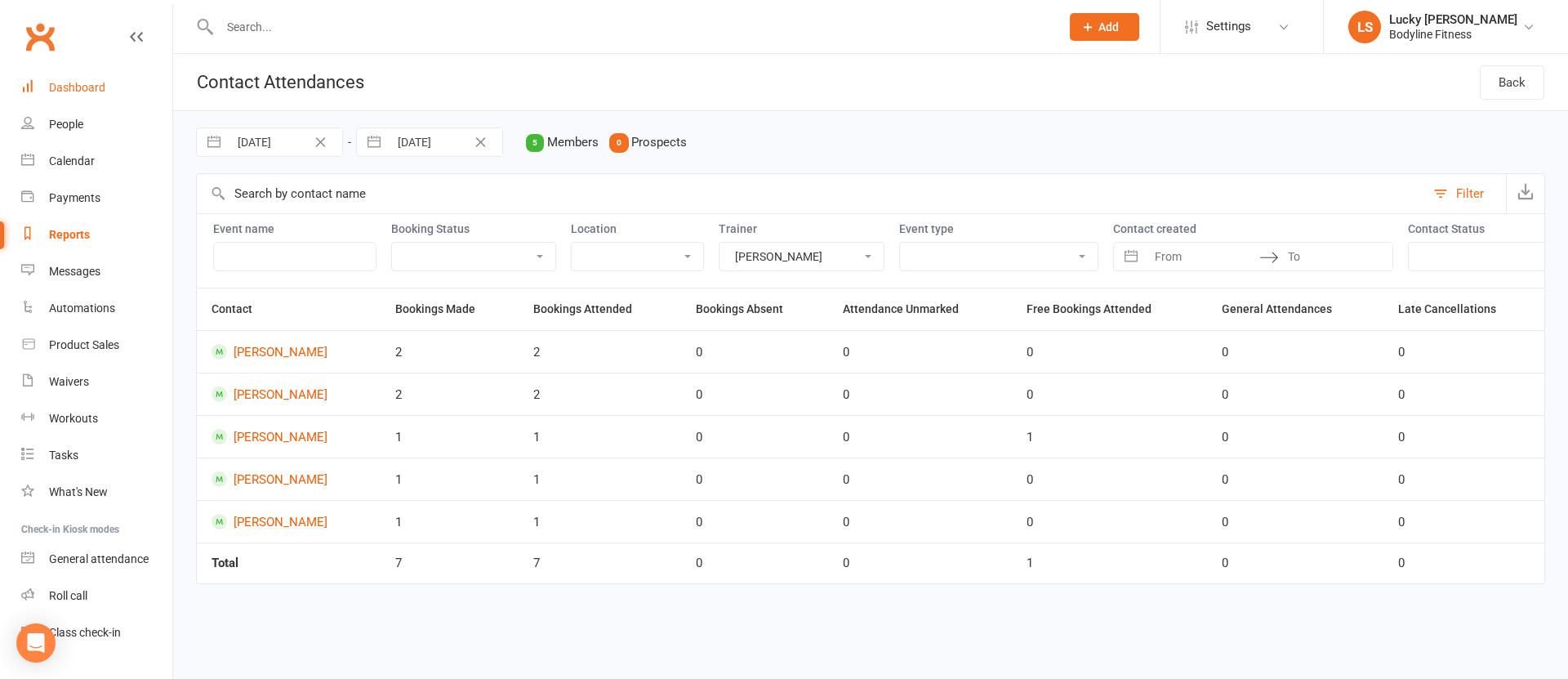
click at [68, 87] on div "Dashboard" at bounding box center [77, 86] width 56 height 13
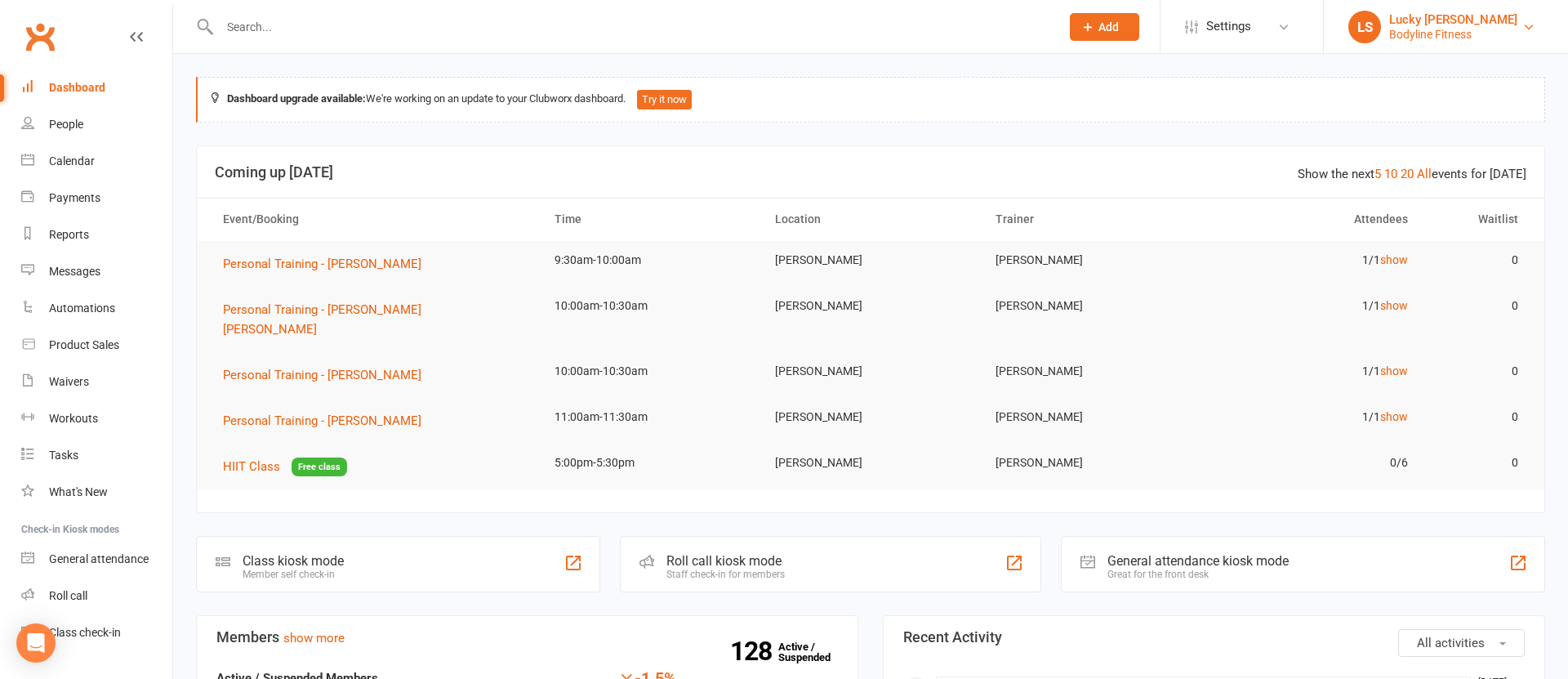
click at [1402, 31] on div "Bodyline Fitness" at bounding box center [1453, 34] width 128 height 15
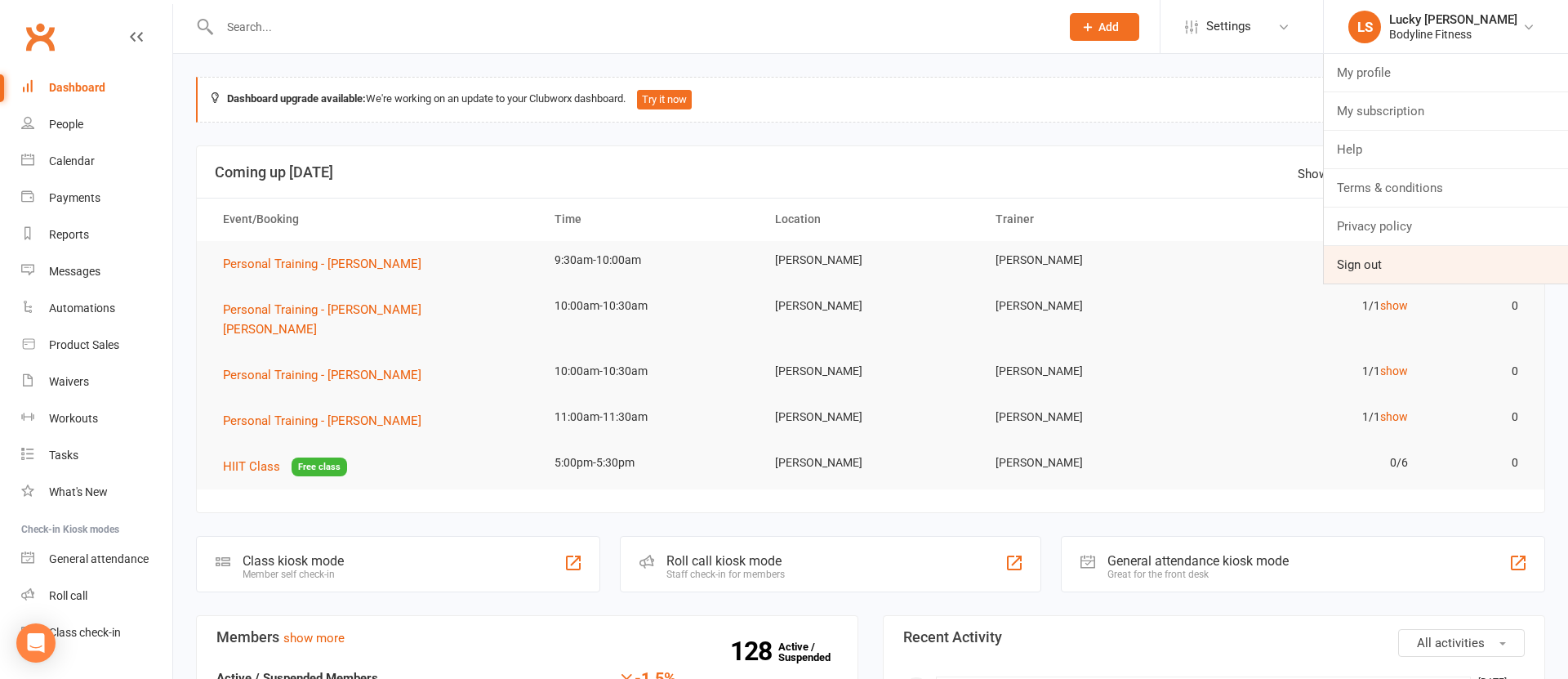
click at [1373, 265] on link "Sign out" at bounding box center [1447, 264] width 245 height 38
